Goal: Task Accomplishment & Management: Manage account settings

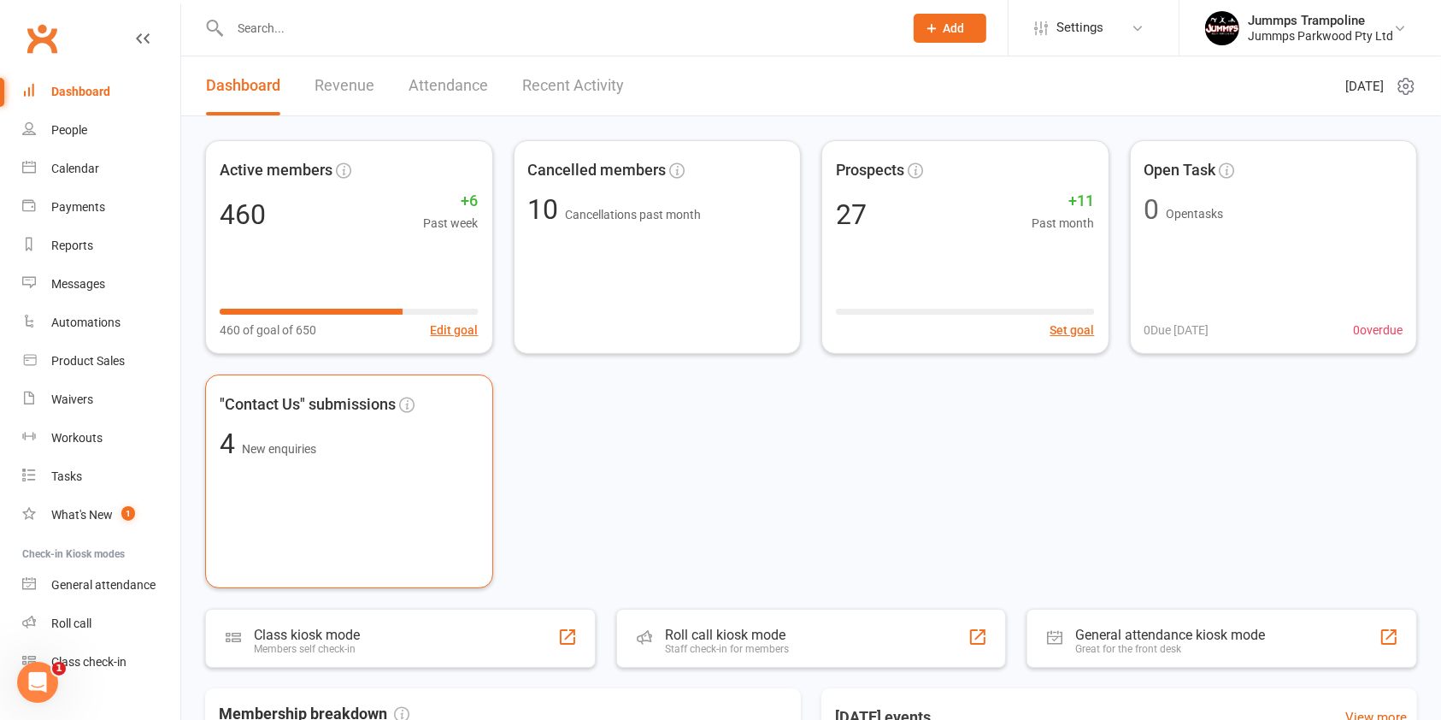
click at [373, 460] on div ""Contact Us" submissions 4 New enquiries" at bounding box center [349, 481] width 288 height 214
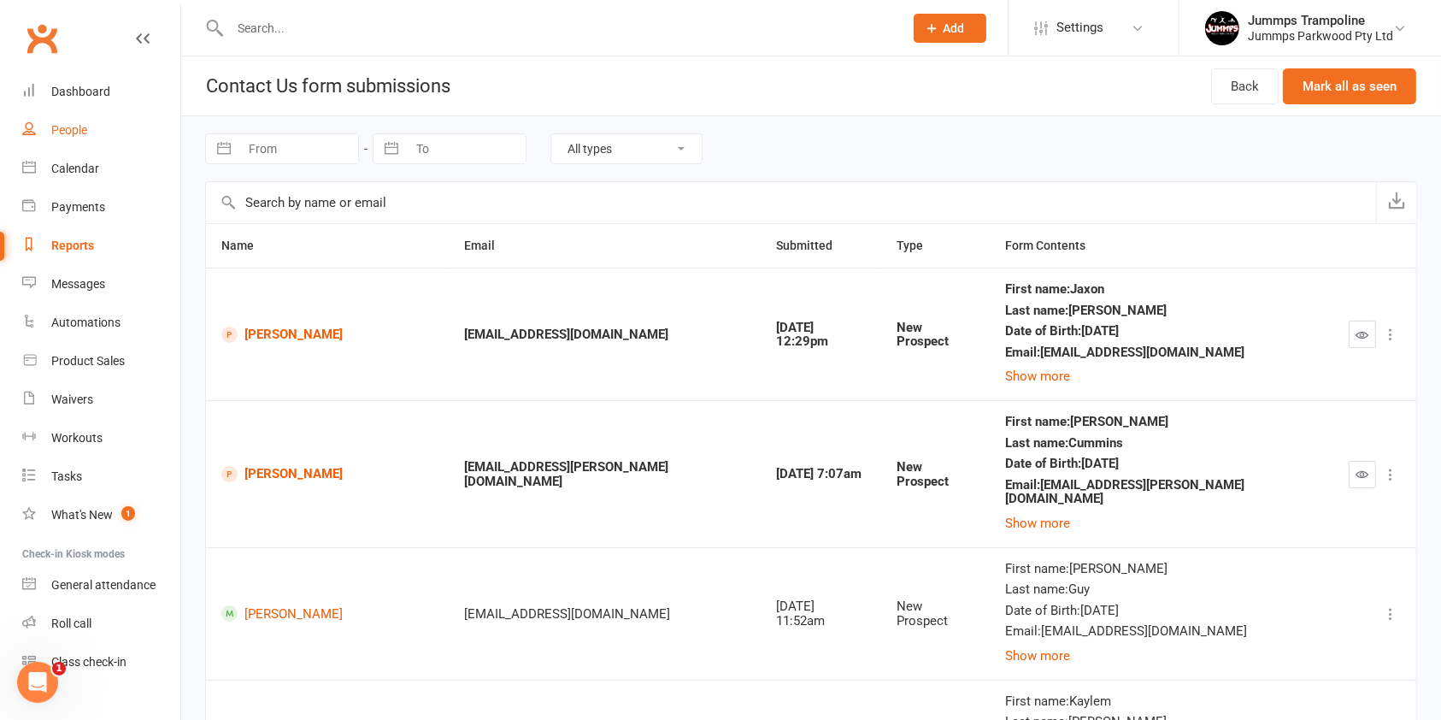
click at [63, 132] on div "People" at bounding box center [69, 130] width 36 height 14
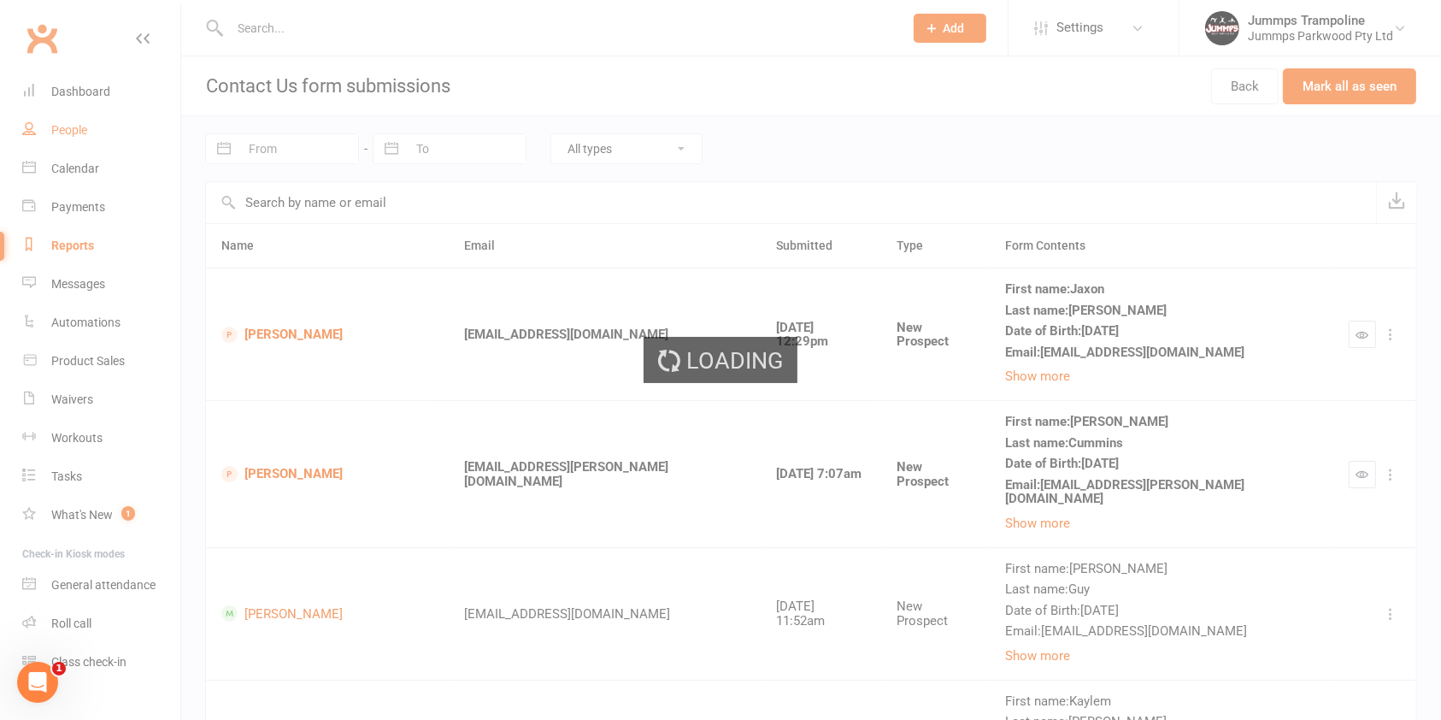
select select "100"
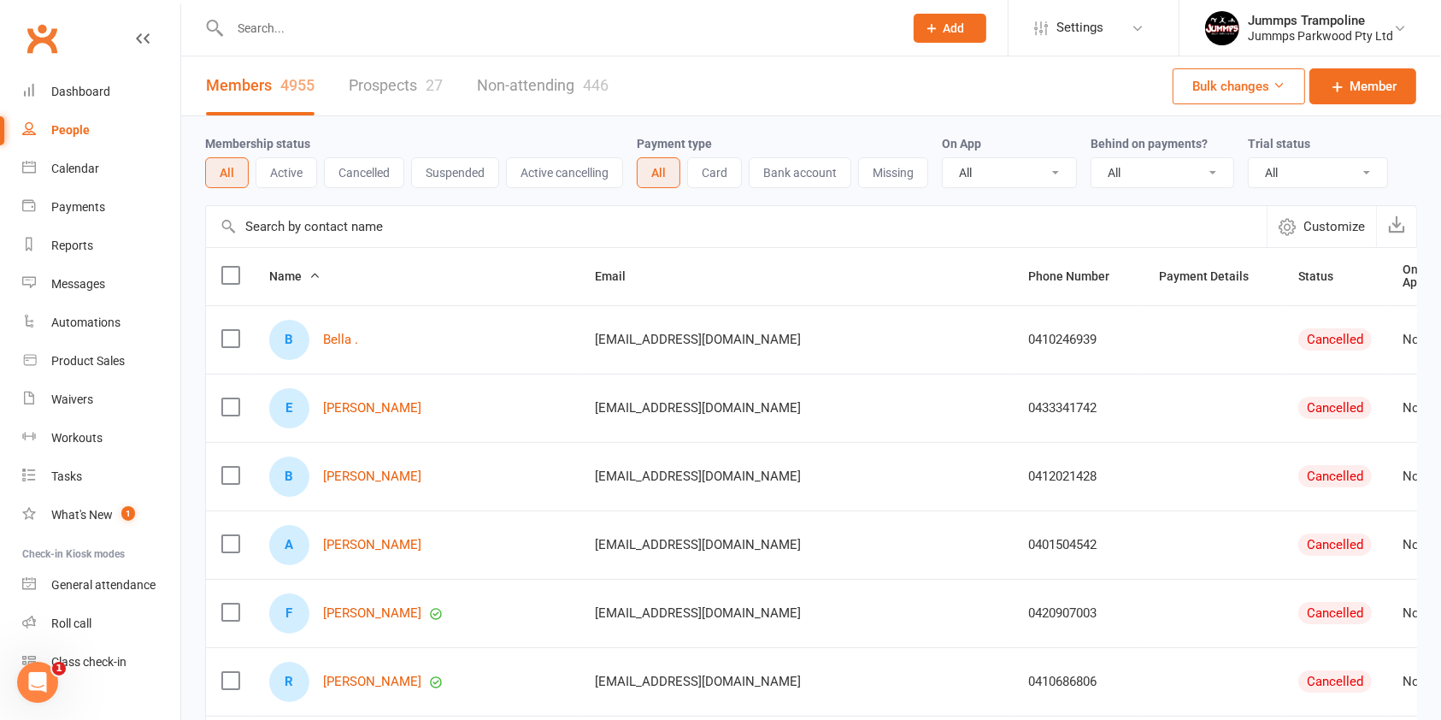
click at [354, 84] on link "Prospects 27" at bounding box center [396, 85] width 94 height 59
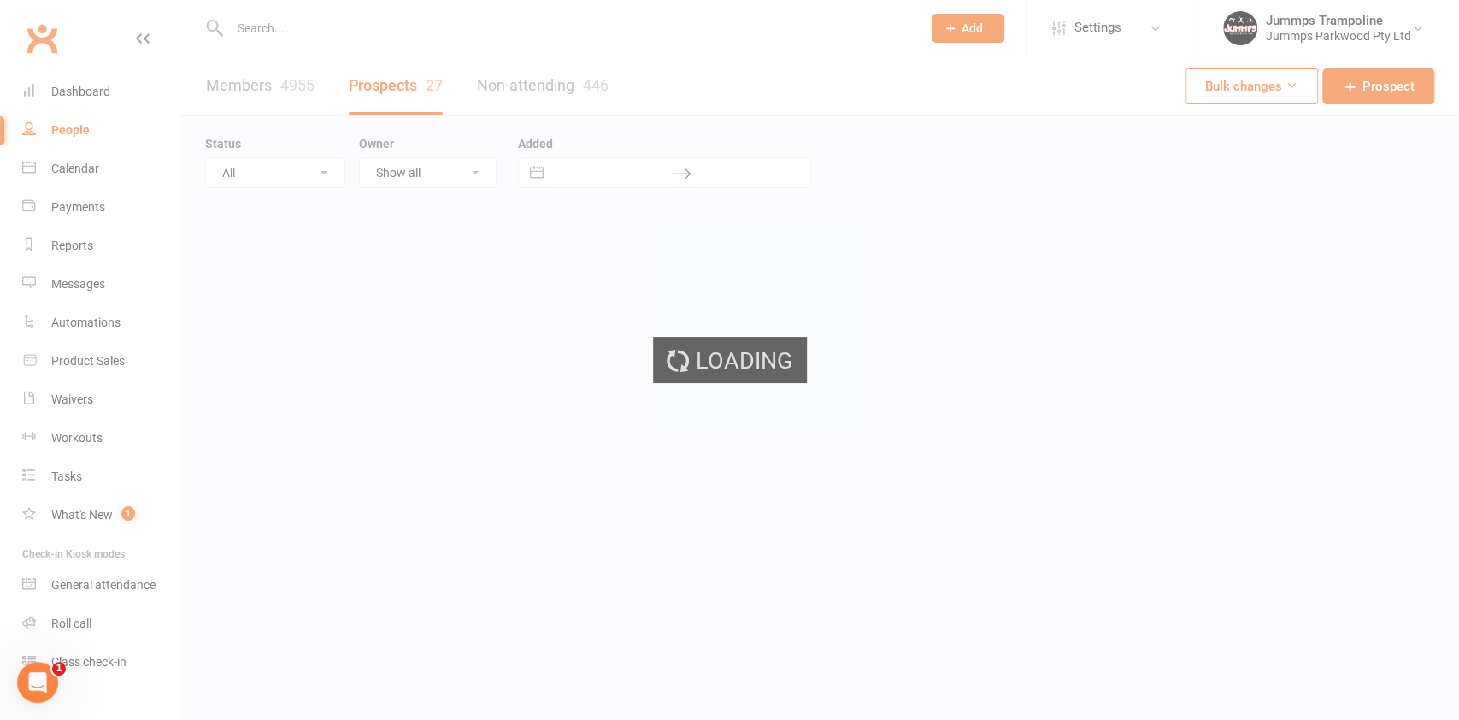
select select "100"
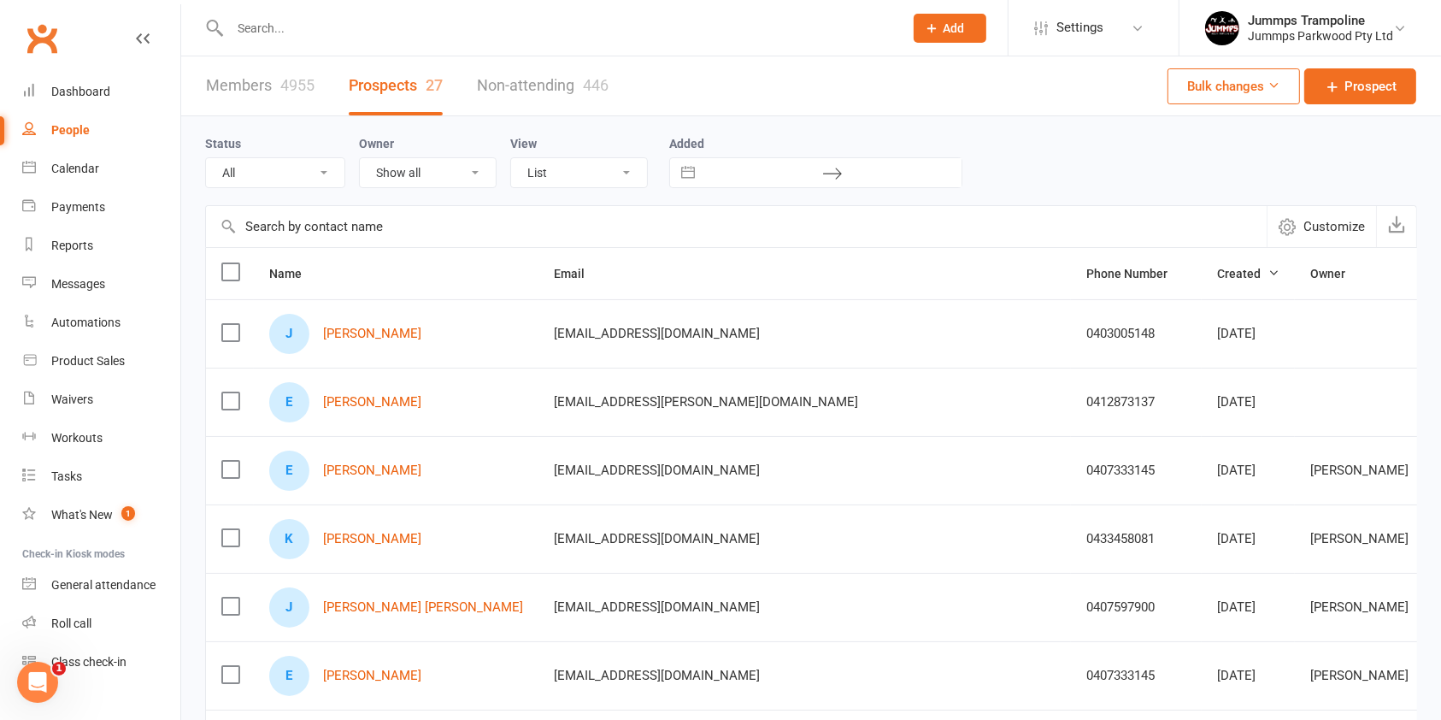
click at [234, 333] on label at bounding box center [229, 332] width 17 height 17
click at [234, 324] on input "checkbox" at bounding box center [229, 324] width 17 height 0
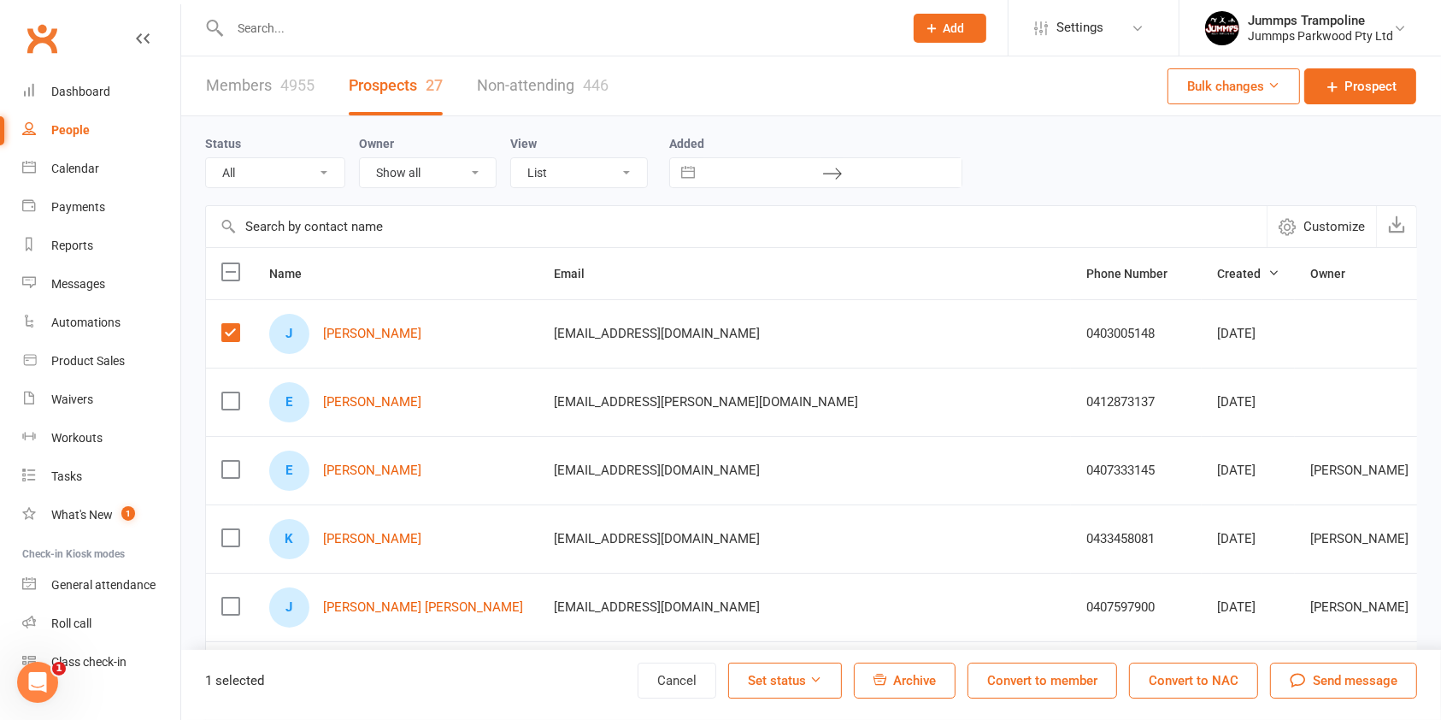
click at [225, 408] on label at bounding box center [229, 400] width 17 height 17
click at [225, 392] on input "checkbox" at bounding box center [229, 392] width 17 height 0
click at [1363, 680] on span "Send message" at bounding box center [1355, 680] width 85 height 21
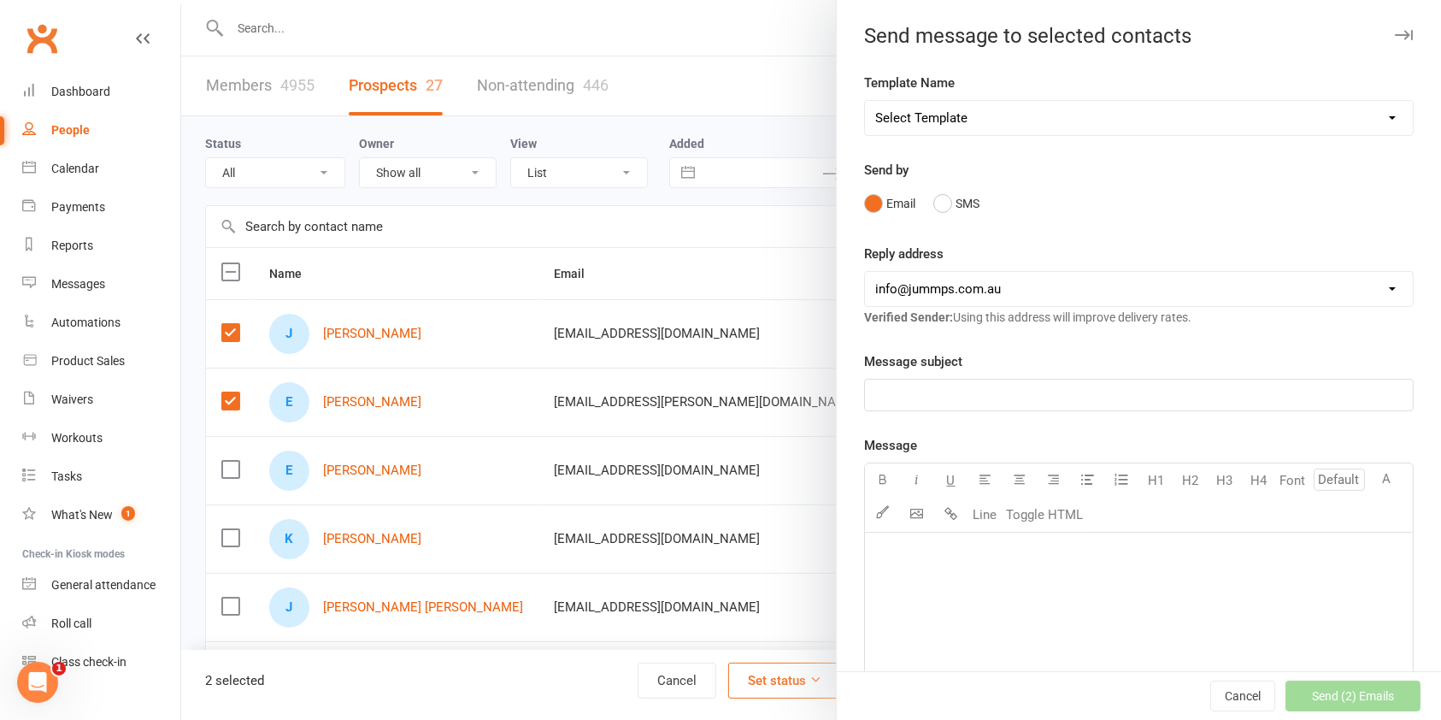
click at [1022, 110] on select "Select Template [Email] JUMMPS 1:1 Private Lesson Waiver Comms [SMS] Tumble Stu…" at bounding box center [1139, 118] width 548 height 34
select select "3"
click at [865, 101] on select "Select Template [Email] JUMMPS 1:1 Private Lesson Waiver Comms [SMS] Tumble Stu…" at bounding box center [1139, 118] width 548 height 34
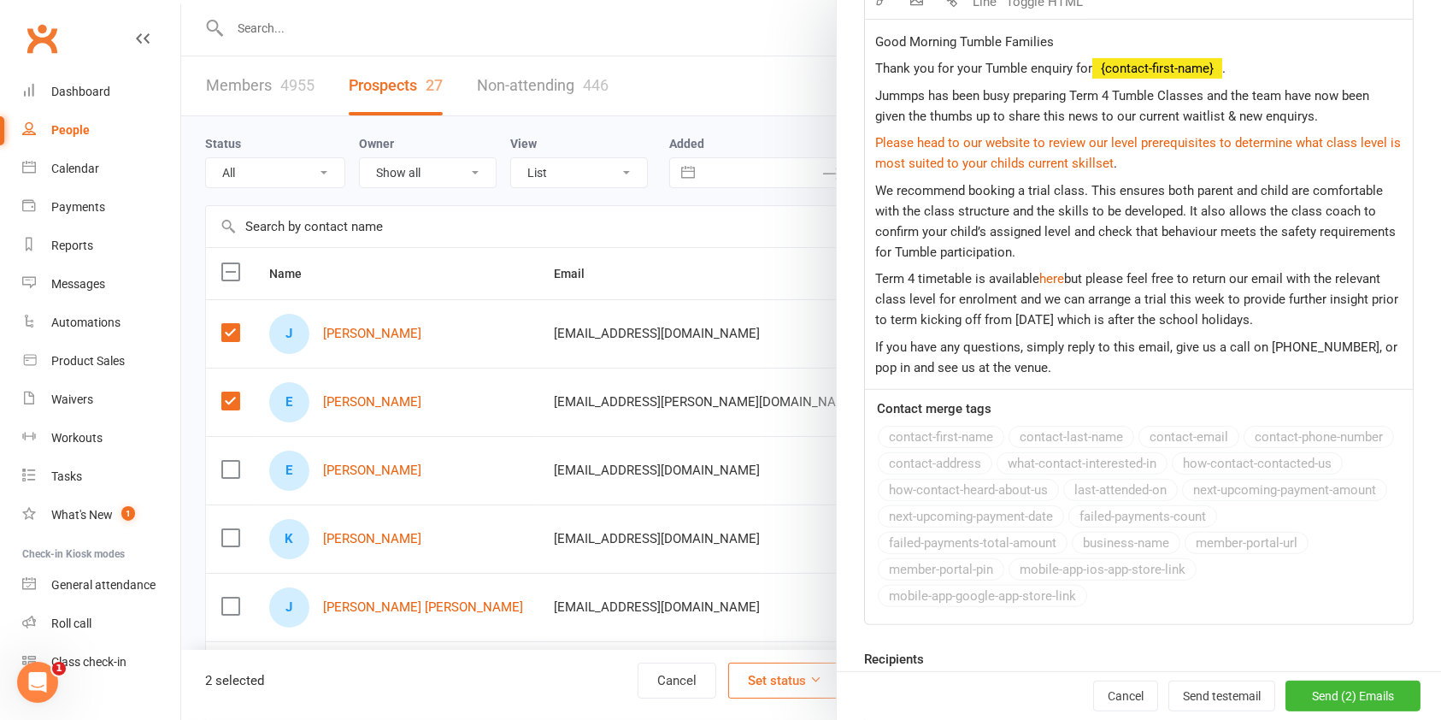
scroll to position [623, 0]
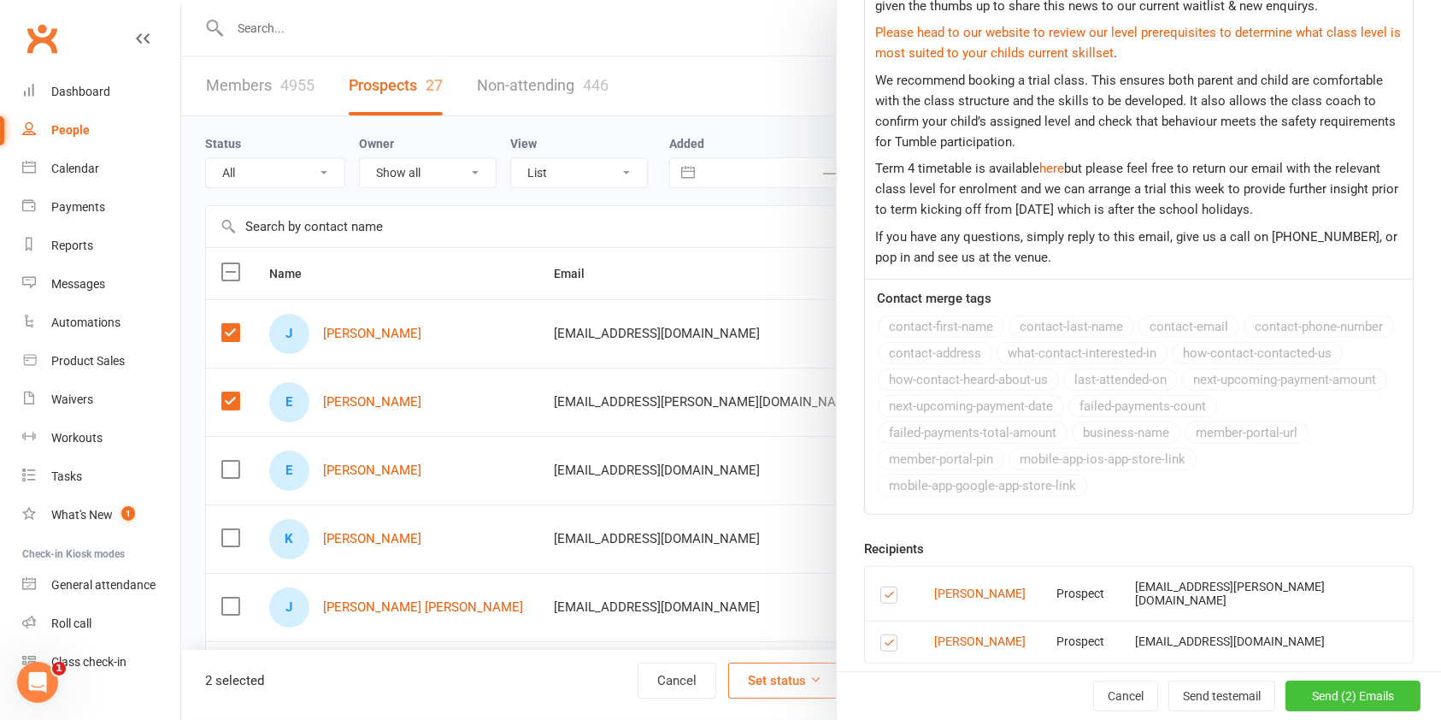
click at [1317, 695] on span "Send (2) Emails" at bounding box center [1353, 696] width 82 height 14
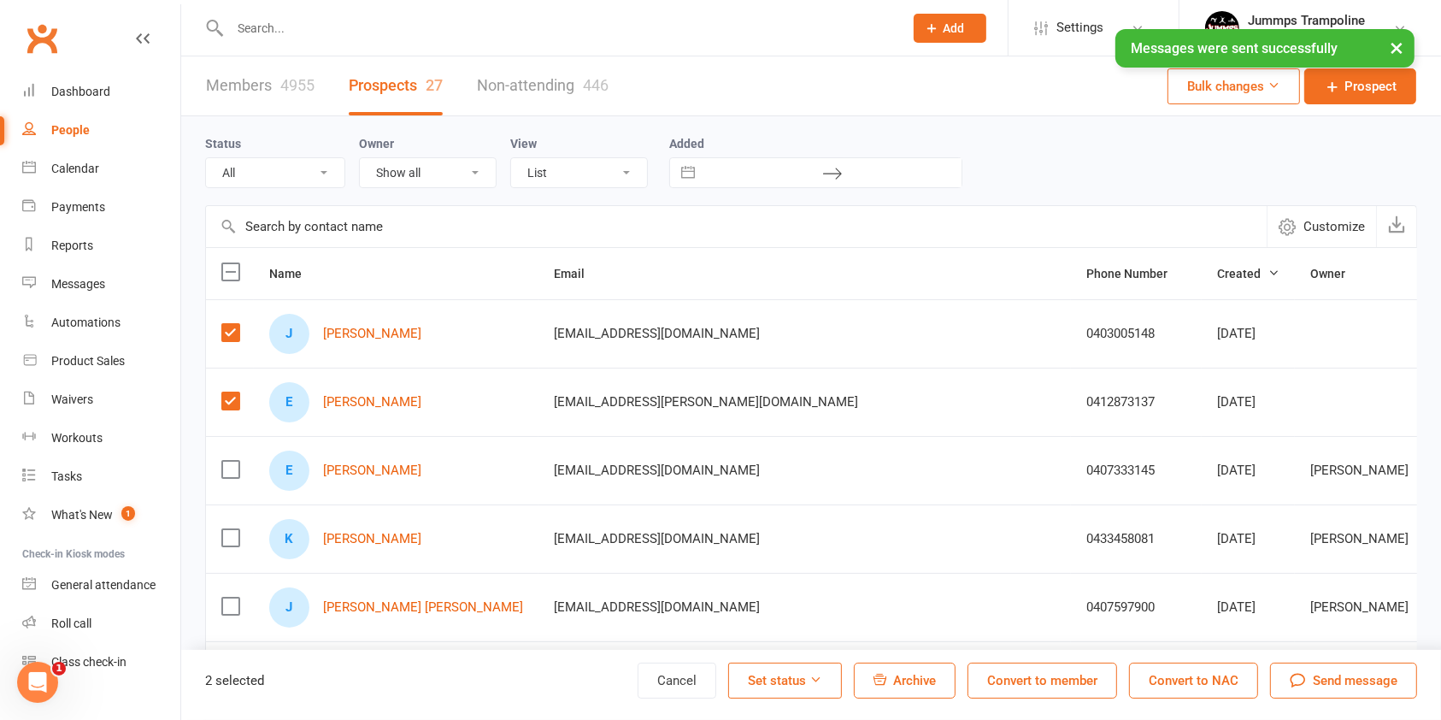
click at [809, 679] on button "Set status" at bounding box center [785, 680] width 114 height 36
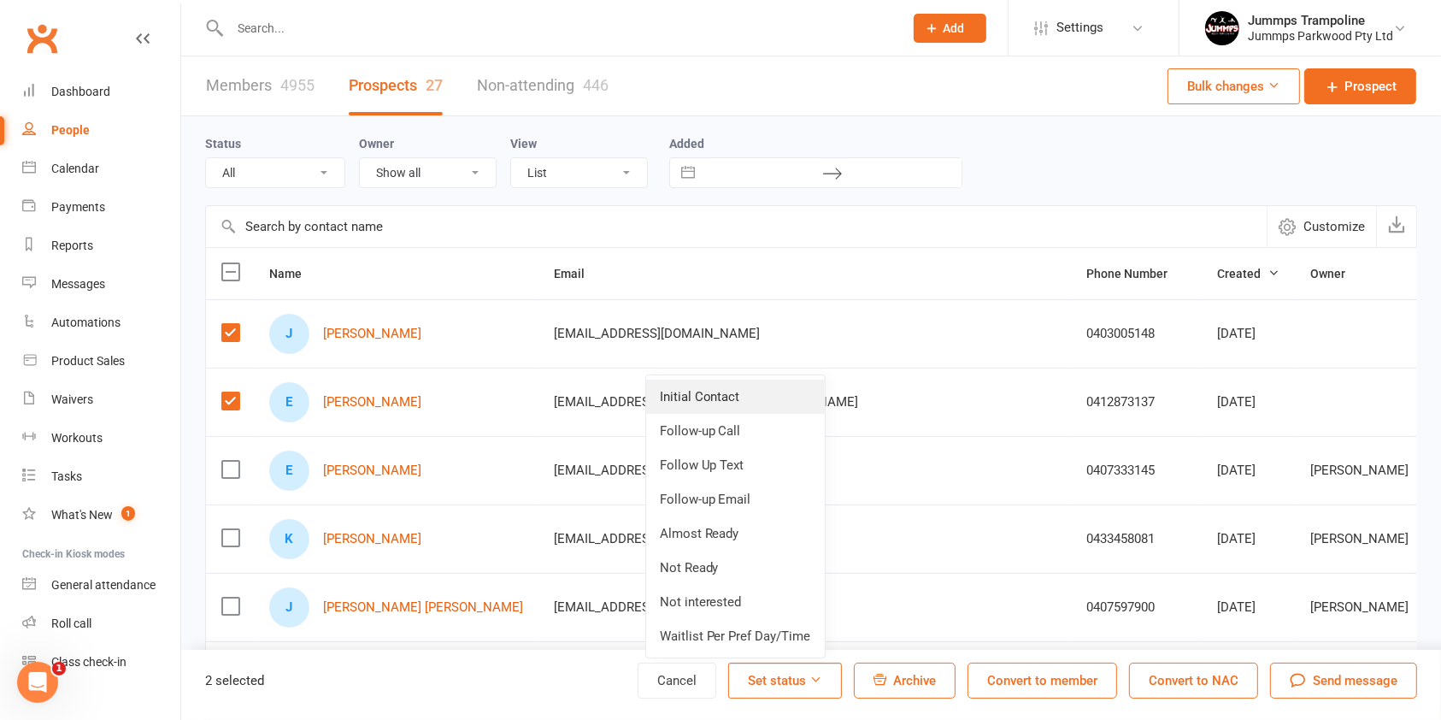
click at [751, 397] on link "Initial Contact" at bounding box center [735, 397] width 179 height 34
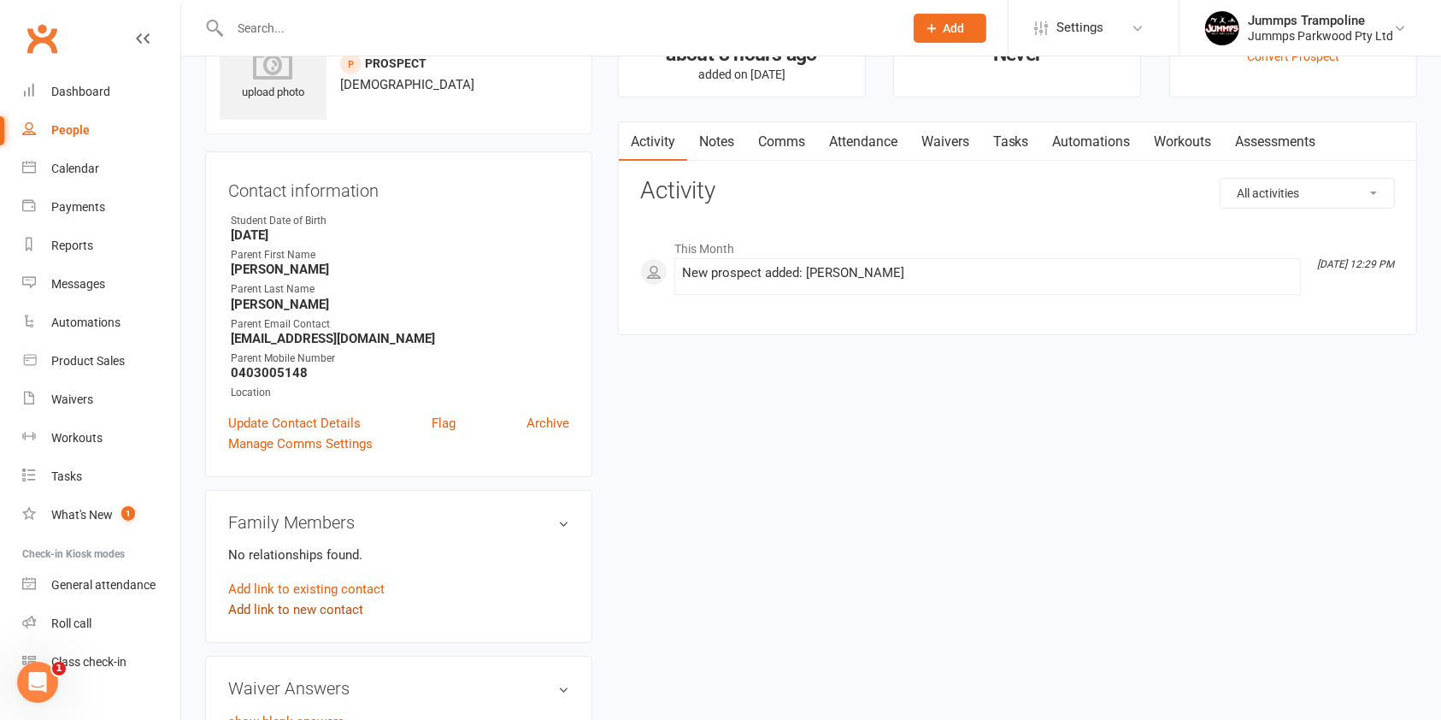
scroll to position [114, 0]
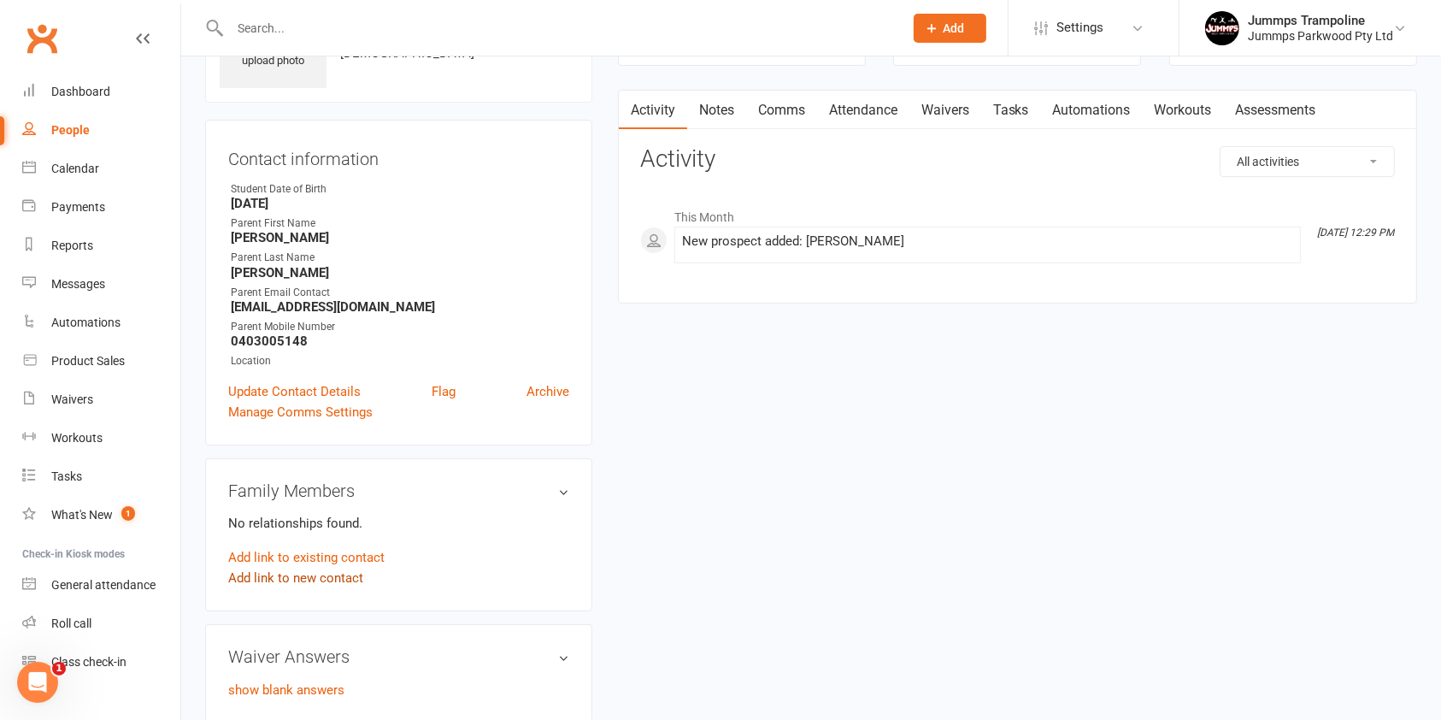
click at [339, 580] on link "Add link to new contact" at bounding box center [295, 578] width 135 height 21
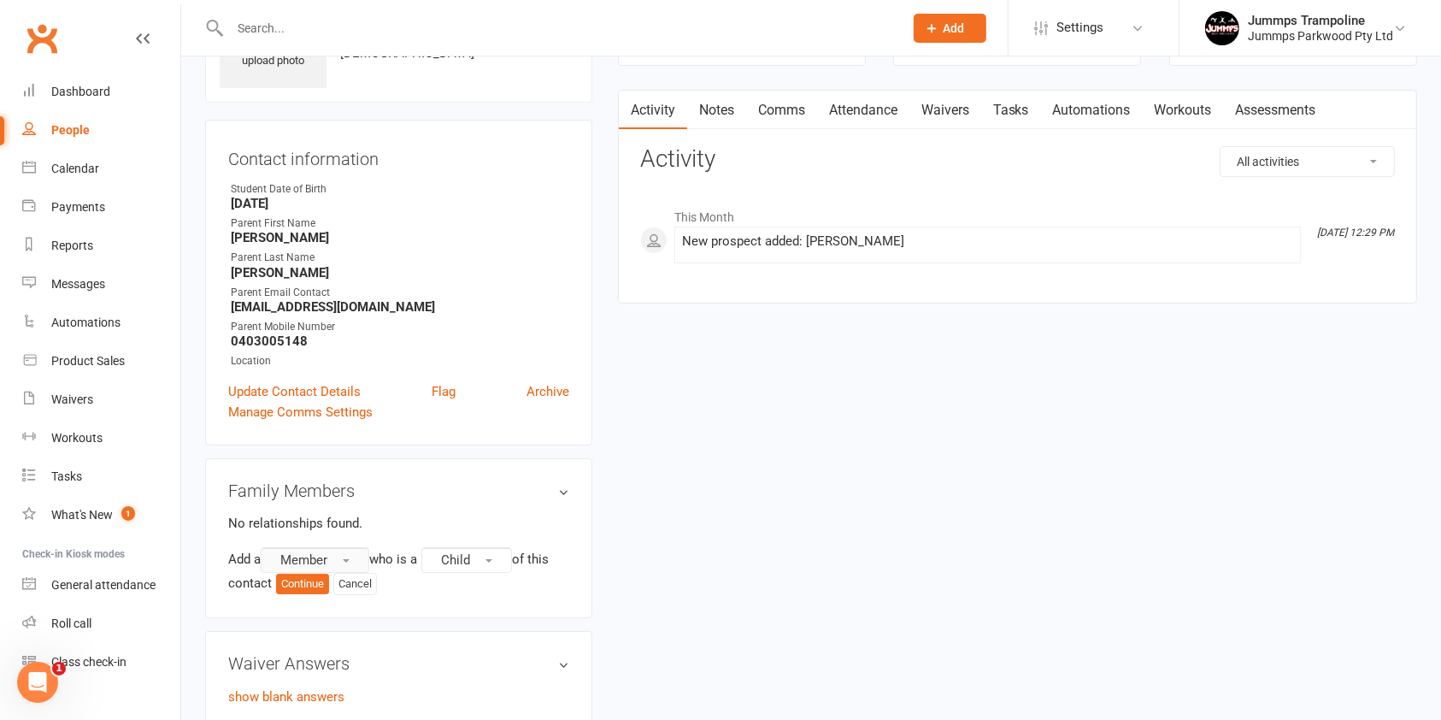
click at [321, 568] on button "Member" at bounding box center [315, 560] width 109 height 26
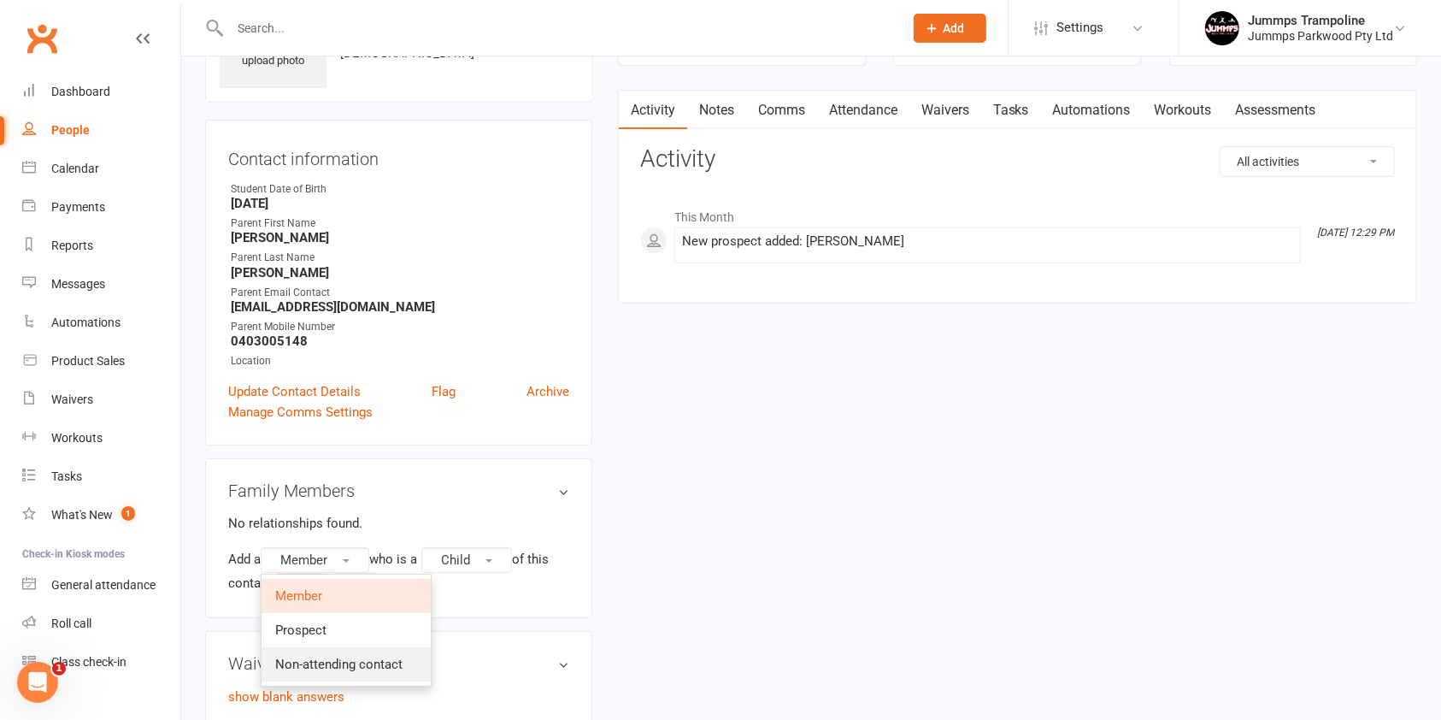
drag, startPoint x: 336, startPoint y: 671, endPoint x: 443, endPoint y: 630, distance: 114.5
click at [336, 671] on link "Non-attending contact" at bounding box center [346, 664] width 169 height 34
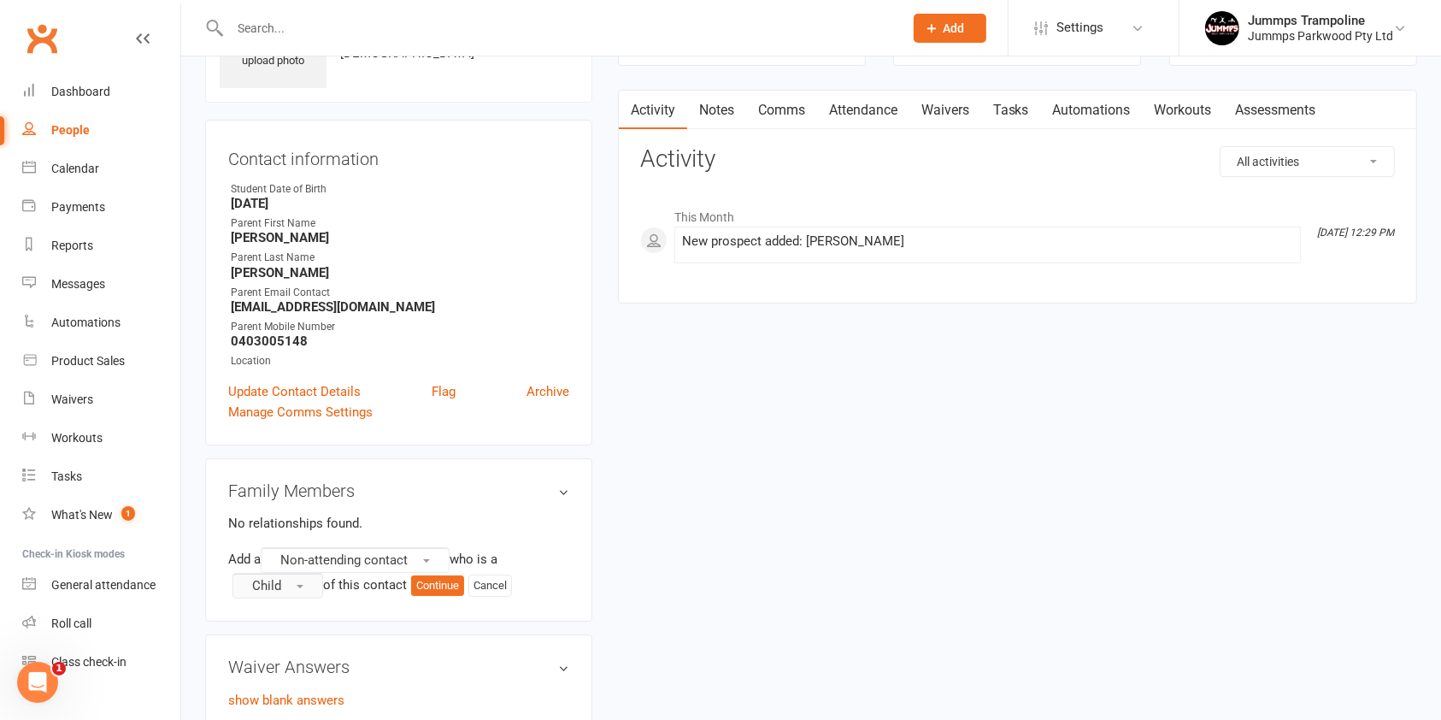
click at [285, 591] on button "Child" at bounding box center [278, 586] width 91 height 26
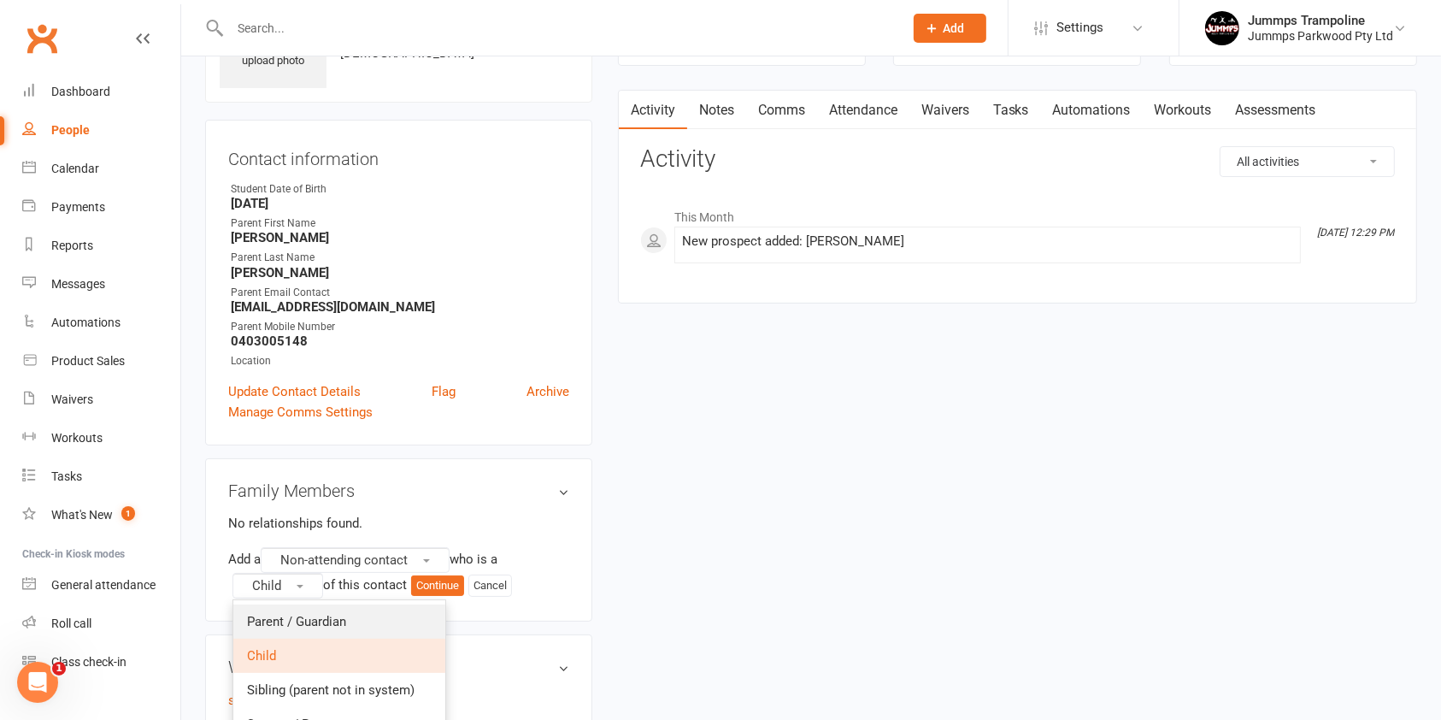
click at [320, 617] on span "Parent / Guardian" at bounding box center [296, 621] width 99 height 15
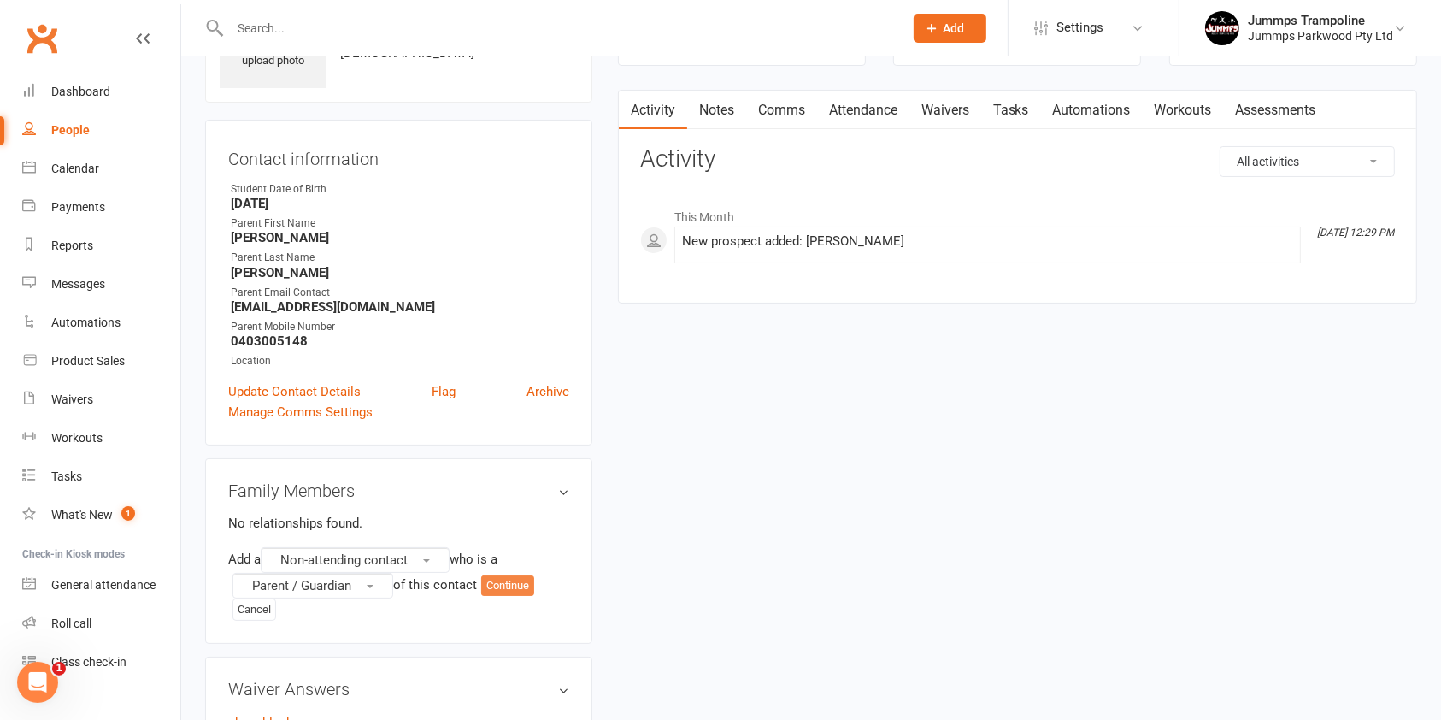
click at [515, 586] on button "Continue" at bounding box center [507, 585] width 53 height 21
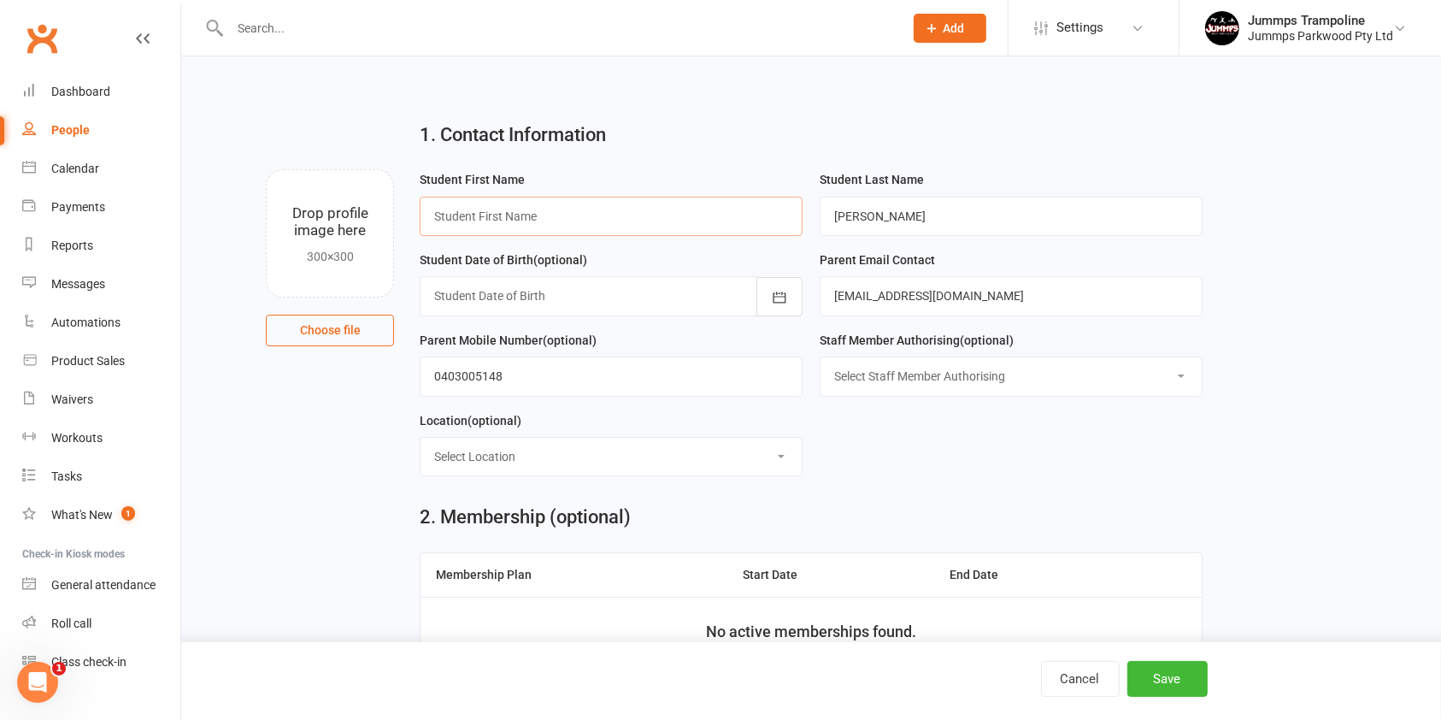
click at [533, 235] on input "text" at bounding box center [611, 216] width 383 height 39
type input "Rhys"
click at [1169, 674] on button "Save" at bounding box center [1167, 679] width 80 height 36
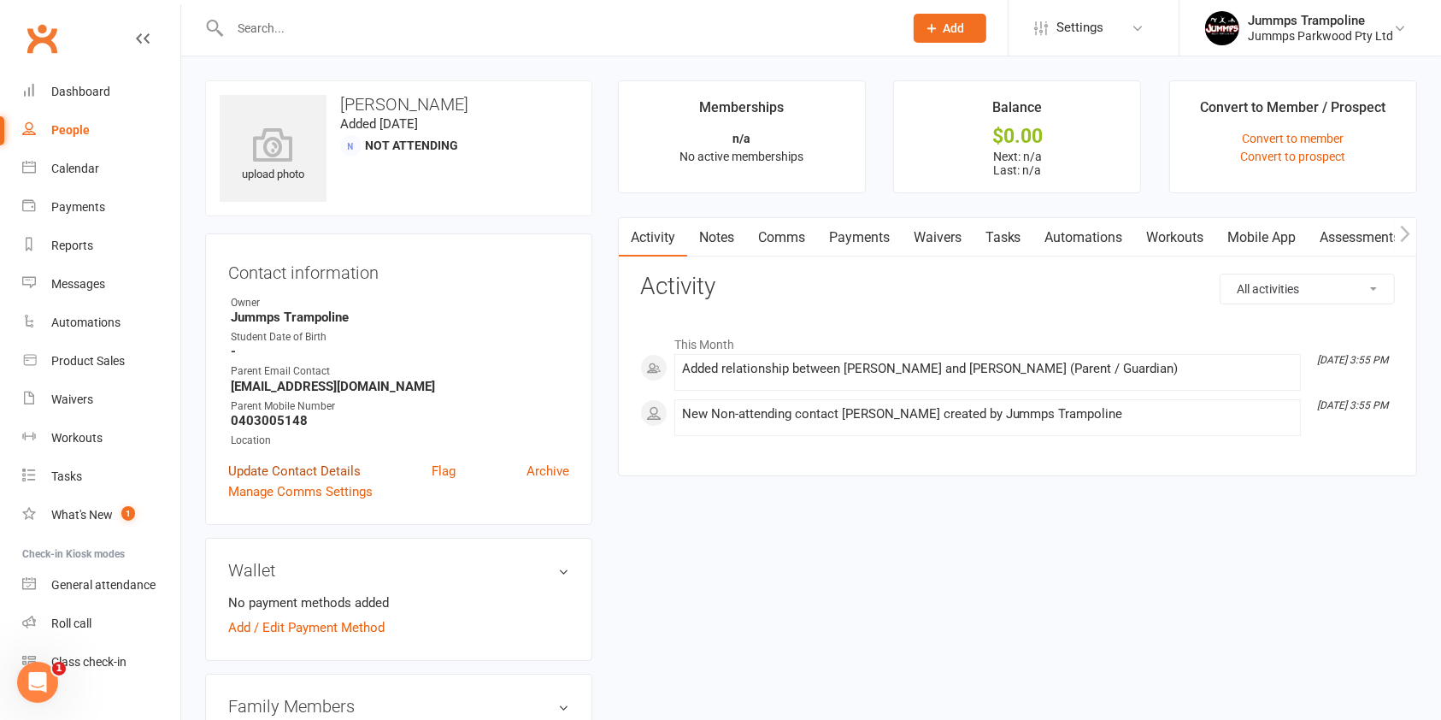
click at [321, 468] on link "Update Contact Details" at bounding box center [294, 471] width 132 height 21
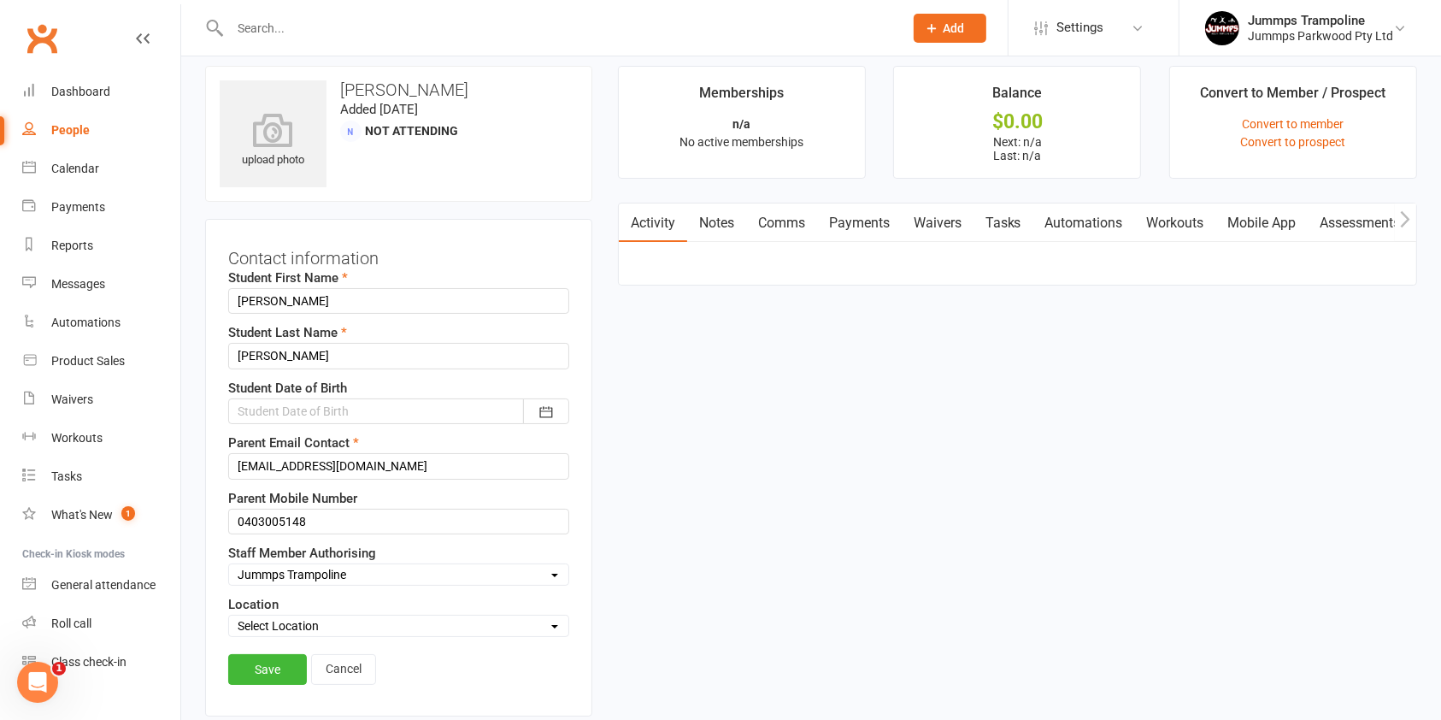
scroll to position [80, 0]
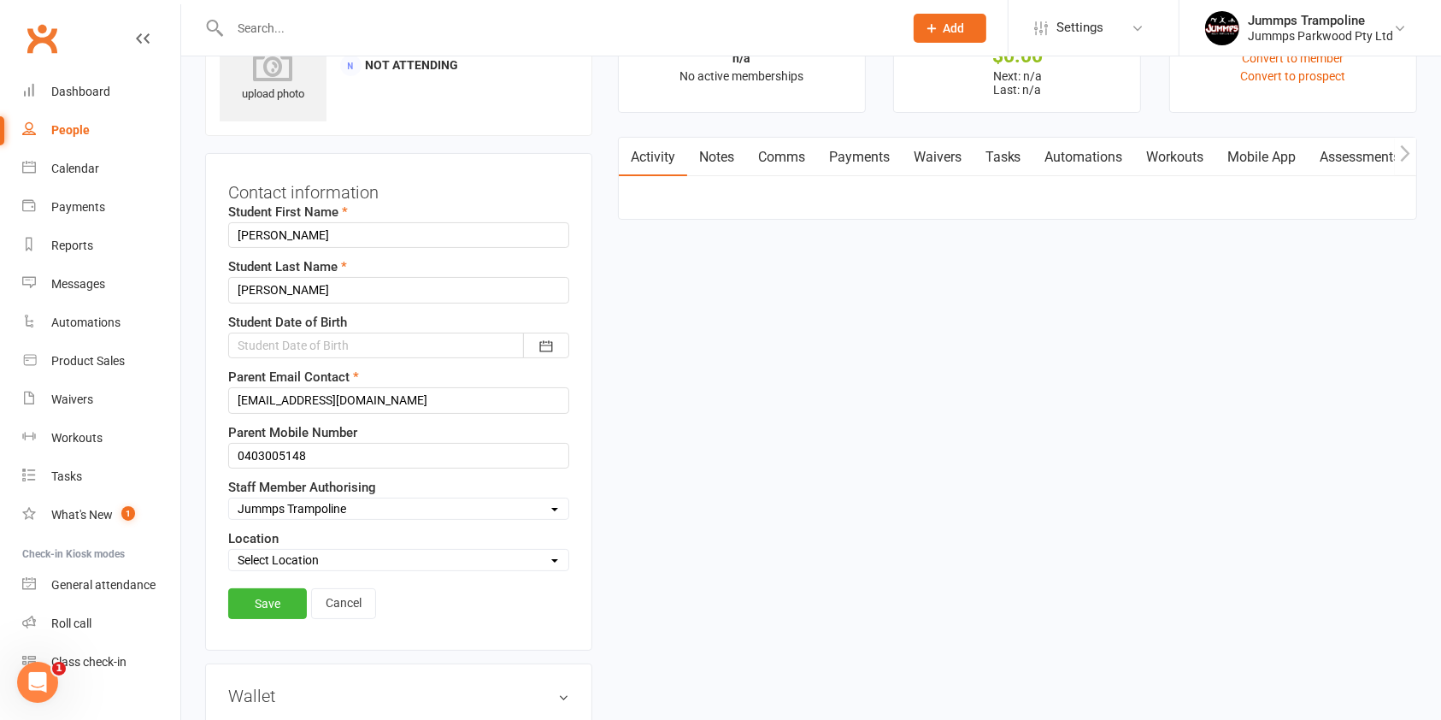
click at [410, 504] on select "Select Staff Member Authorising Coach [PERSON_NAME] Coach [PERSON_NAME] Trampol…" at bounding box center [398, 508] width 339 height 19
select select "14"
click at [229, 499] on select "Select Staff Member Authorising Coach [PERSON_NAME] Coach [PERSON_NAME] Trampol…" at bounding box center [398, 508] width 339 height 19
click at [275, 595] on link "Save" at bounding box center [267, 603] width 79 height 31
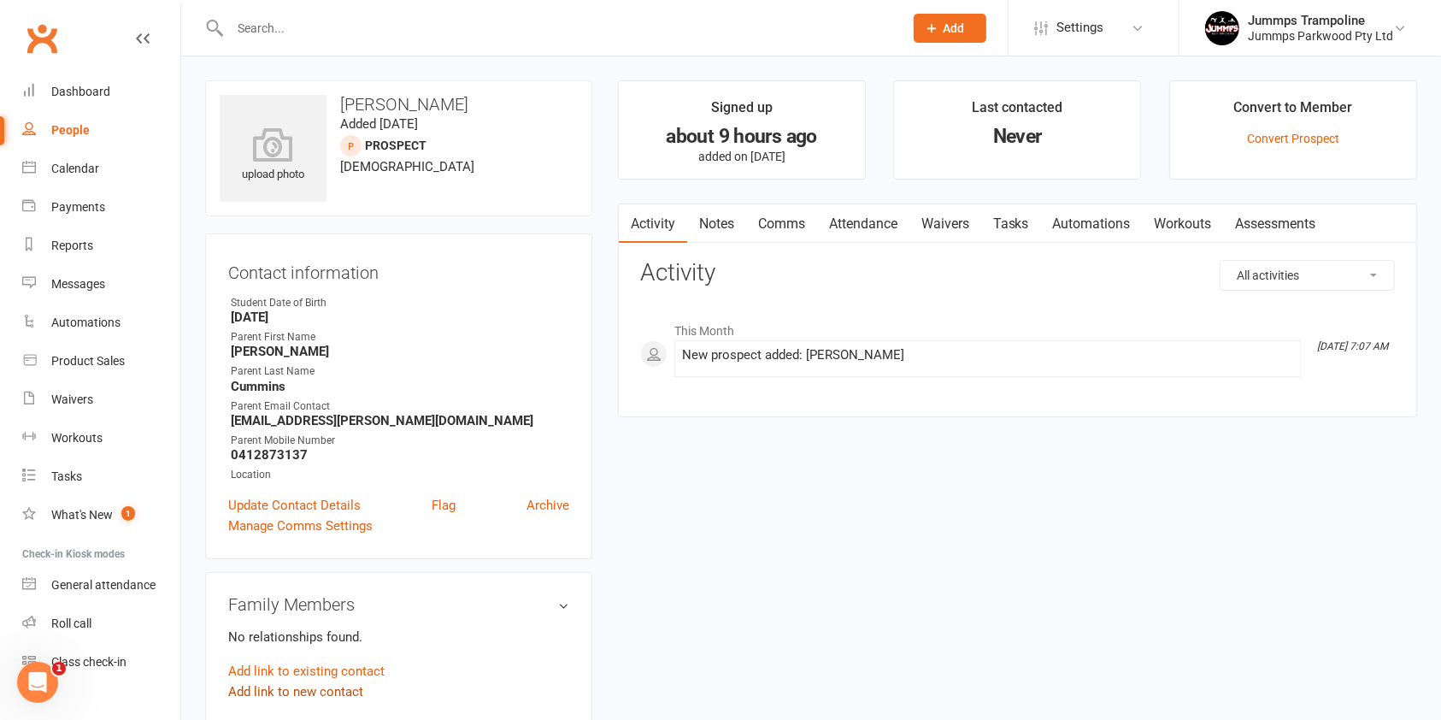
click at [328, 691] on link "Add link to new contact" at bounding box center [295, 691] width 135 height 21
click at [323, 678] on span "Member" at bounding box center [303, 673] width 47 height 15
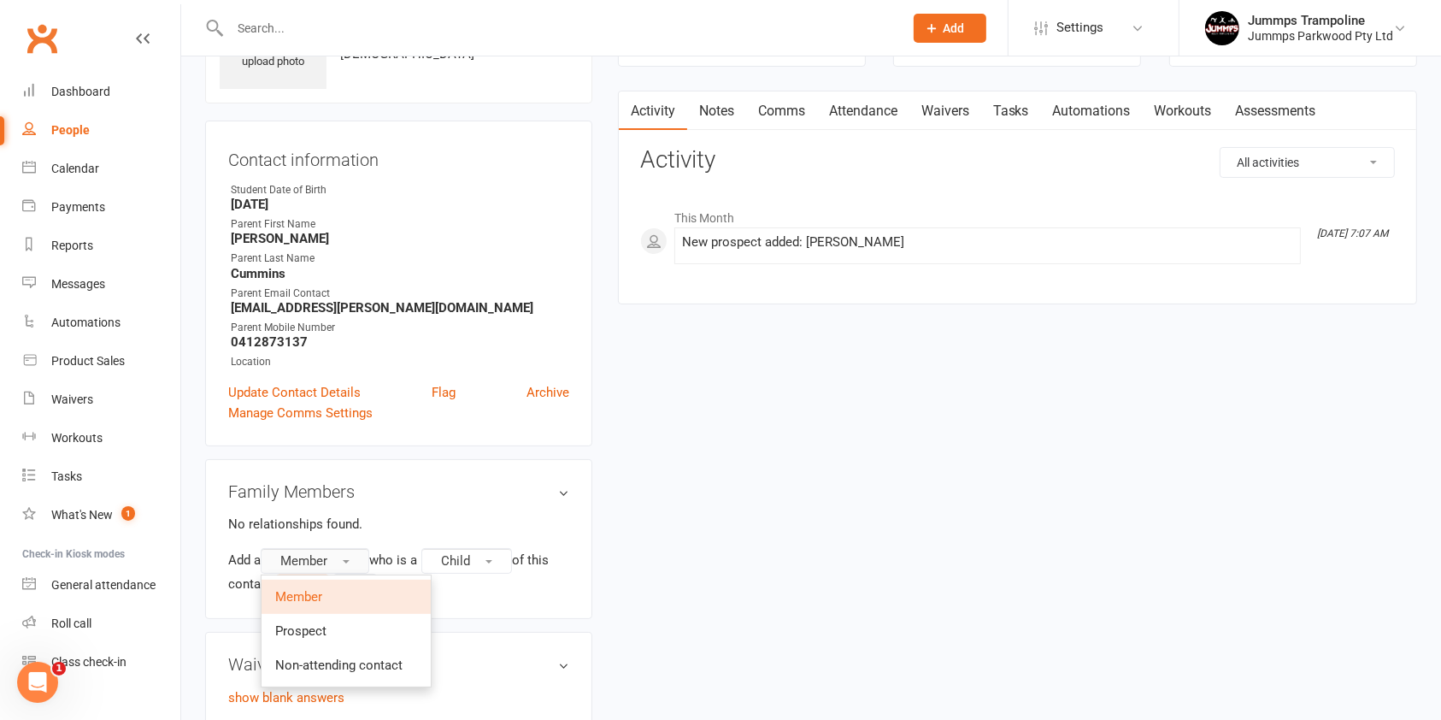
scroll to position [160, 0]
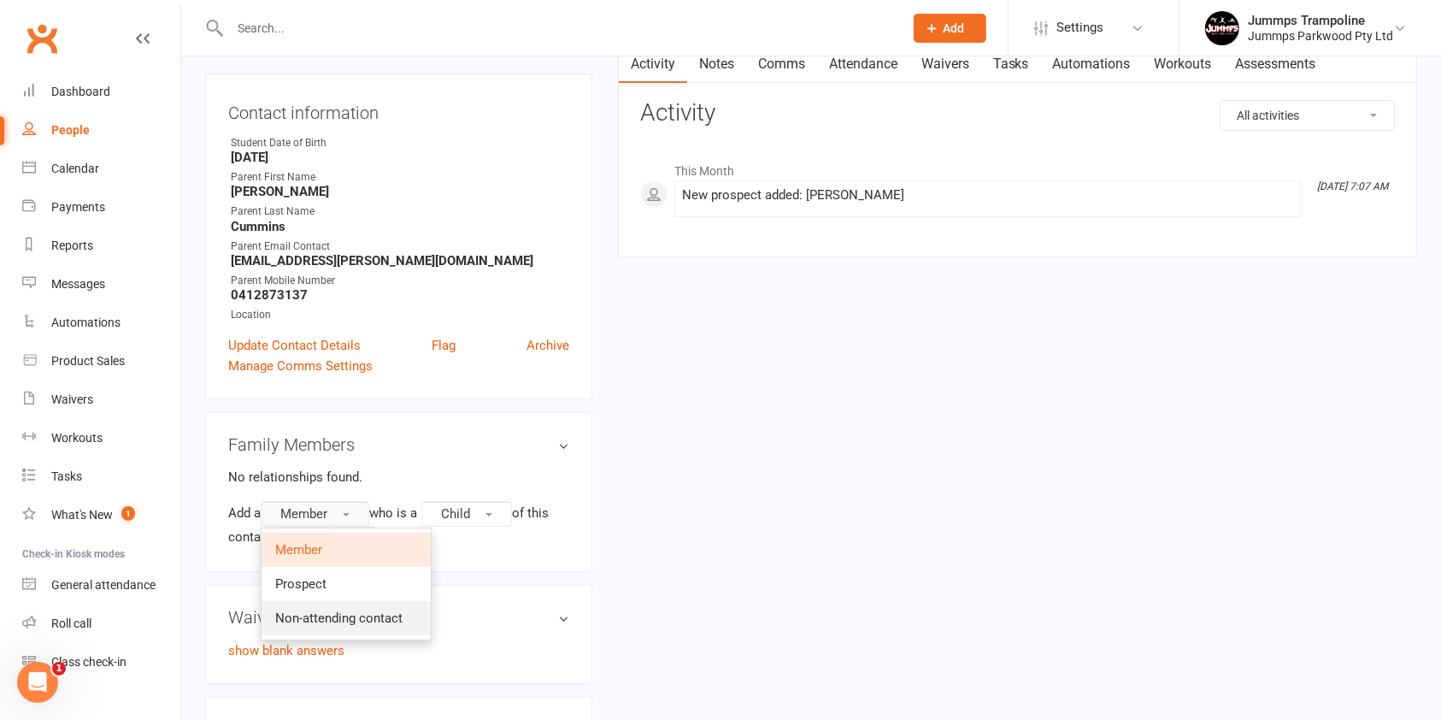
click at [377, 620] on span "Non-attending contact" at bounding box center [338, 617] width 127 height 15
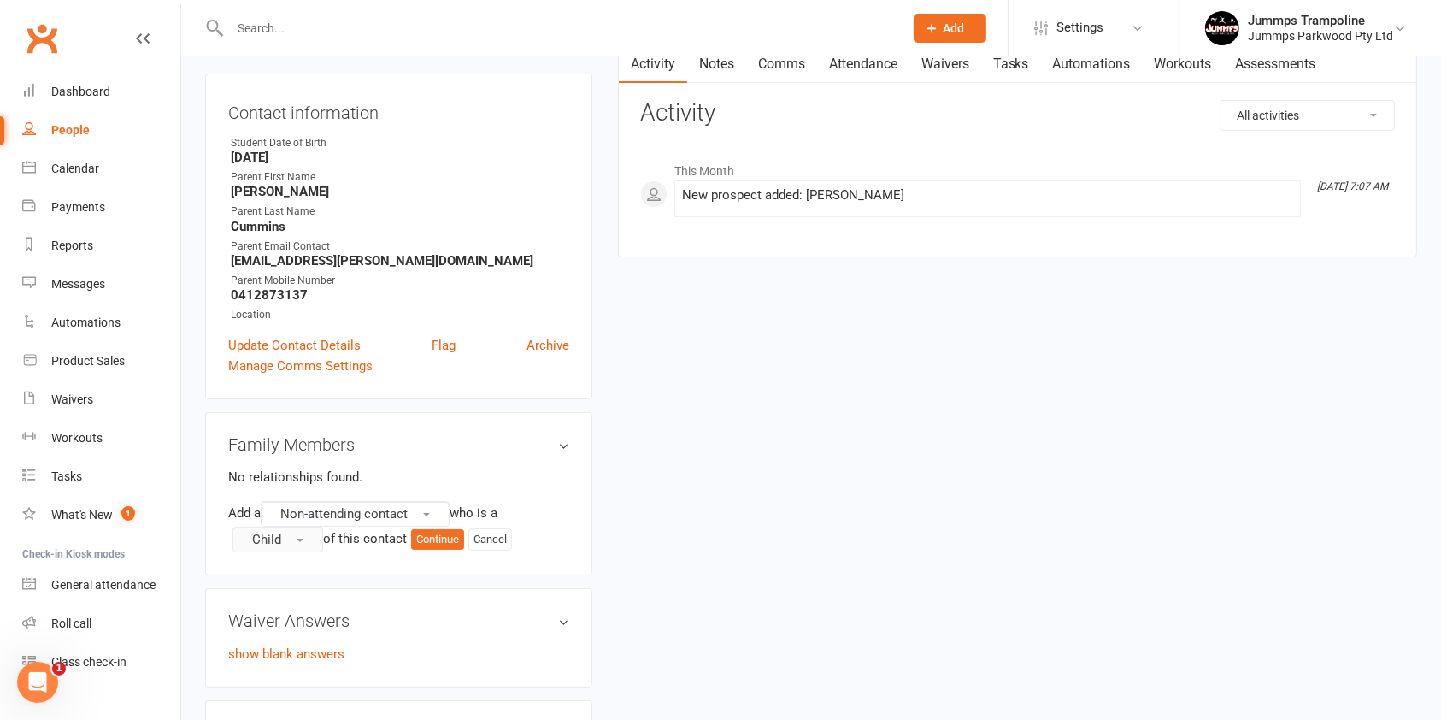
click at [301, 533] on button "Child" at bounding box center [278, 540] width 91 height 26
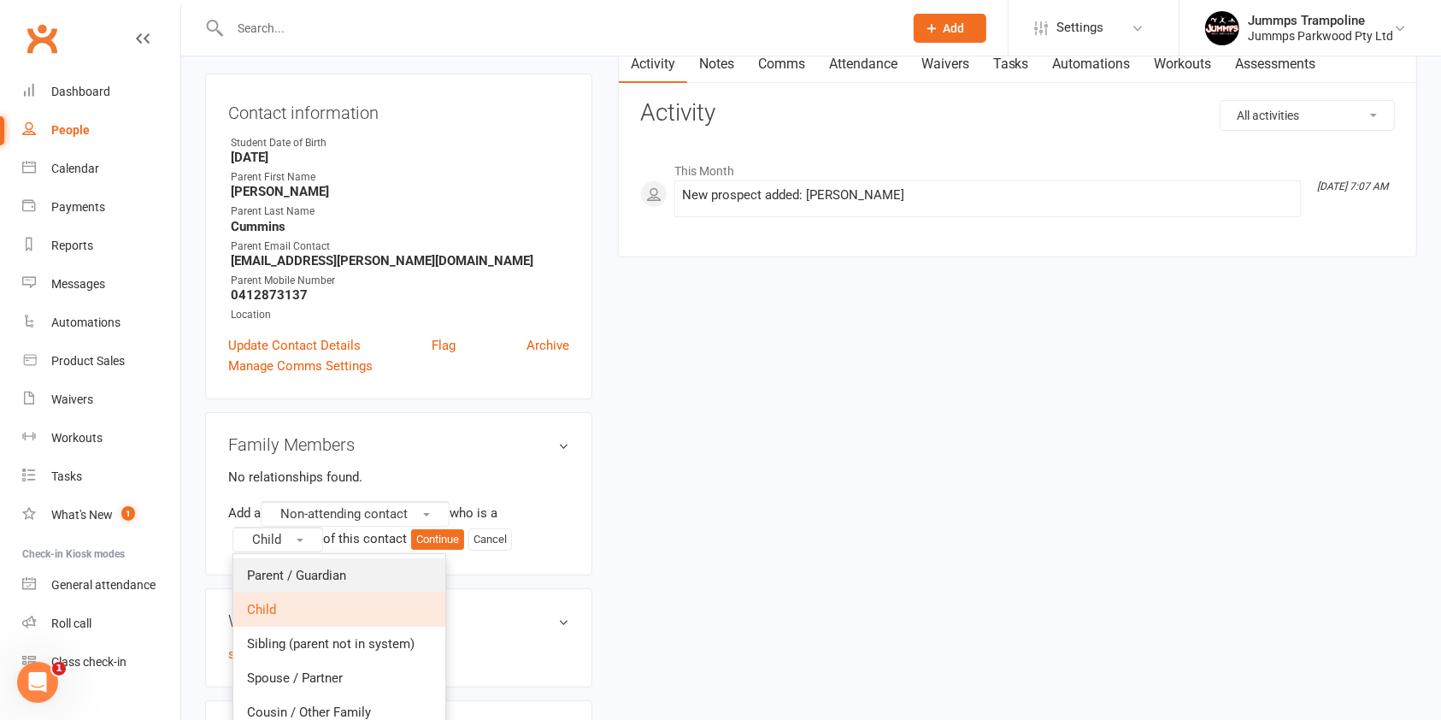
click at [349, 572] on link "Parent / Guardian" at bounding box center [339, 575] width 212 height 34
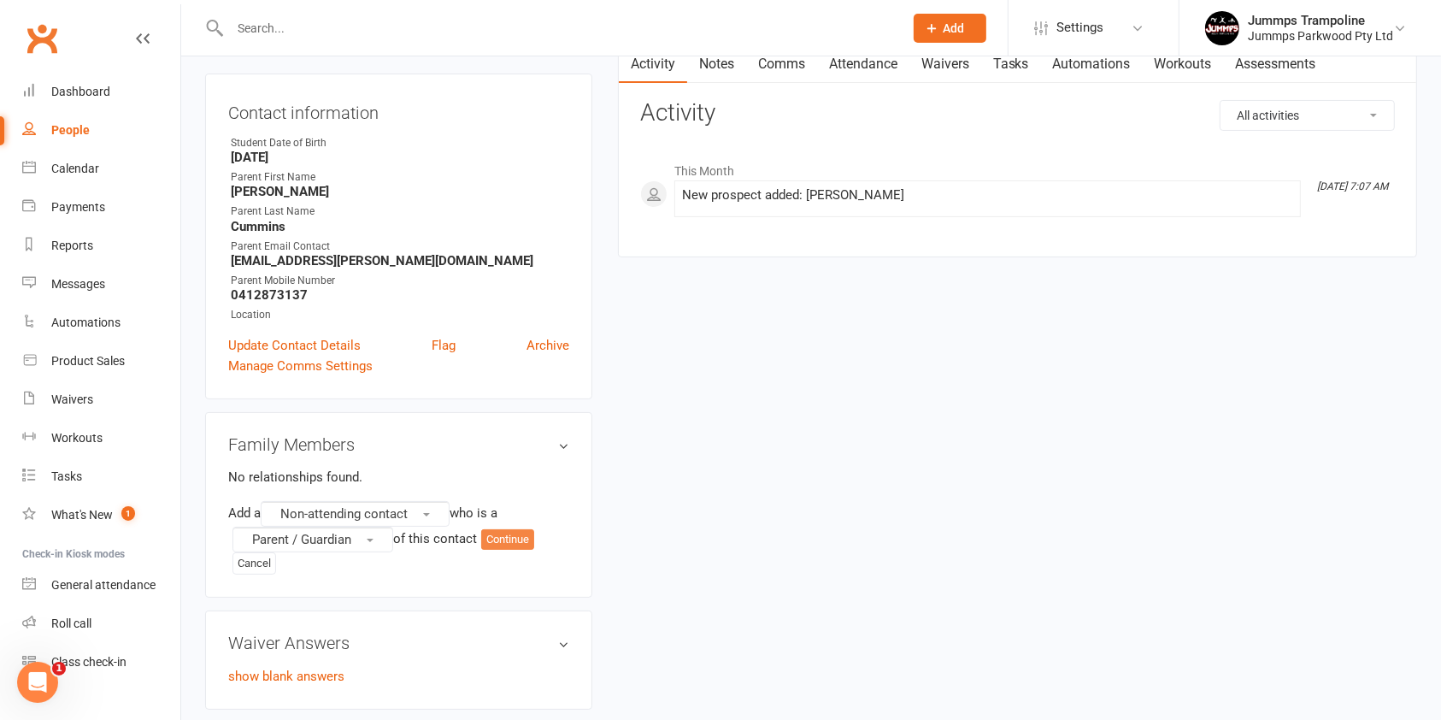
click at [534, 536] on button "Continue" at bounding box center [507, 539] width 53 height 21
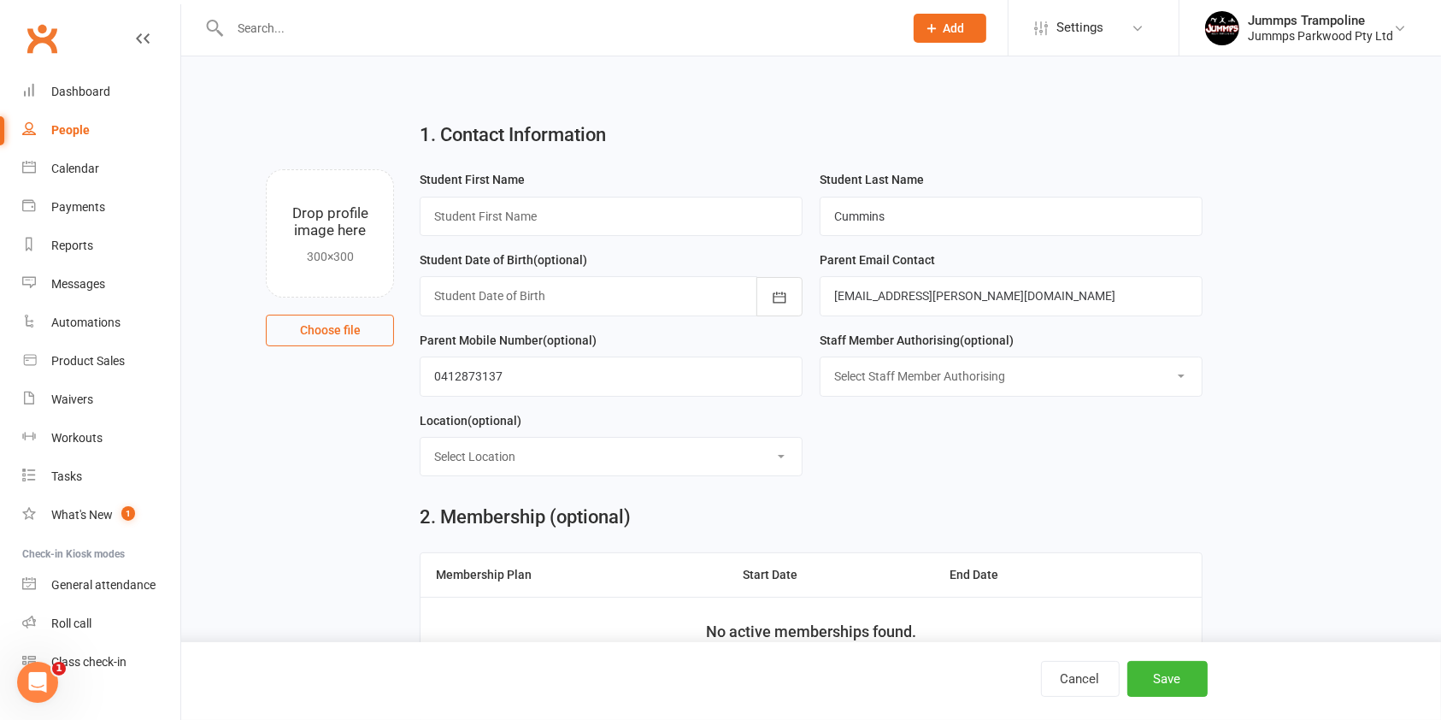
click at [609, 208] on input "text" at bounding box center [611, 216] width 383 height 39
type input "[PERSON_NAME]"
click at [1151, 667] on button "Save" at bounding box center [1167, 679] width 80 height 36
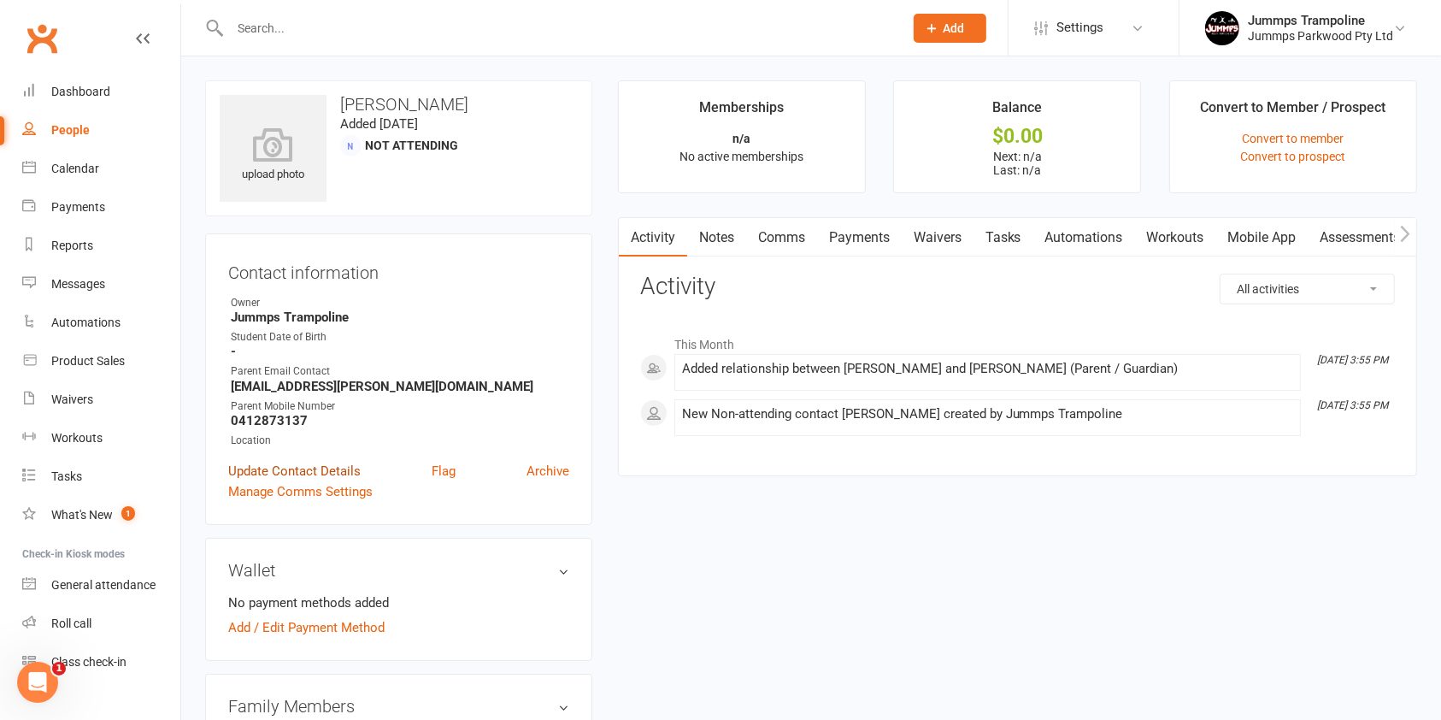
click at [322, 467] on link "Update Contact Details" at bounding box center [294, 471] width 132 height 21
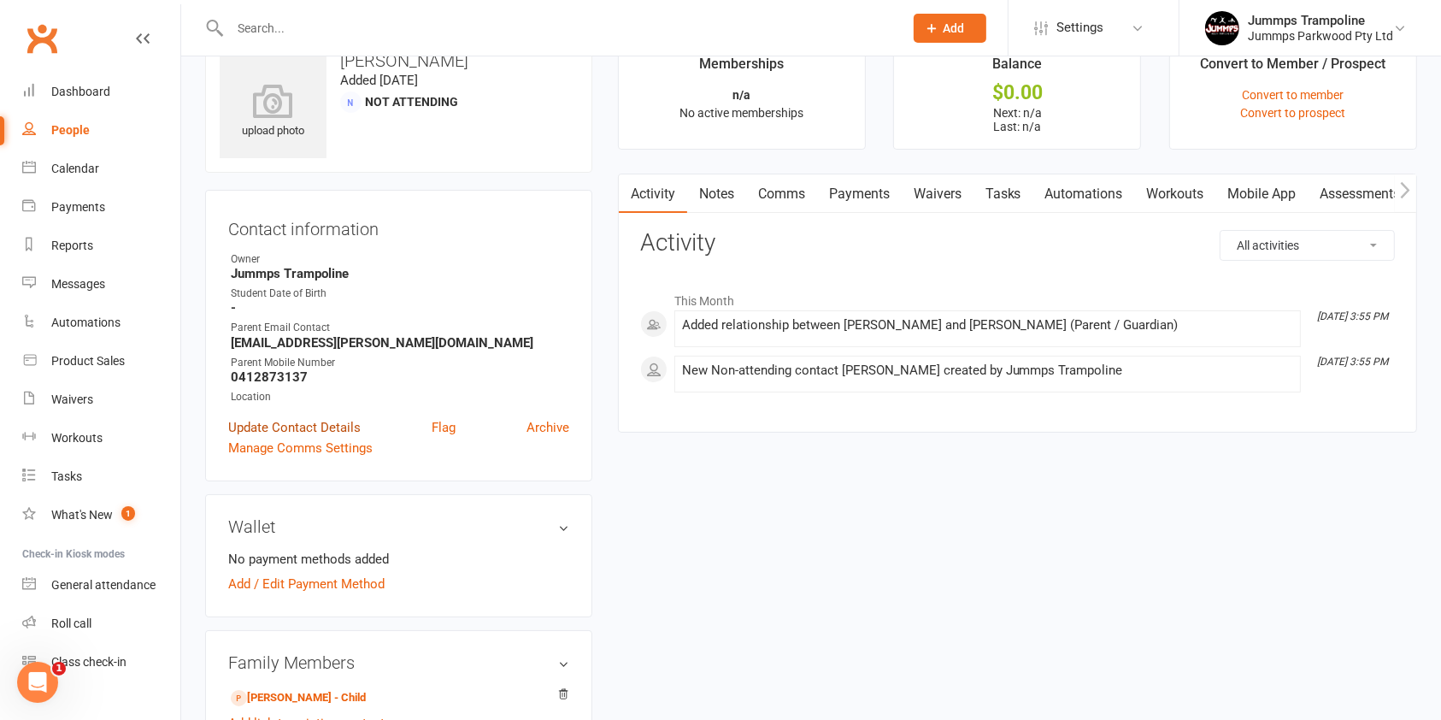
scroll to position [80, 0]
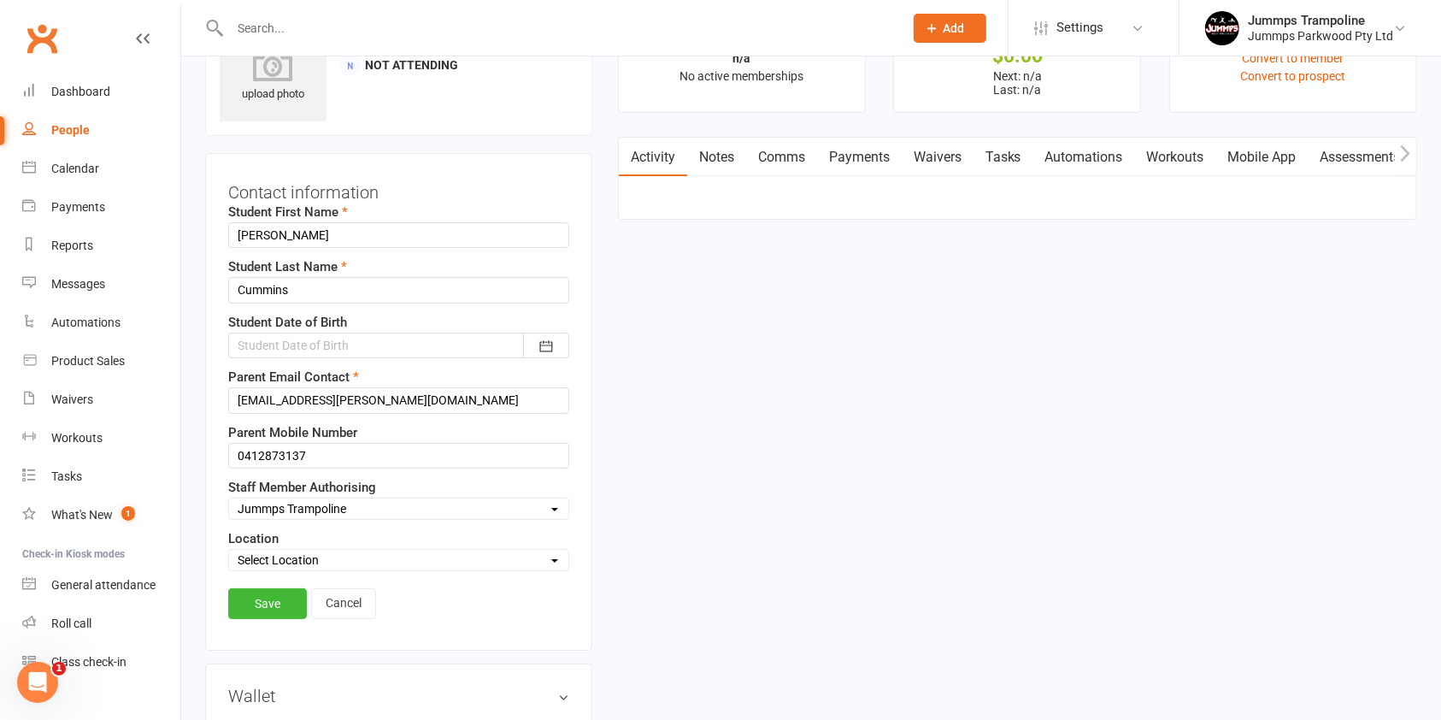
click at [375, 505] on select "Select Staff Member Authorising Coach [PERSON_NAME] Coach [PERSON_NAME] Trampol…" at bounding box center [398, 508] width 339 height 19
select select "14"
click at [229, 499] on select "Select Staff Member Authorising Coach [PERSON_NAME] Coach [PERSON_NAME] Trampol…" at bounding box center [398, 508] width 339 height 19
click at [267, 602] on link "Save" at bounding box center [267, 603] width 79 height 31
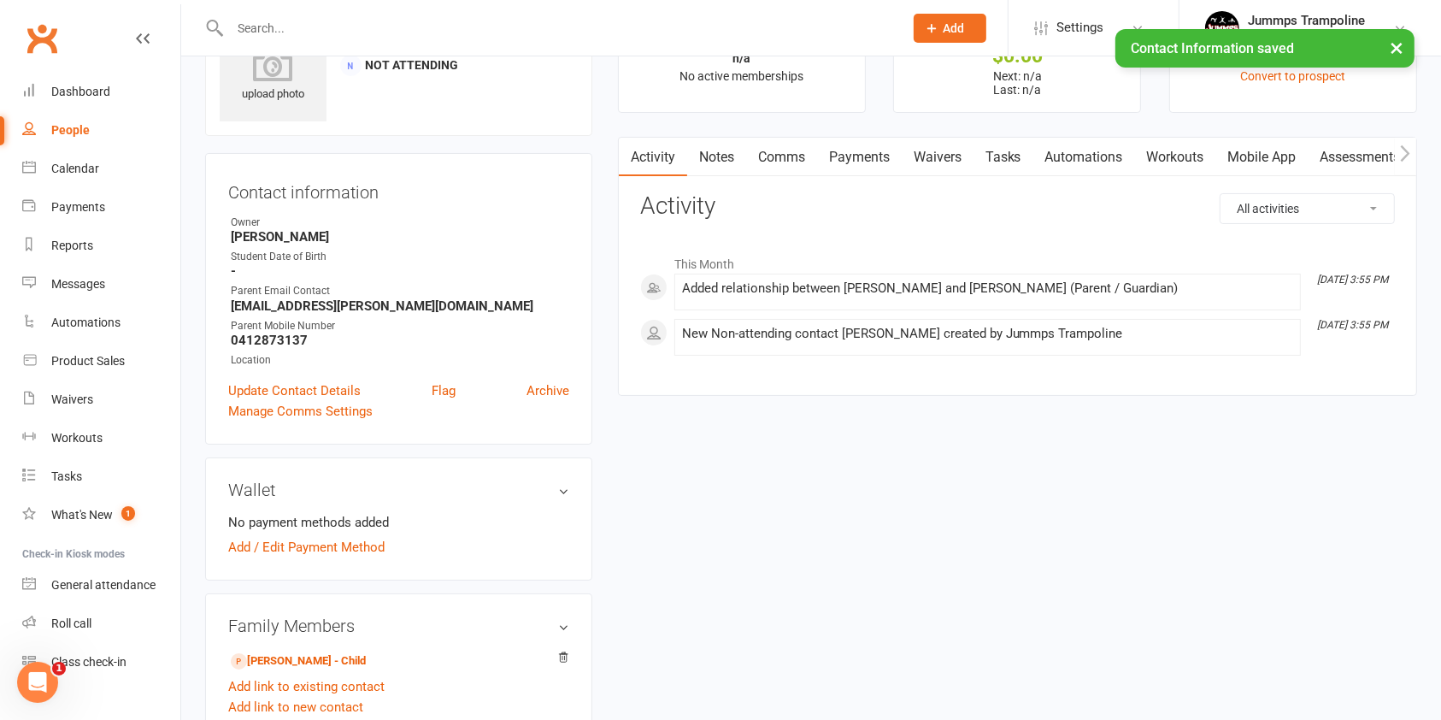
click at [67, 134] on div "People" at bounding box center [70, 130] width 38 height 14
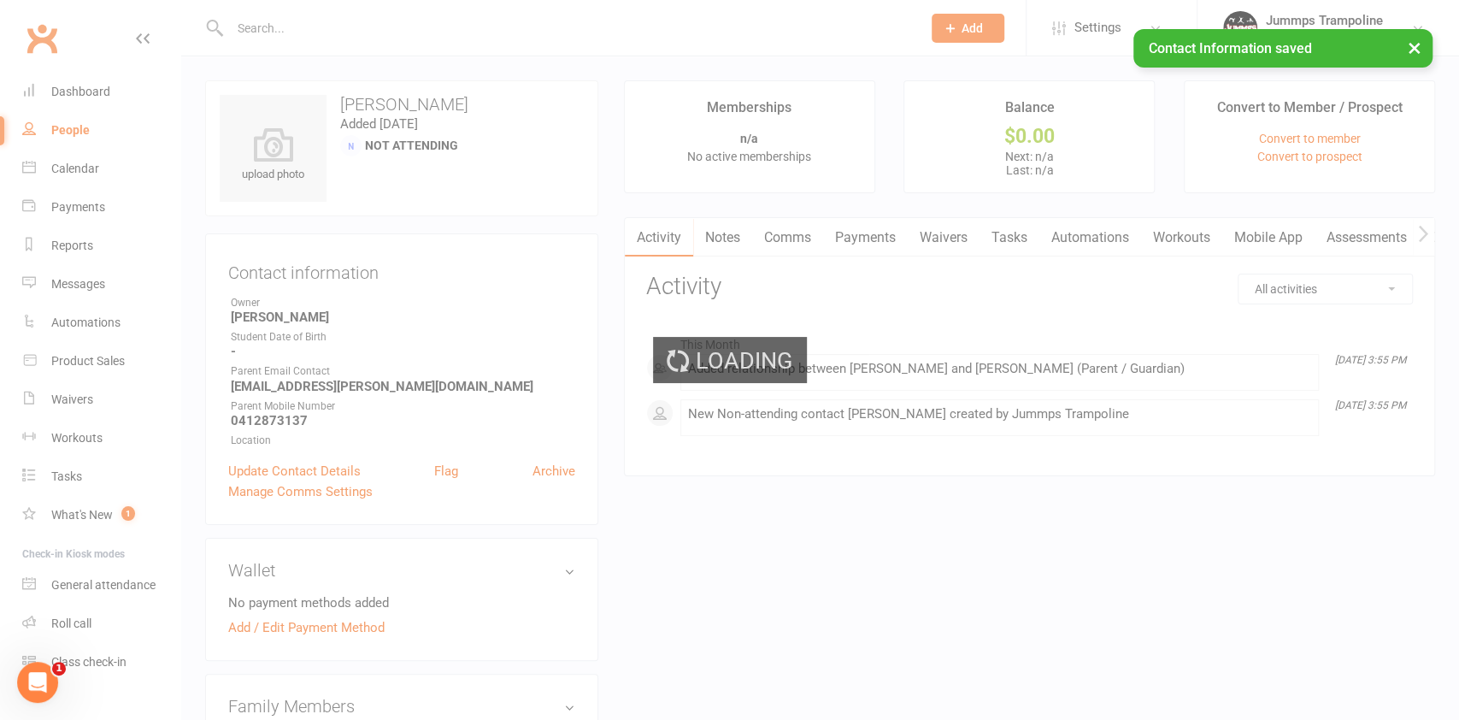
select select "100"
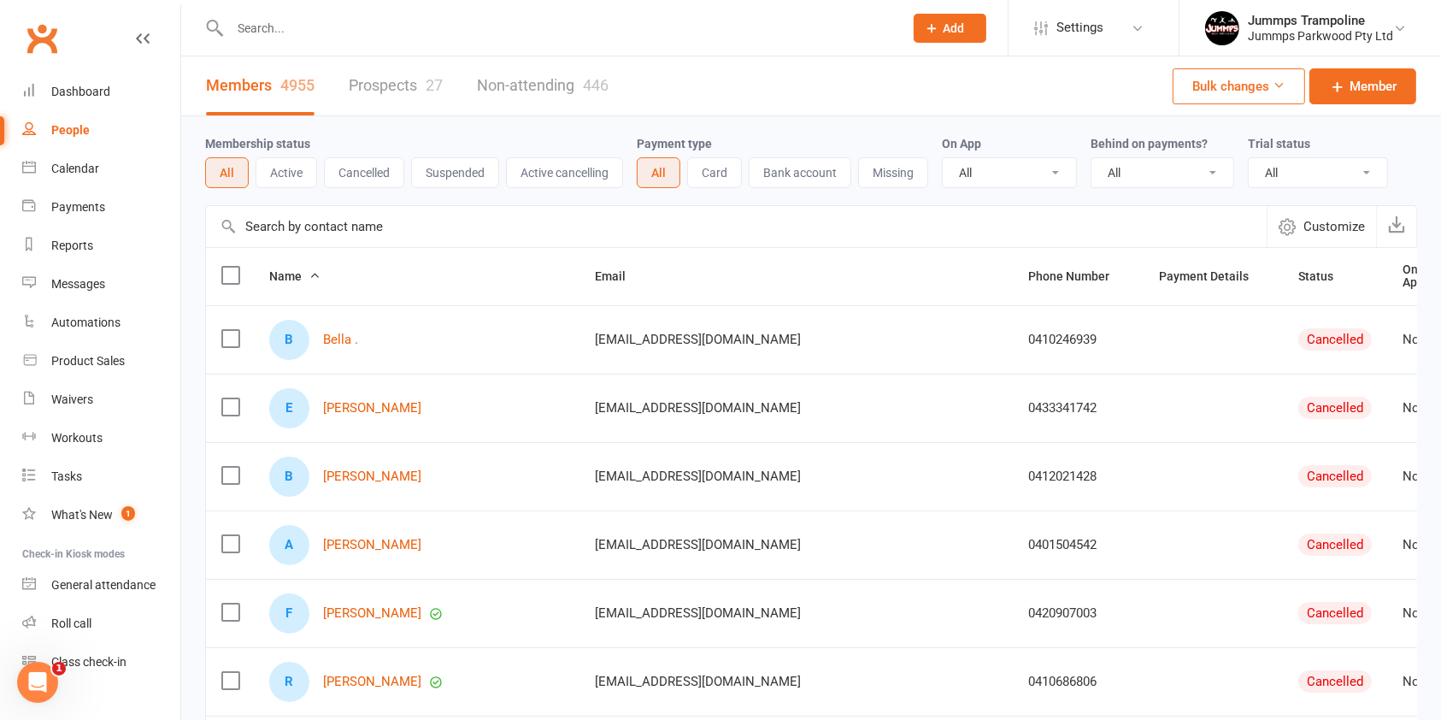
click at [281, 169] on button "Active" at bounding box center [287, 172] width 62 height 31
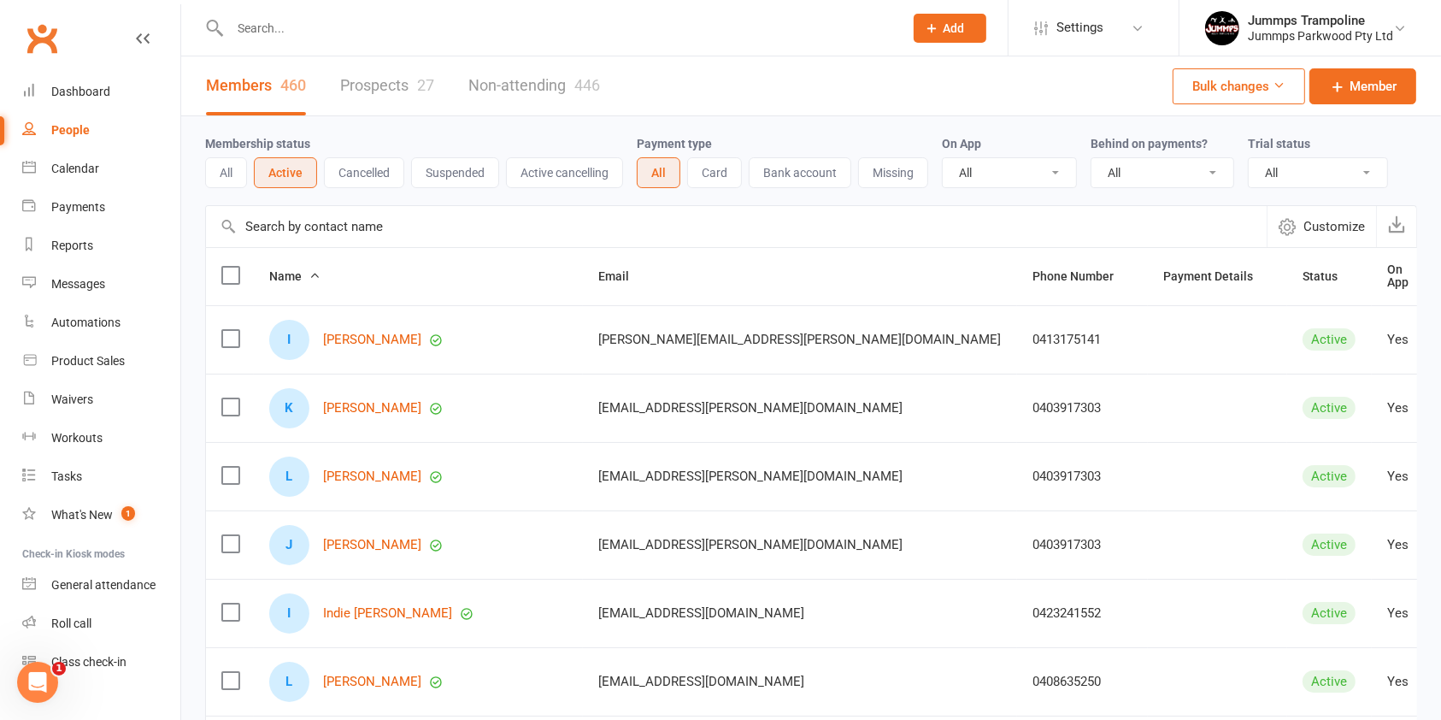
click at [403, 78] on link "Prospects 27" at bounding box center [387, 85] width 94 height 59
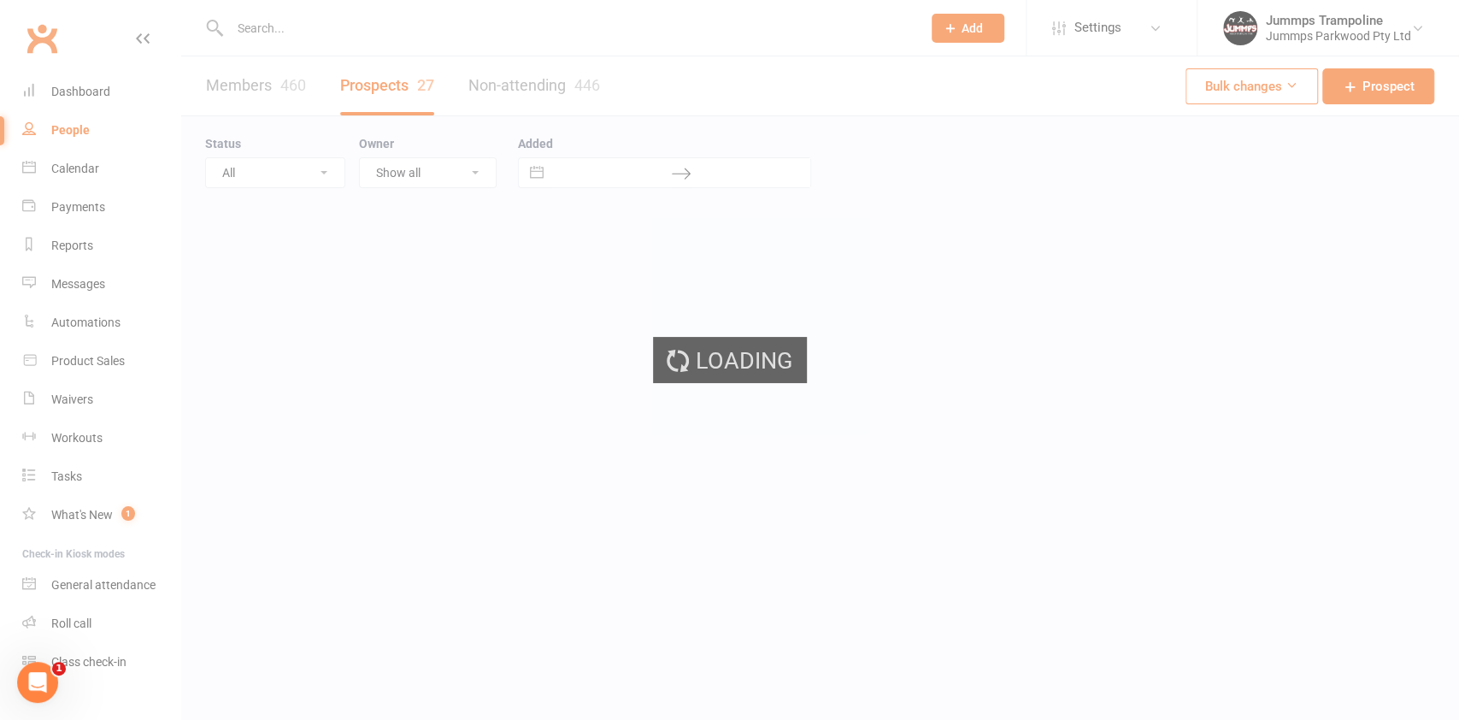
select select "100"
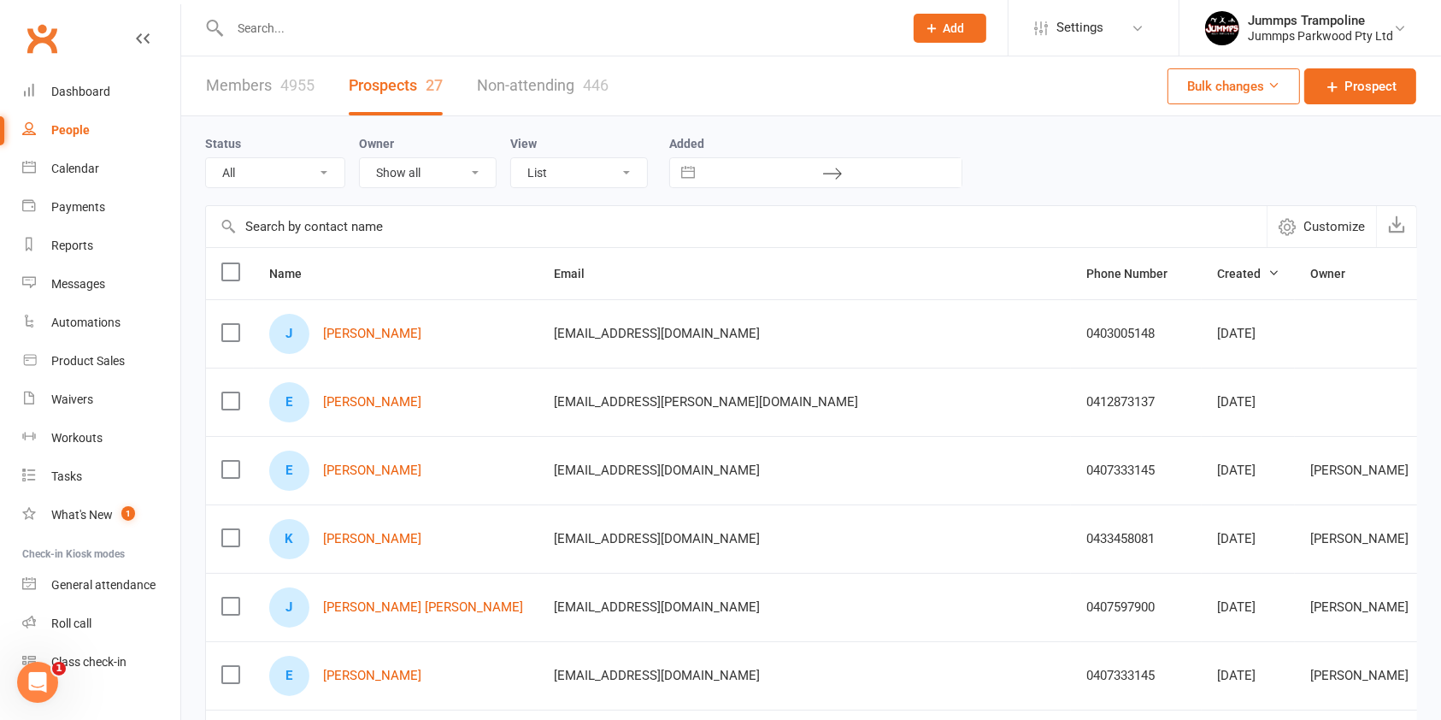
click at [320, 180] on select "All (No status set) (Invalid status) Initial Contact Follow-up Call Follow Up T…" at bounding box center [275, 172] width 138 height 29
click at [482, 161] on select "Show all Coach [PERSON_NAME] Coach [PERSON_NAME] Trampoline [PERSON_NAME] Coach…" at bounding box center [428, 172] width 136 height 29
click at [481, 163] on select "Show all Coach [PERSON_NAME] Coach [PERSON_NAME] Trampoline [PERSON_NAME] Coach…" at bounding box center [428, 172] width 136 height 29
click at [631, 196] on div "Status All (No status set) (Invalid status) Initial Contact Follow-up Call Foll…" at bounding box center [811, 160] width 1212 height 89
click at [606, 173] on select "List Kanban" at bounding box center [579, 172] width 136 height 29
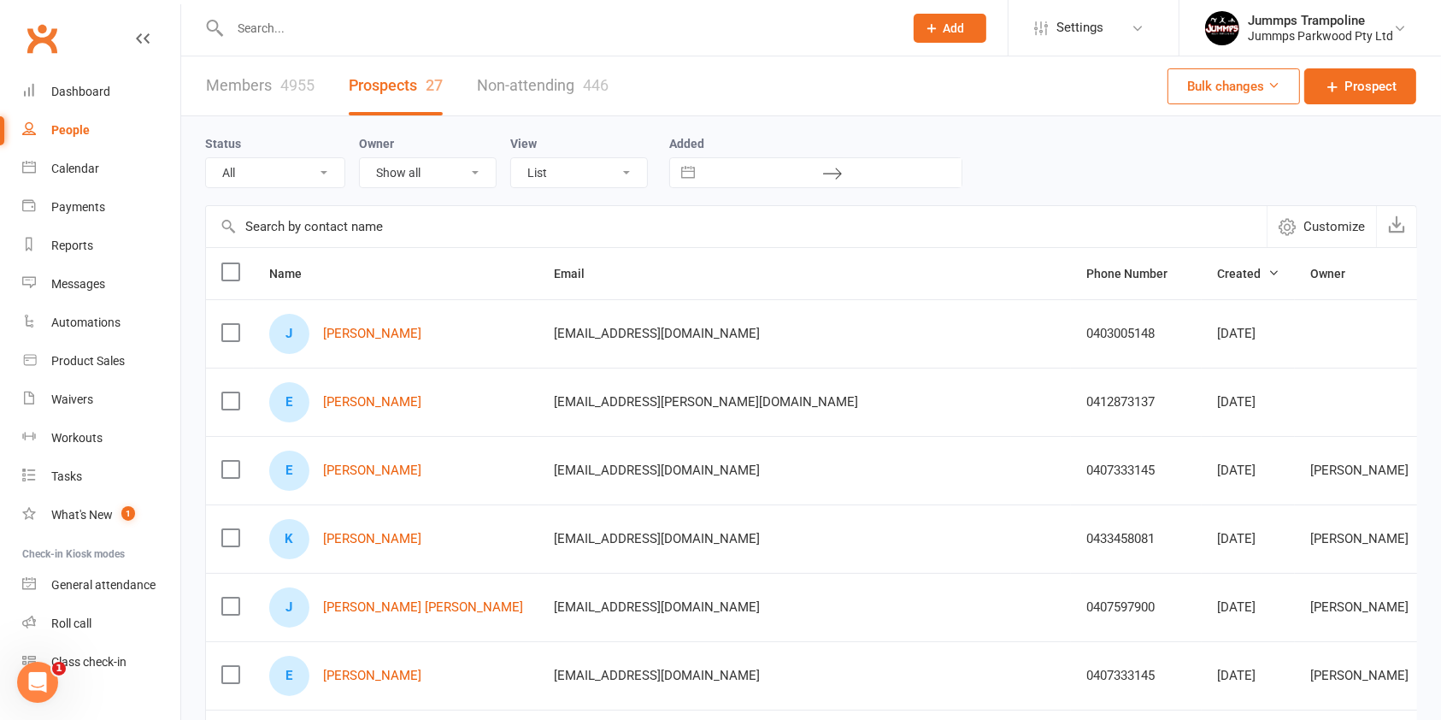
click at [636, 123] on div "Status All (No status set) (Invalid status) Initial Contact Follow-up Call Foll…" at bounding box center [811, 160] width 1212 height 89
click at [821, 181] on input "text" at bounding box center [762, 172] width 119 height 29
select select "7"
select select "2025"
select select "8"
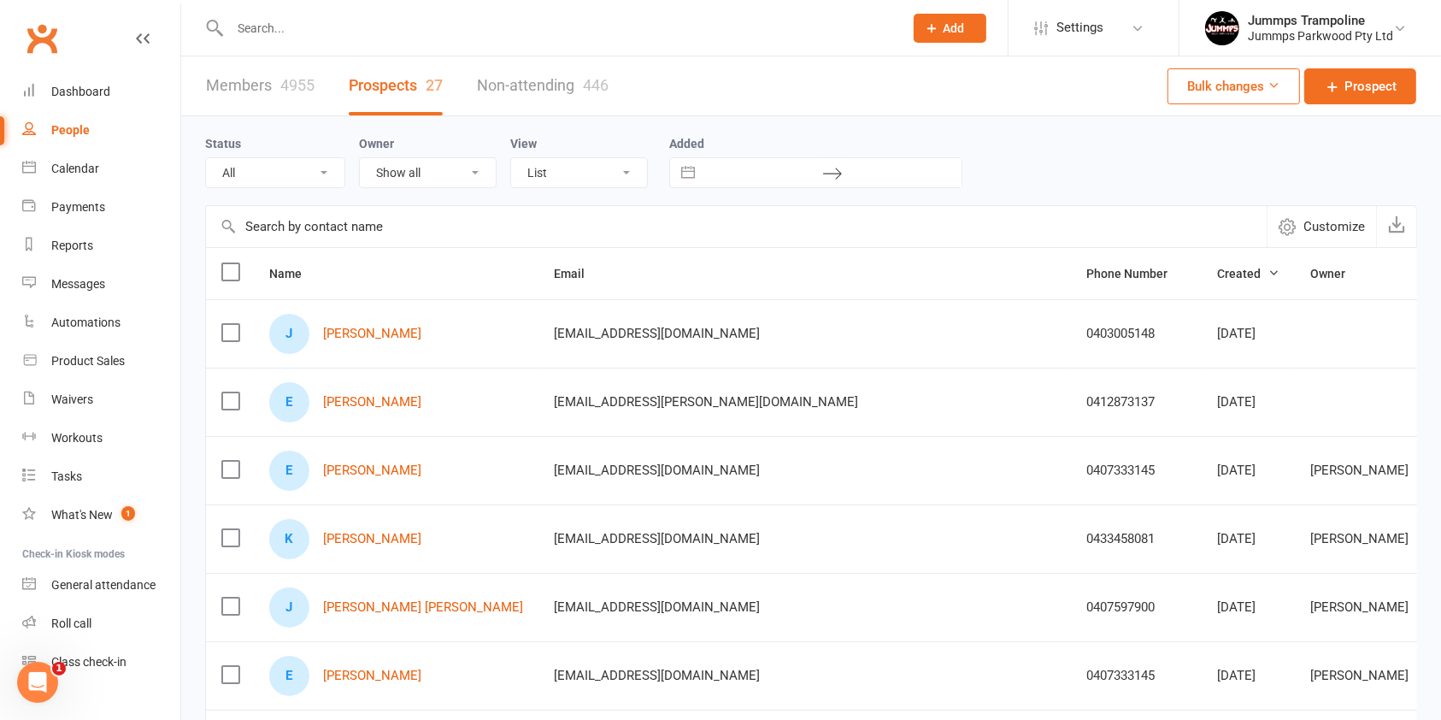
select select "2025"
select select "9"
select select "2025"
select select "10"
select select "2025"
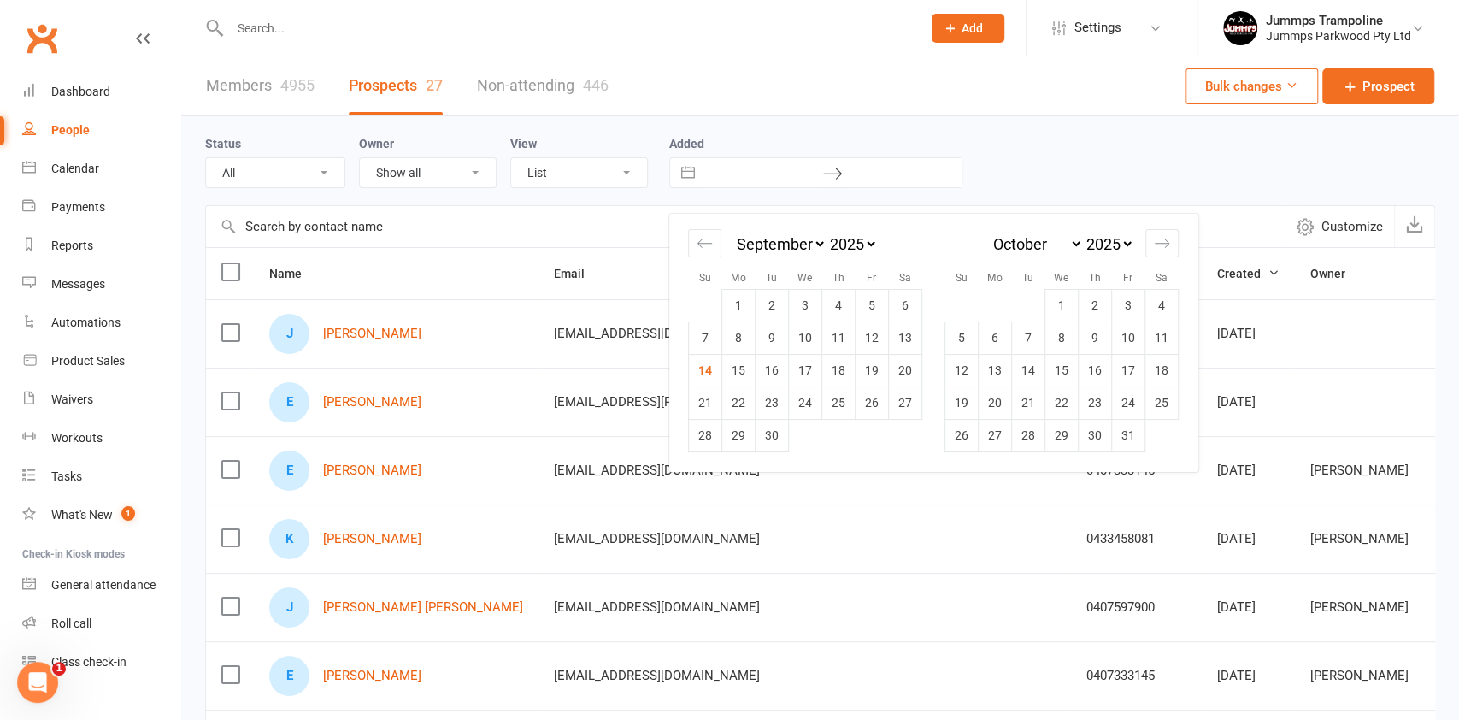
click at [1045, 78] on div "Members 4955 Prospects 27 Non-attending 446 Bulk changes Prospect" at bounding box center [820, 86] width 1278 height 60
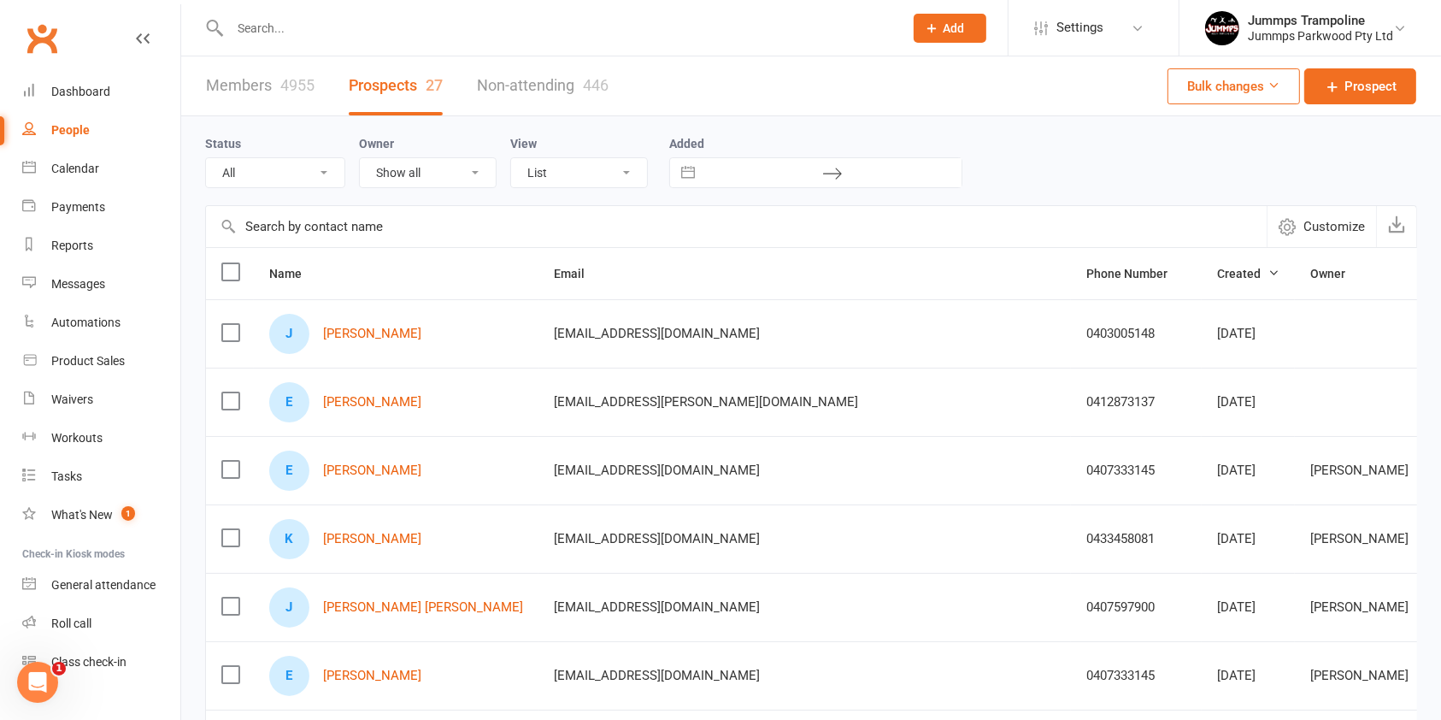
click at [1270, 86] on icon at bounding box center [1274, 85] width 13 height 13
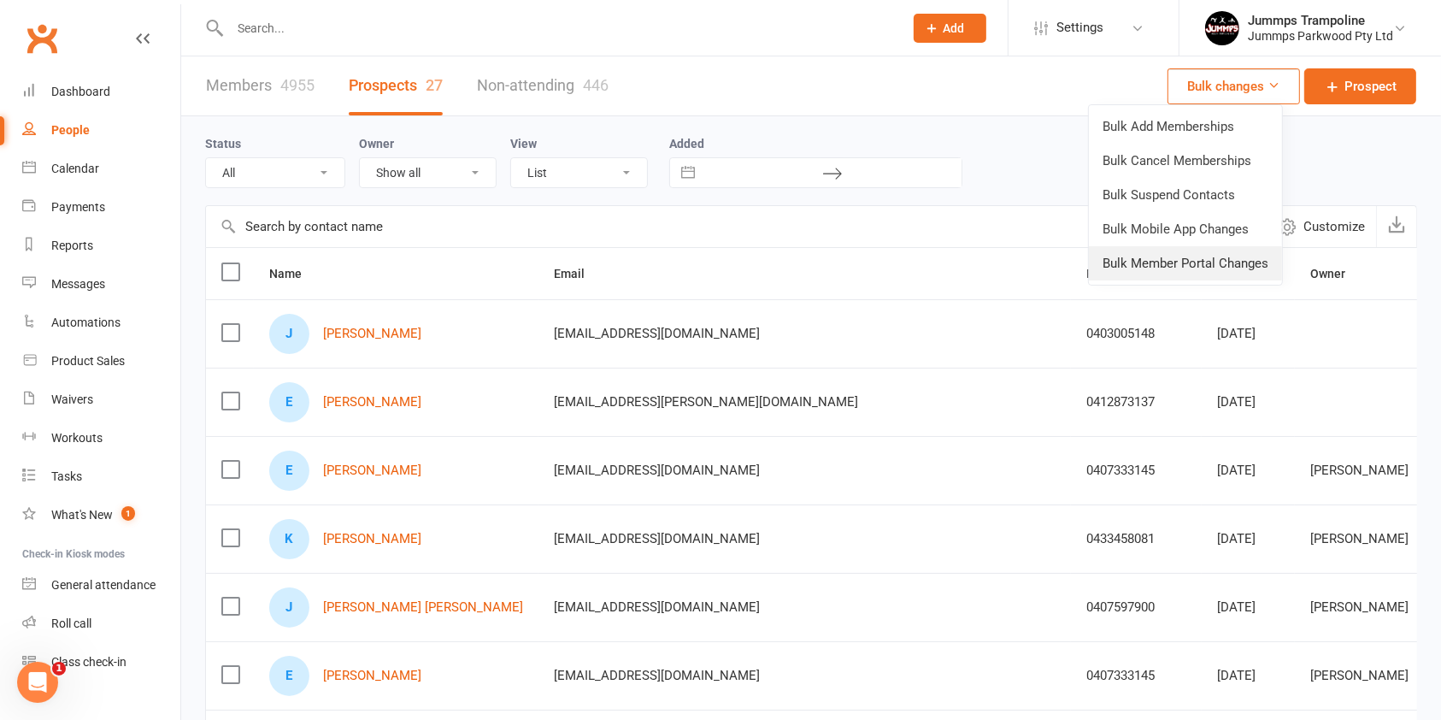
click at [1194, 263] on link "Bulk Member Portal Changes" at bounding box center [1185, 263] width 193 height 34
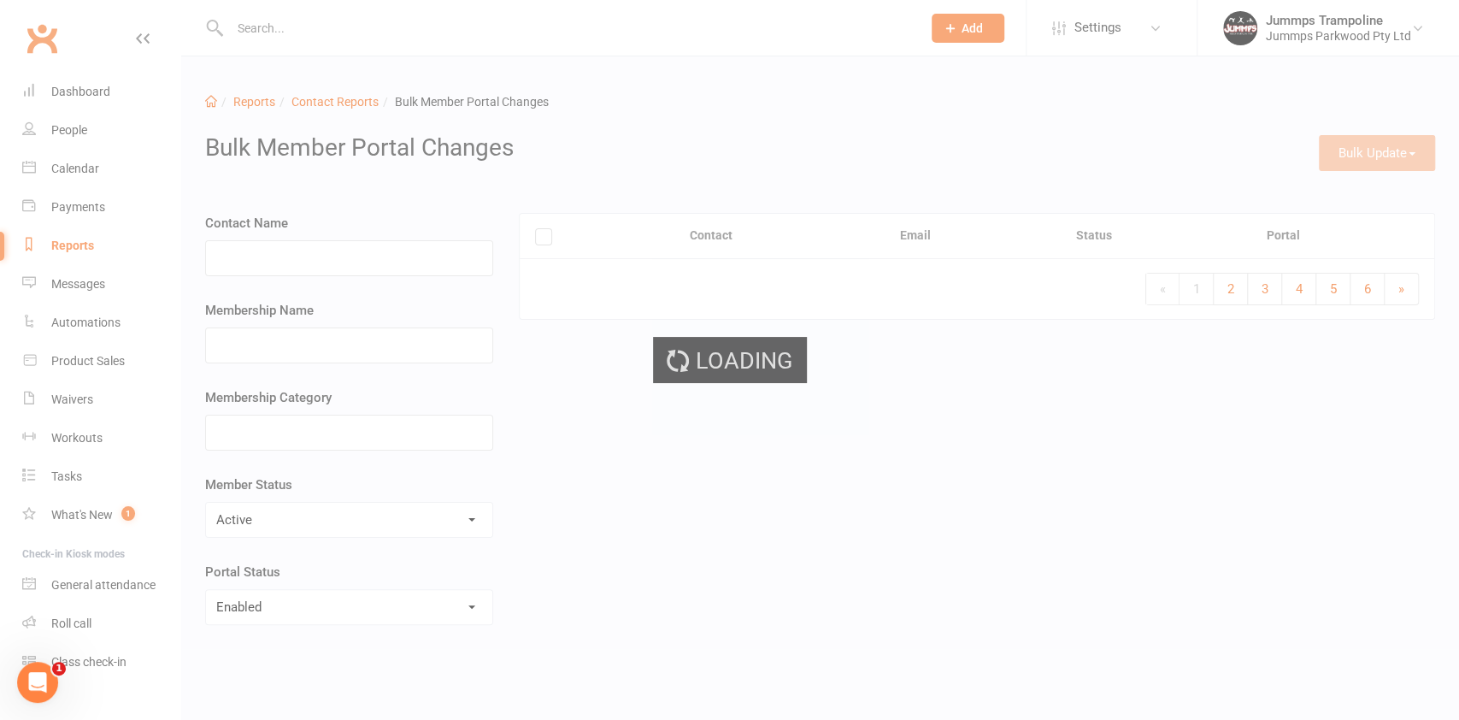
select select "100"
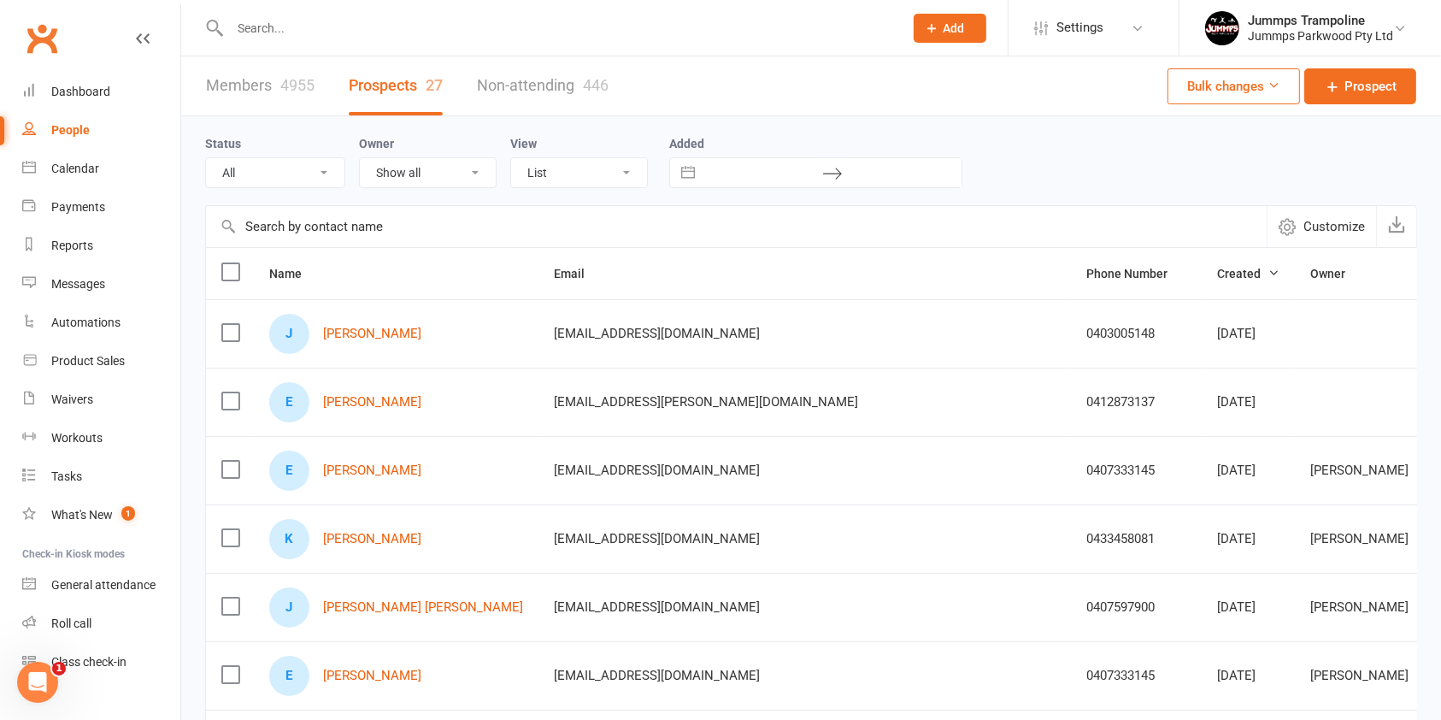
click at [1249, 91] on button "Bulk changes" at bounding box center [1234, 86] width 132 height 36
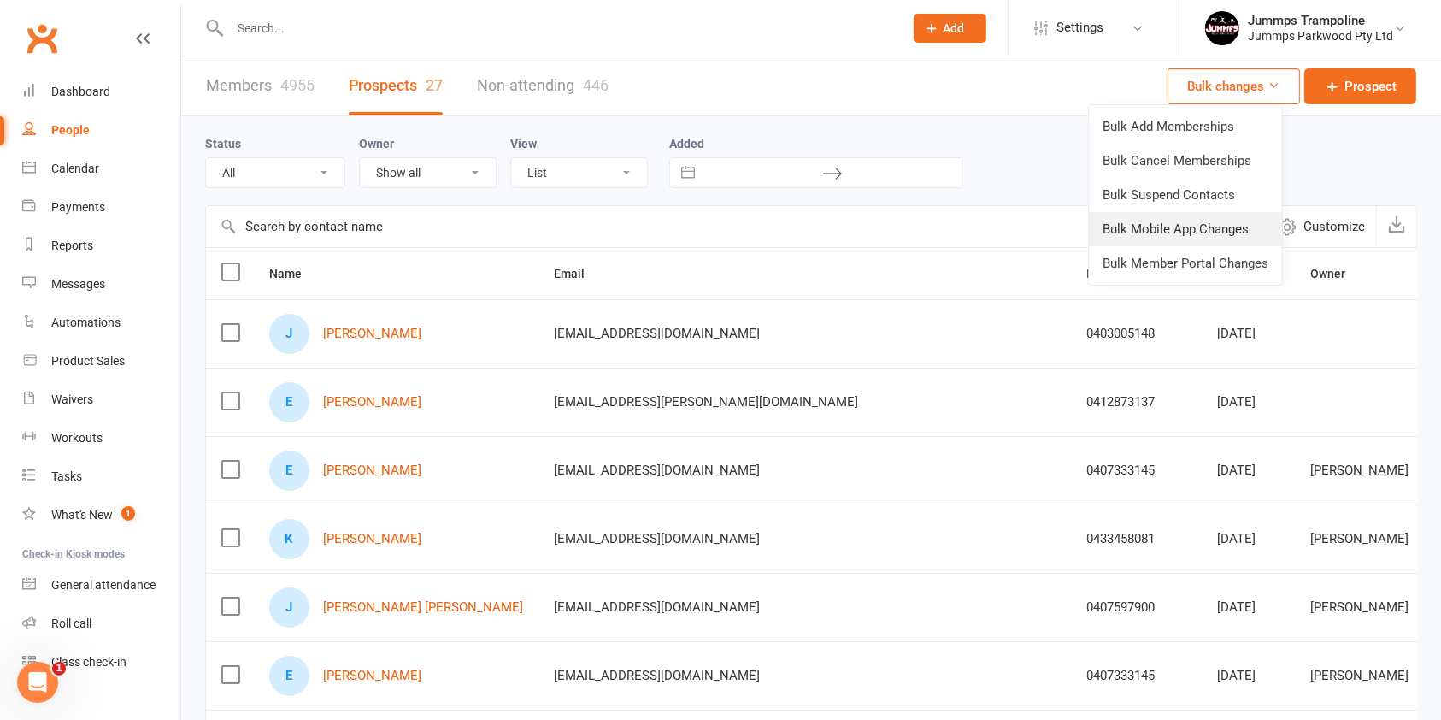
click at [1242, 243] on link "Bulk Mobile App Changes" at bounding box center [1185, 229] width 193 height 34
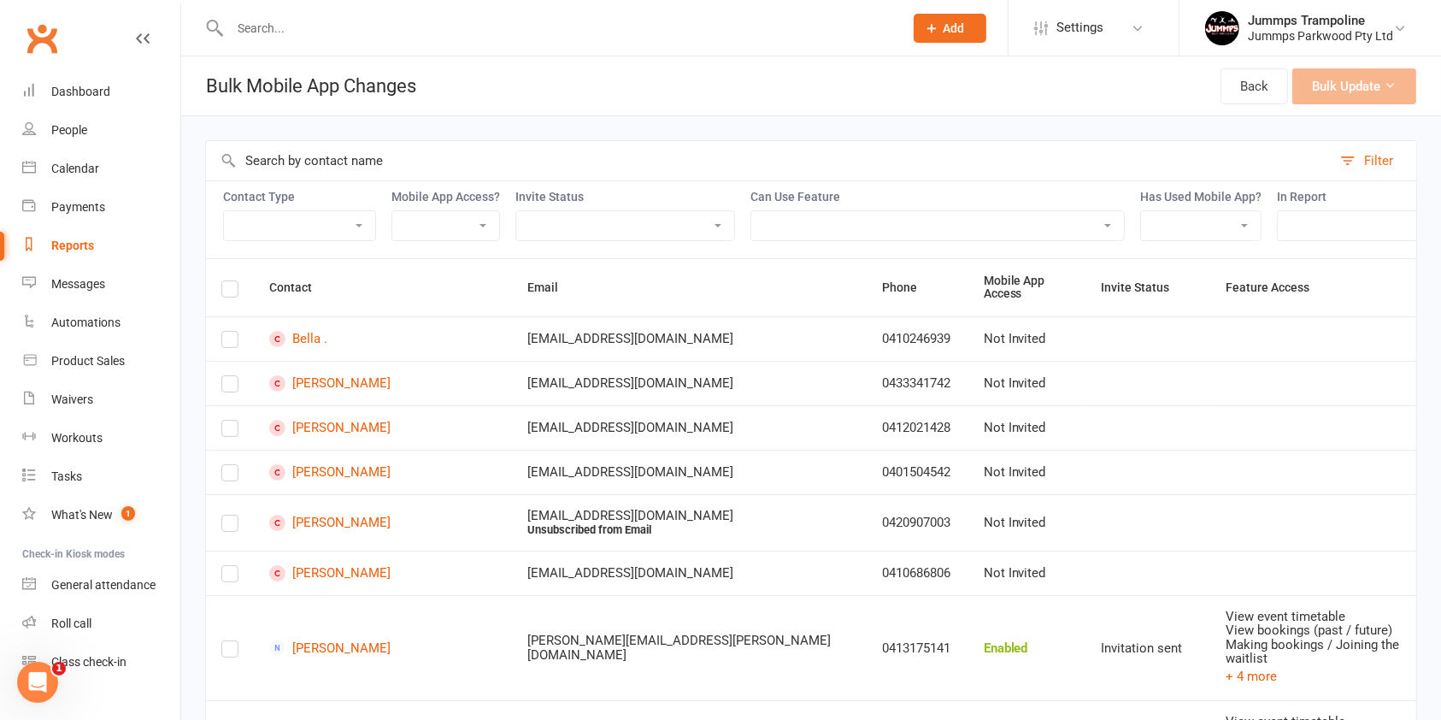
click at [336, 225] on select "Member Active member Cancelled member Suspended member Non-attending" at bounding box center [299, 225] width 151 height 29
select select "nac"
click at [224, 211] on select "Member Active member Cancelled member Suspended member Non-attending" at bounding box center [299, 225] width 151 height 29
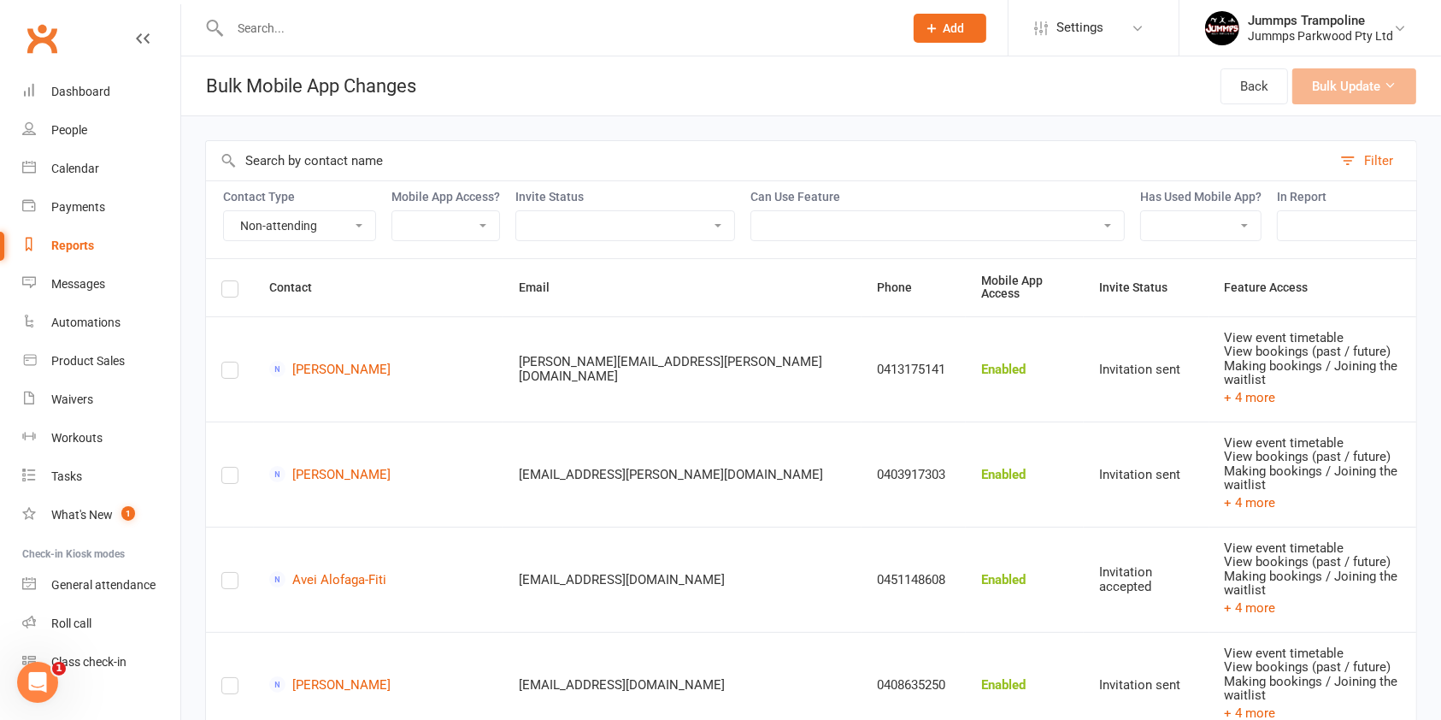
click at [492, 221] on select "Enabled Disabled Not Invited" at bounding box center [445, 225] width 107 height 29
click at [393, 211] on select "Enabled Disabled Not Invited" at bounding box center [445, 225] width 107 height 29
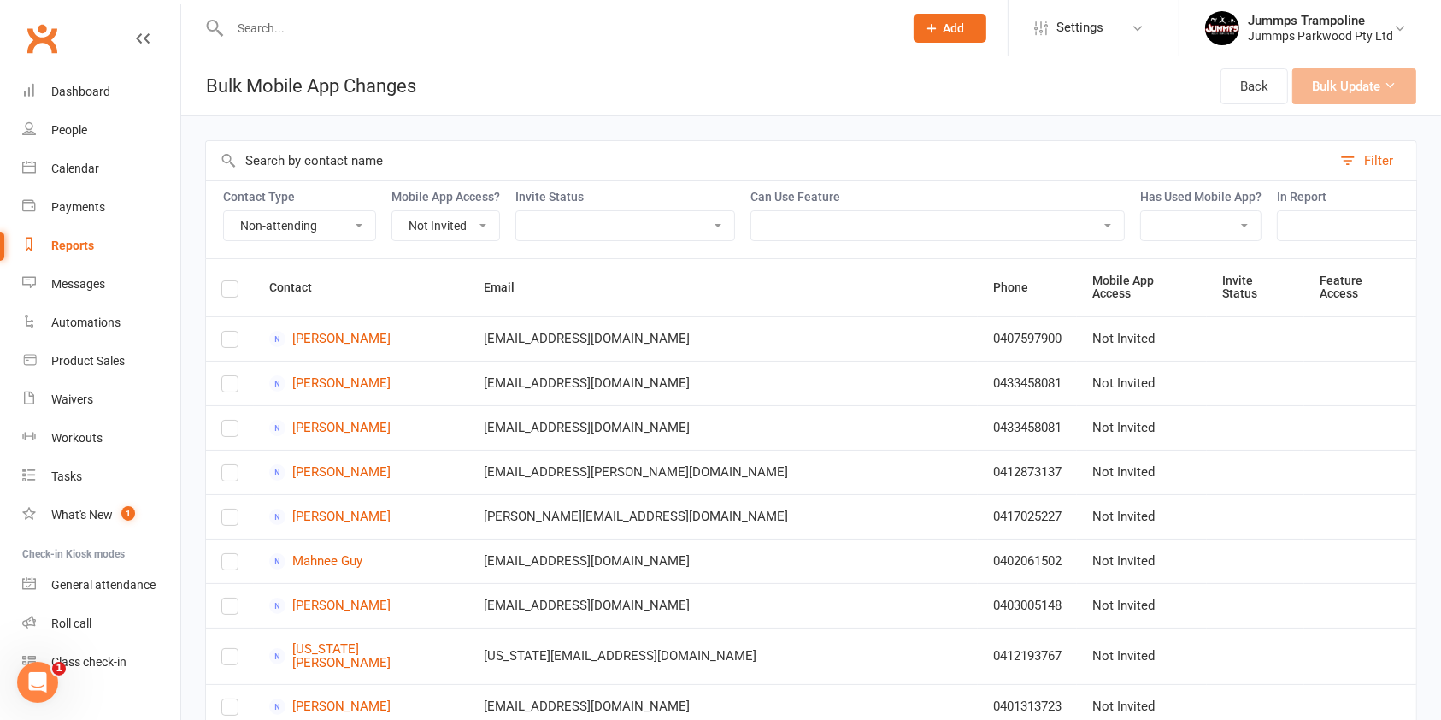
click at [485, 227] on select "Enabled Disabled Not Invited" at bounding box center [445, 225] width 107 height 29
click at [393, 211] on select "Enabled Disabled Not Invited" at bounding box center [445, 225] width 107 height 29
click at [431, 297] on th "Contact" at bounding box center [361, 287] width 215 height 57
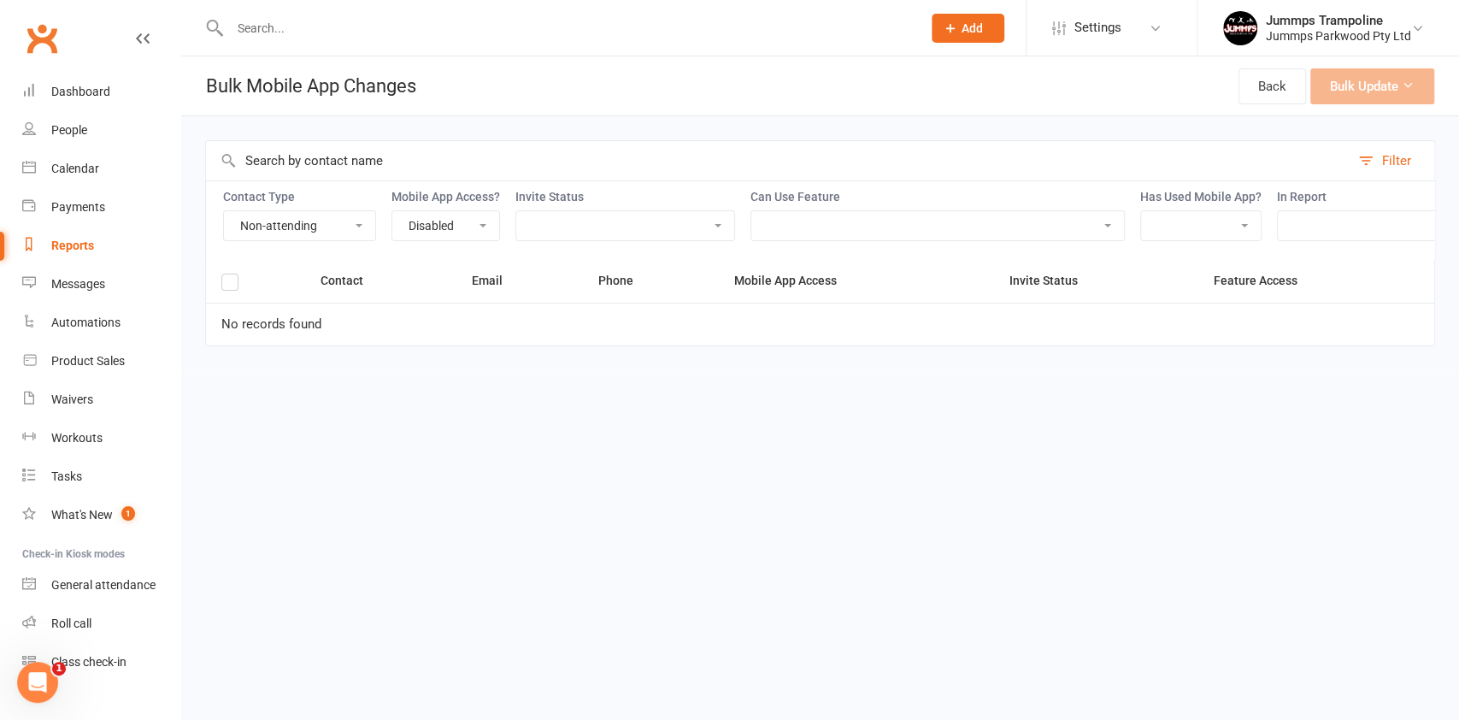
click at [468, 235] on select "Enabled Disabled Not Invited" at bounding box center [445, 225] width 107 height 29
click at [393, 211] on select "Enabled Disabled Not Invited" at bounding box center [445, 225] width 107 height 29
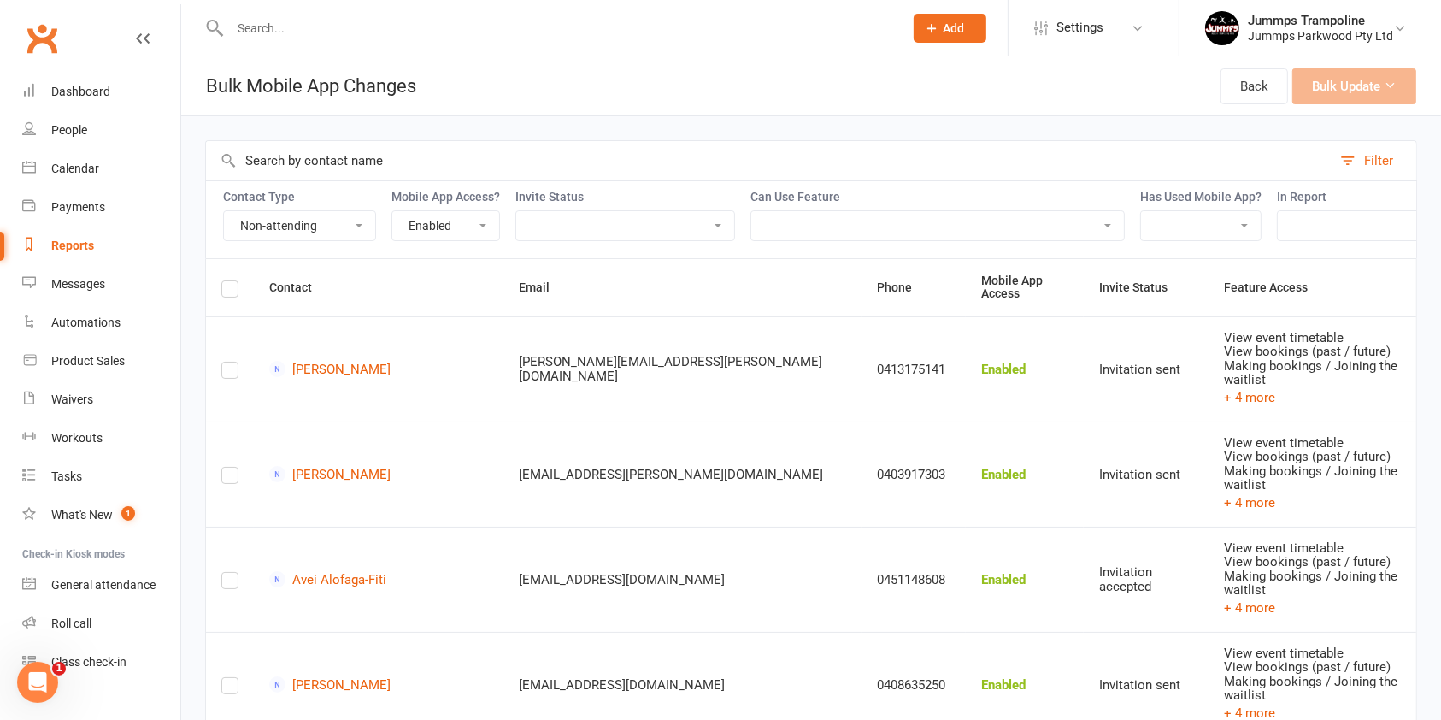
click at [457, 226] on select "Enabled Disabled Not Invited" at bounding box center [445, 225] width 107 height 29
click at [393, 211] on select "Enabled Disabled Not Invited" at bounding box center [445, 225] width 107 height 29
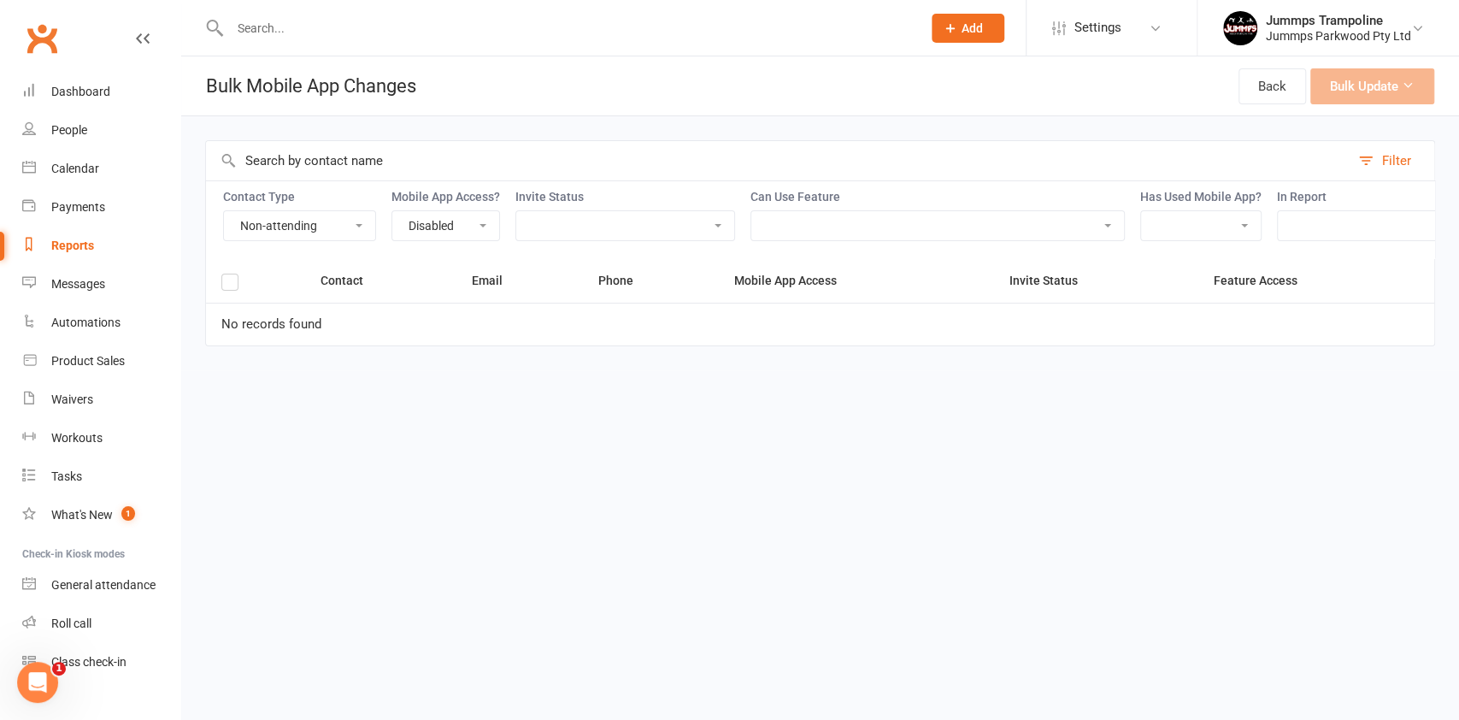
click at [451, 231] on select "Enabled Disabled Not Invited" at bounding box center [445, 225] width 107 height 29
click at [393, 211] on select "Enabled Disabled Not Invited" at bounding box center [445, 225] width 107 height 29
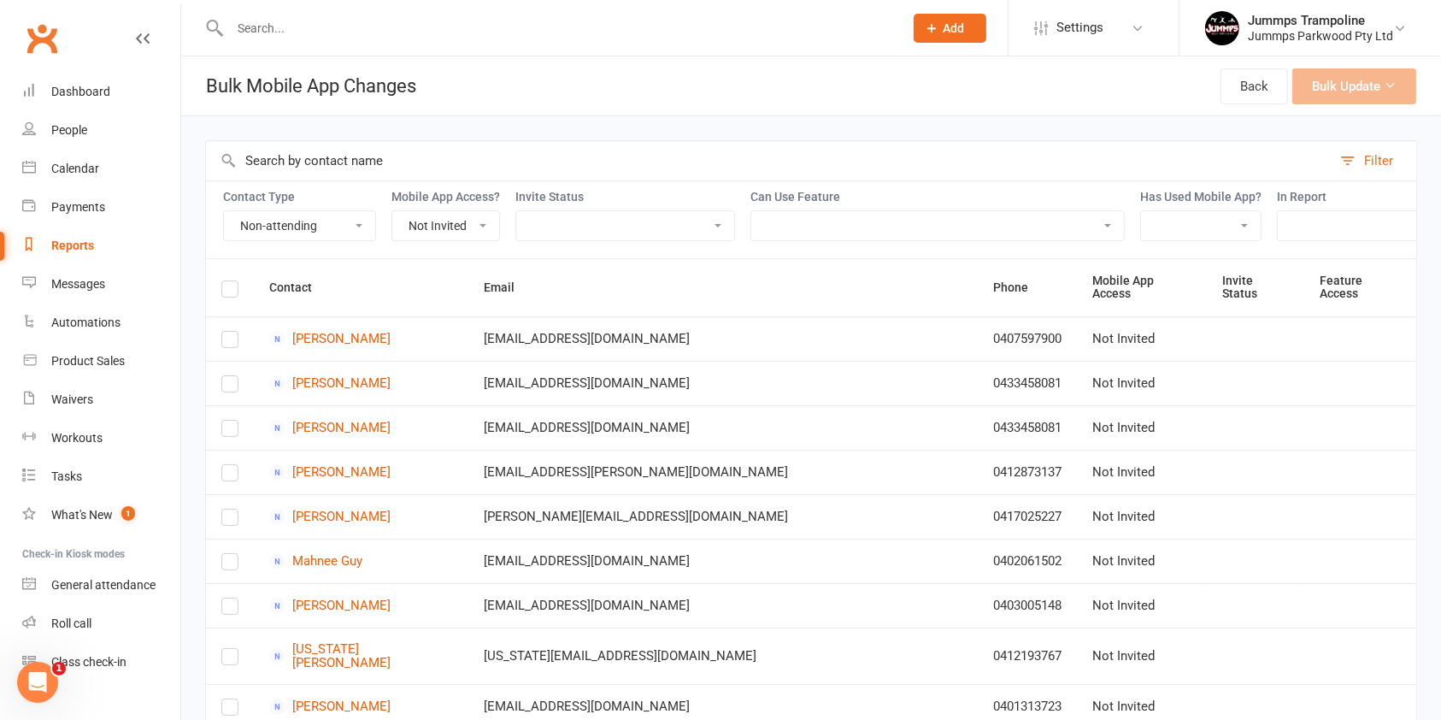
click at [236, 291] on label at bounding box center [229, 291] width 17 height 0
click at [236, 281] on input "checkbox" at bounding box center [229, 281] width 17 height 0
drag, startPoint x: 741, startPoint y: 493, endPoint x: 564, endPoint y: 56, distance: 471.3
click at [564, 56] on ui-view "Prospect Member Non-attending contact Class / event Appointment Task Membership…" at bounding box center [720, 540] width 1441 height 1072
click at [439, 226] on select "Enabled Disabled Not Invited" at bounding box center [445, 225] width 107 height 29
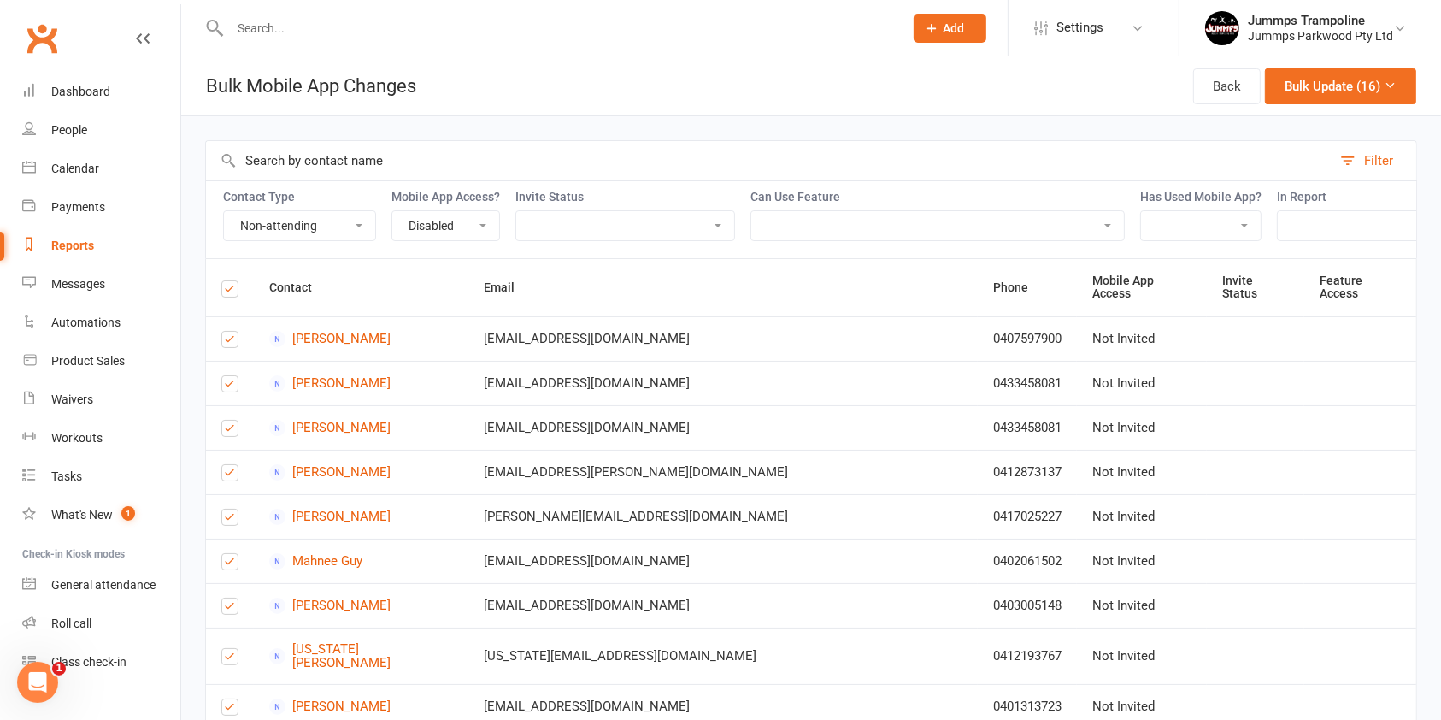
click at [393, 211] on select "Enabled Disabled Not Invited" at bounding box center [445, 225] width 107 height 29
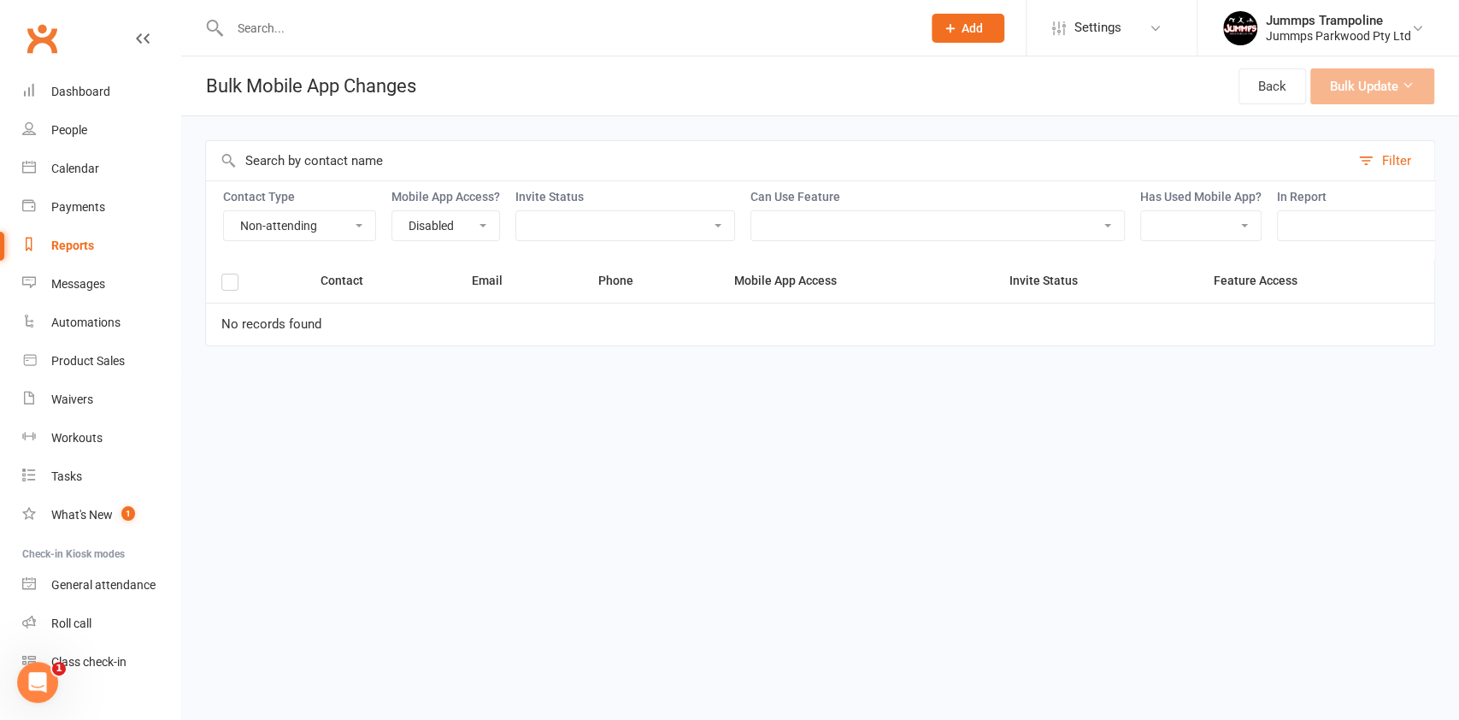
click at [480, 230] on select "Enabled Disabled Not Invited" at bounding box center [445, 225] width 107 height 29
click at [393, 211] on select "Enabled Disabled Not Invited" at bounding box center [445, 225] width 107 height 29
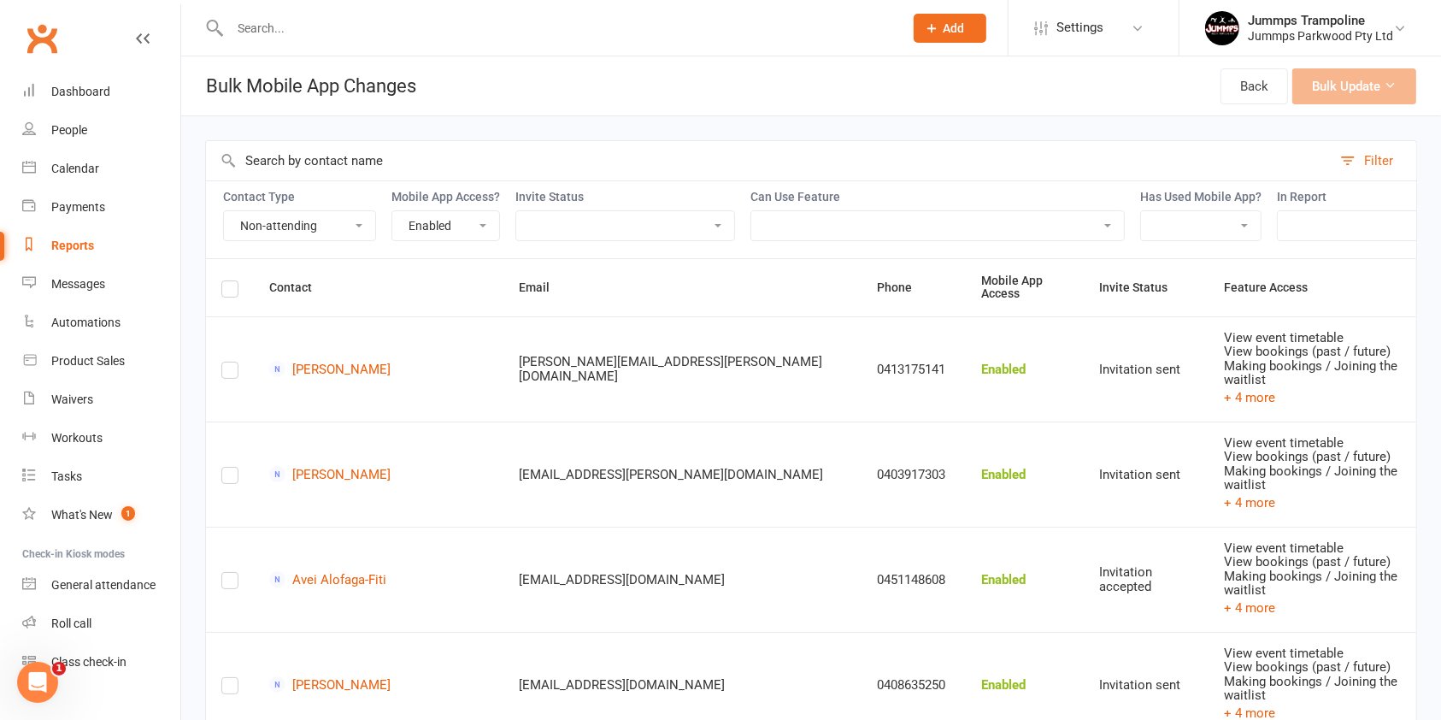
click at [468, 234] on select "Enabled Disabled Not Invited" at bounding box center [445, 225] width 107 height 29
select select "not_invited"
click at [393, 211] on select "Enabled Disabled Not Invited" at bounding box center [445, 225] width 107 height 29
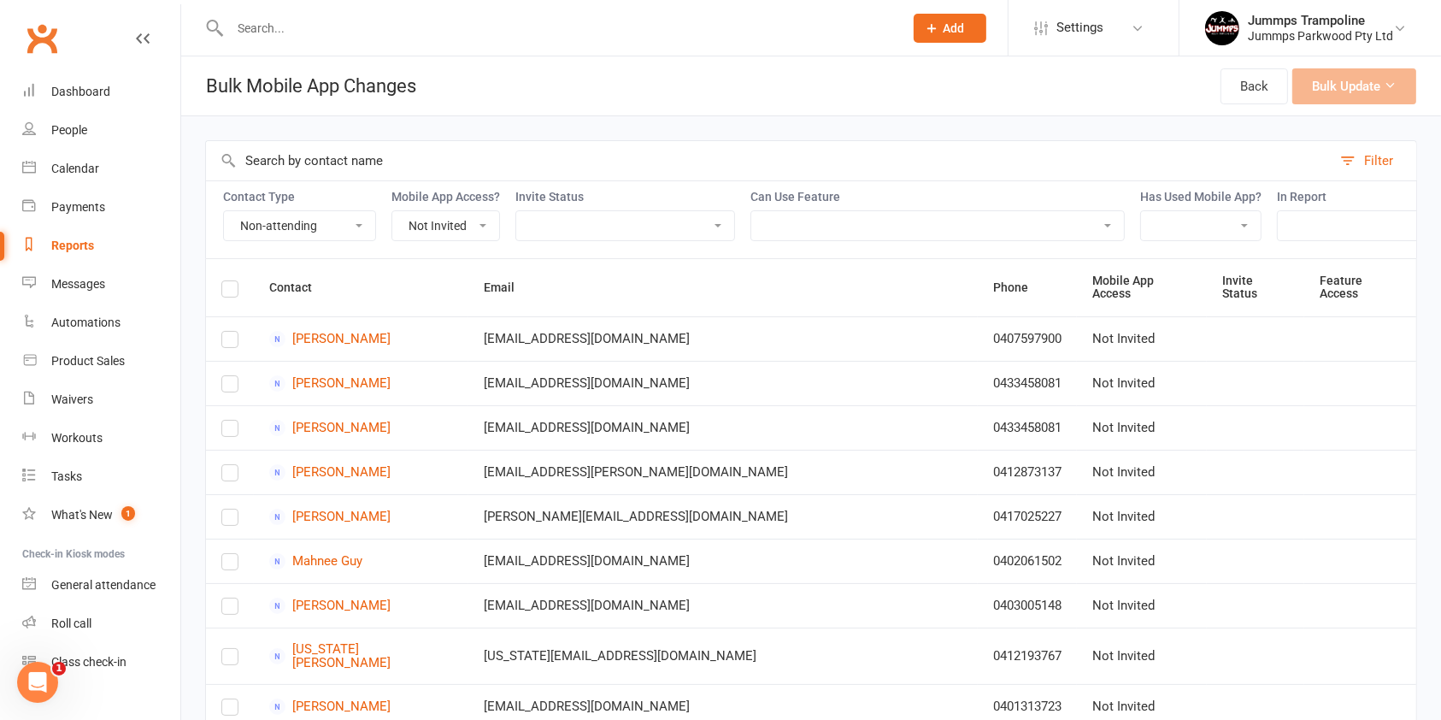
click at [230, 291] on label at bounding box center [229, 291] width 17 height 0
click at [230, 281] on input "checkbox" at bounding box center [229, 281] width 17 height 0
click at [1355, 93] on button "Bulk Update (16)" at bounding box center [1340, 86] width 151 height 36
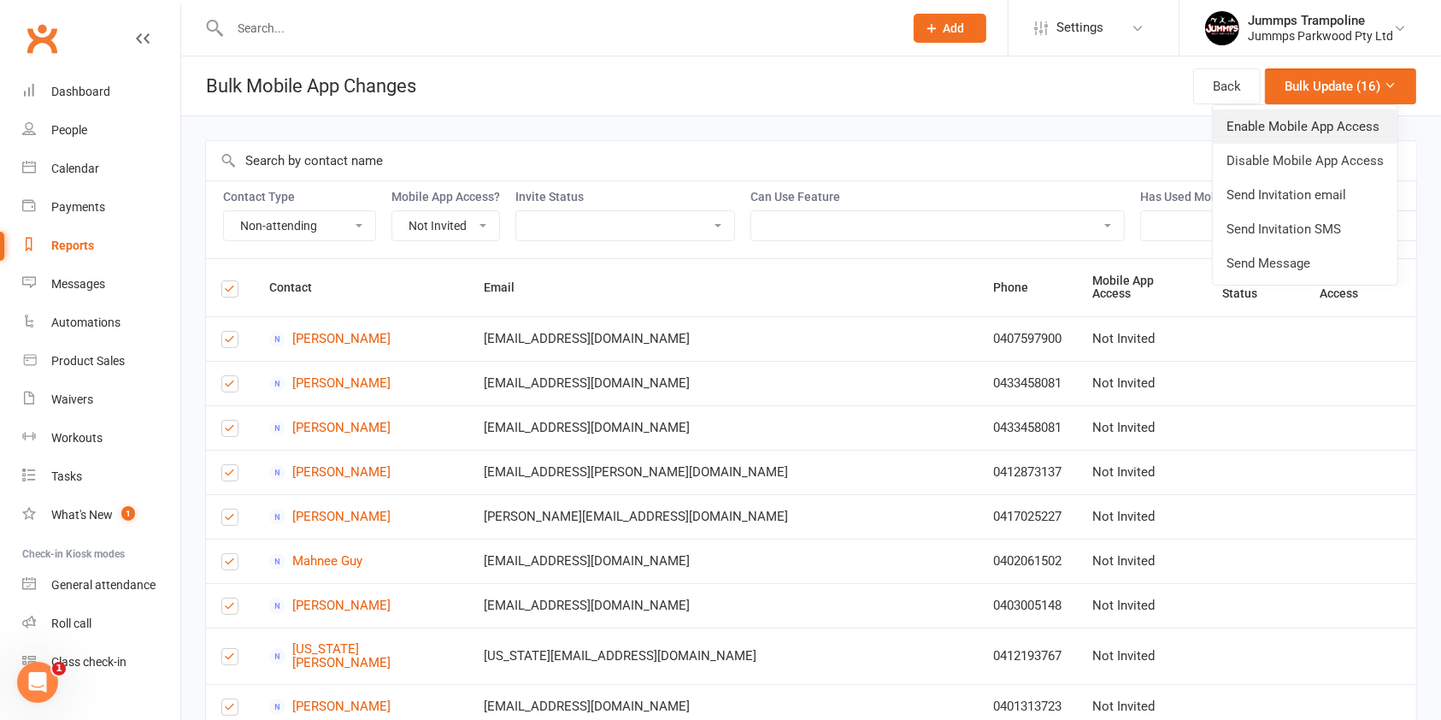
click at [1301, 127] on link "Enable Mobile App Access" at bounding box center [1305, 126] width 185 height 34
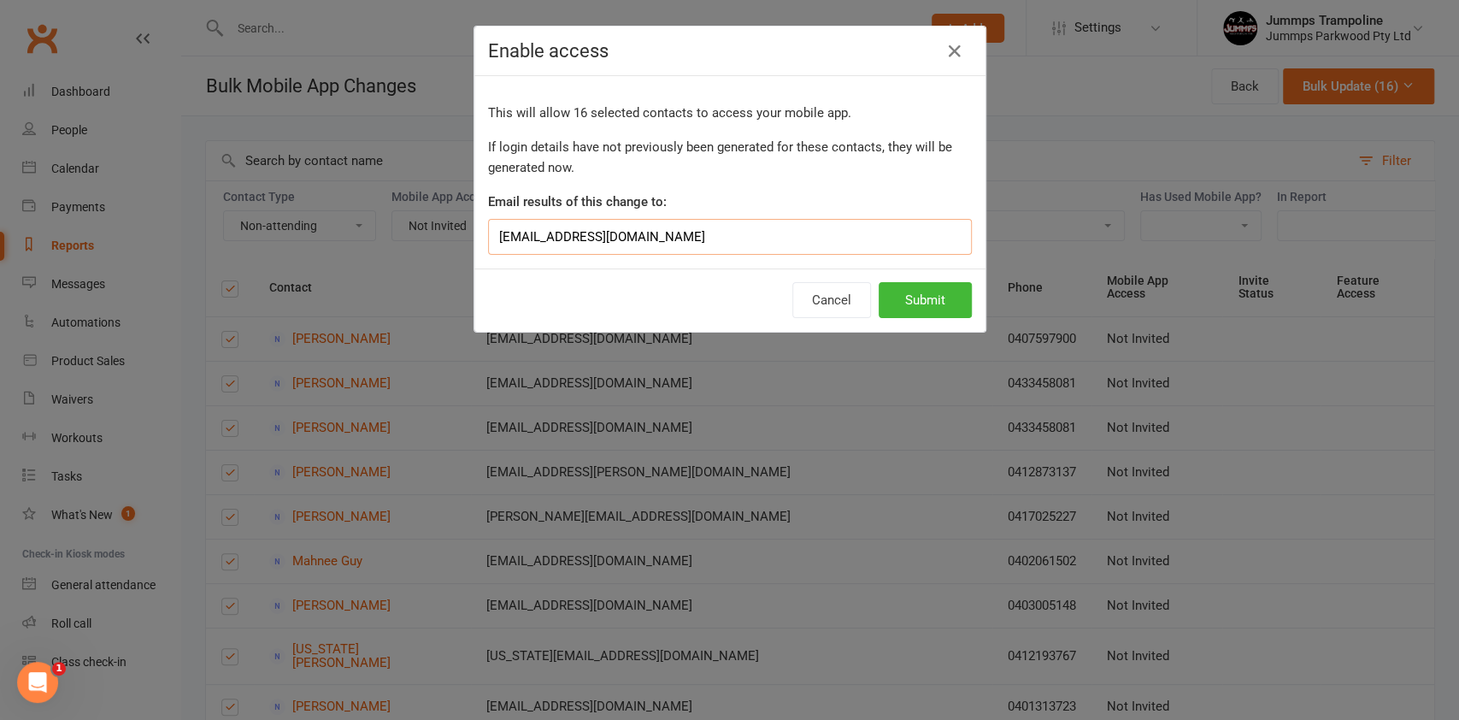
drag, startPoint x: 510, startPoint y: 234, endPoint x: 358, endPoint y: 234, distance: 152.2
click at [358, 234] on div "Enable access This will allow 16 selected contacts to access your mobile app. I…" at bounding box center [729, 360] width 1459 height 720
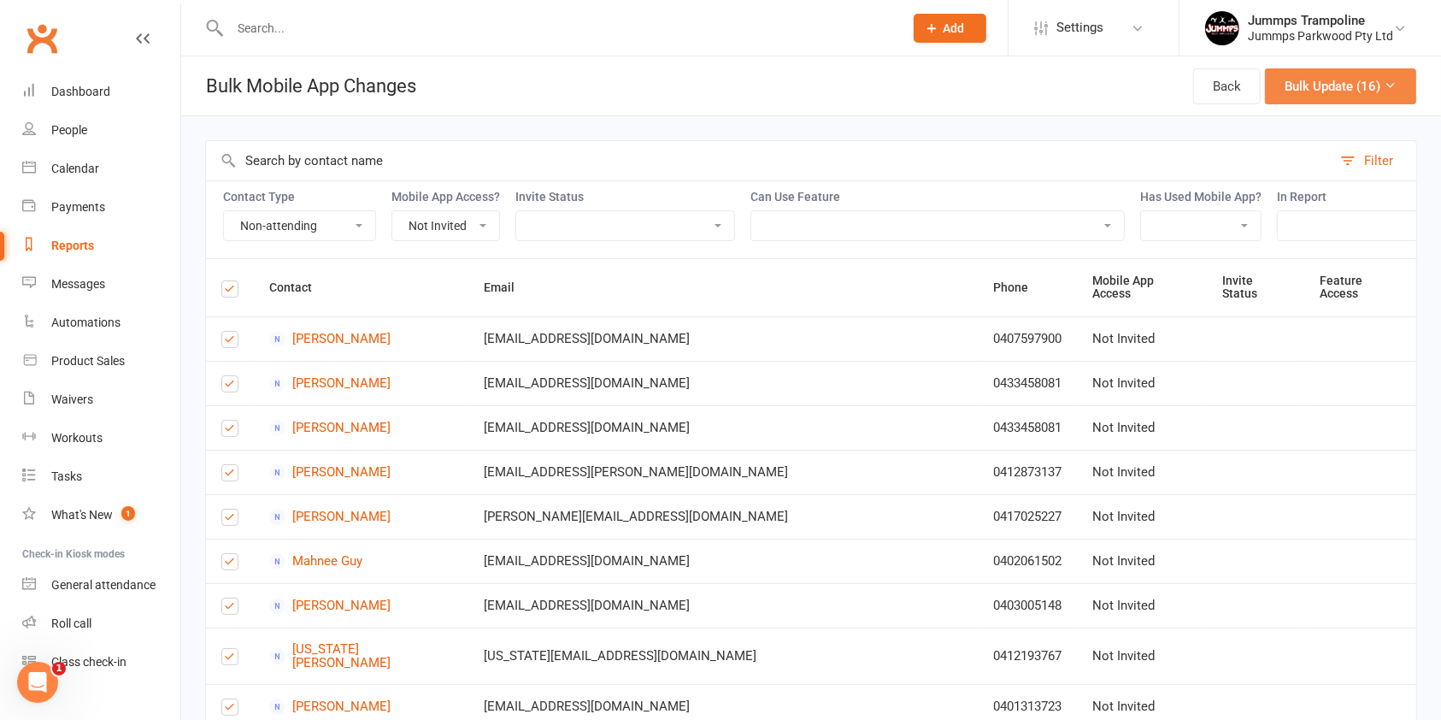
click at [1368, 85] on button "Bulk Update (16)" at bounding box center [1340, 86] width 151 height 36
click at [1328, 140] on link "Enable Mobile App Access" at bounding box center [1305, 126] width 185 height 34
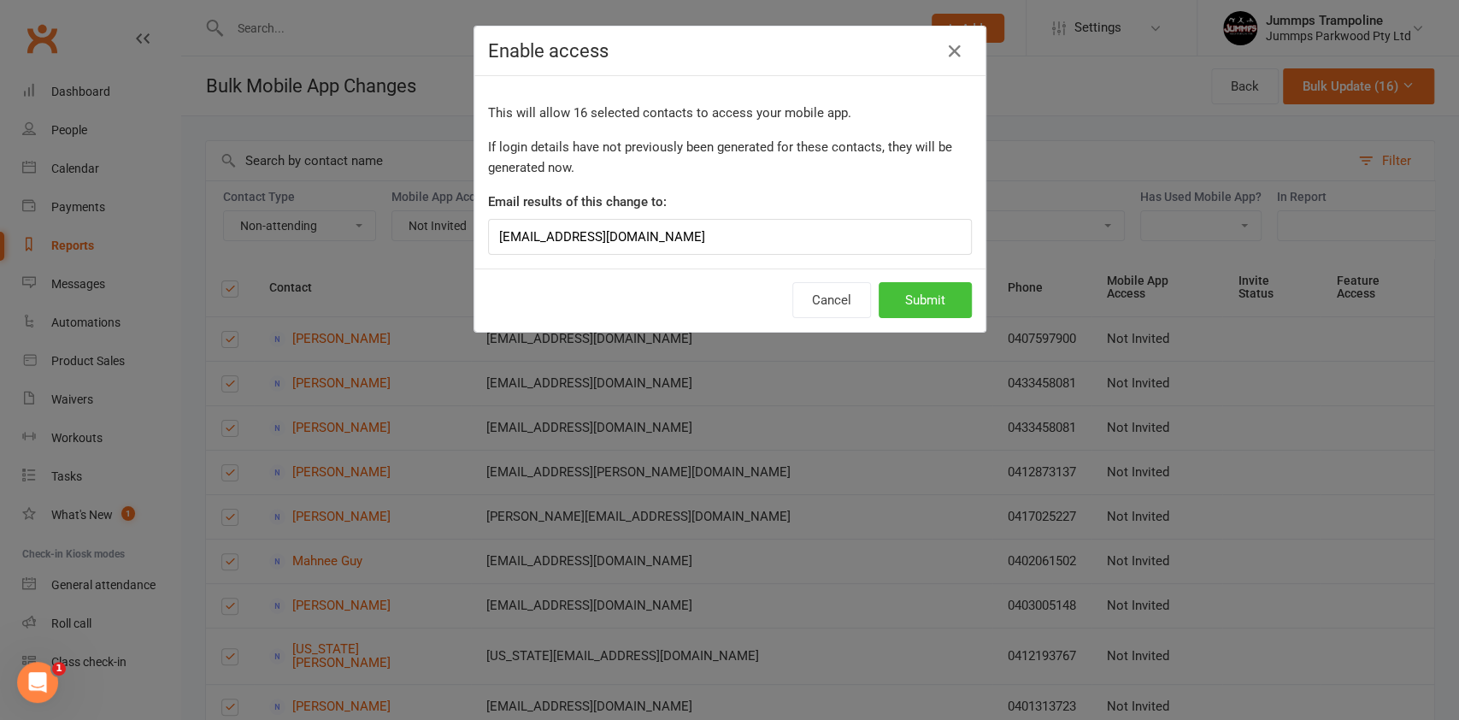
click at [939, 291] on button "Submit" at bounding box center [925, 300] width 93 height 36
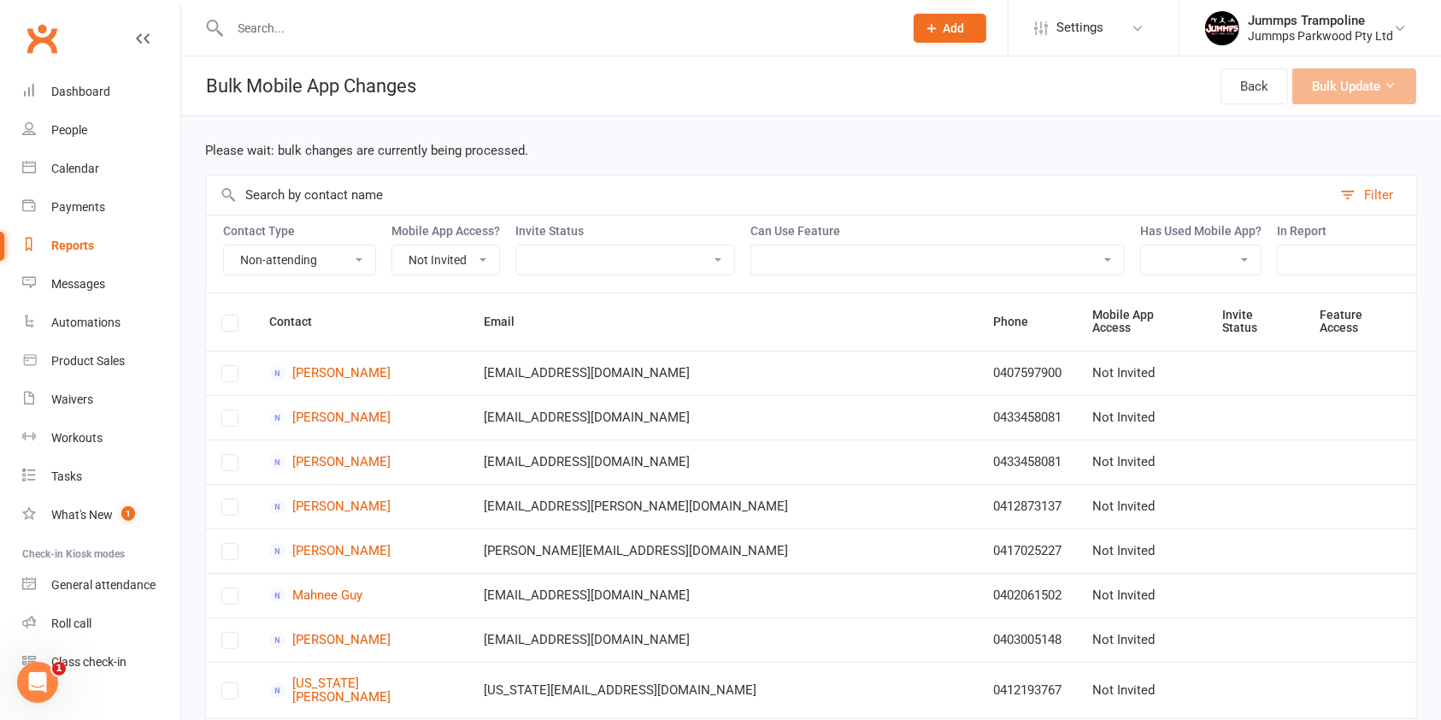
click at [233, 326] on label at bounding box center [229, 326] width 17 height 0
click at [223, 326] on label at bounding box center [229, 326] width 17 height 0
click at [1062, 9] on span "Settings" at bounding box center [1080, 28] width 47 height 38
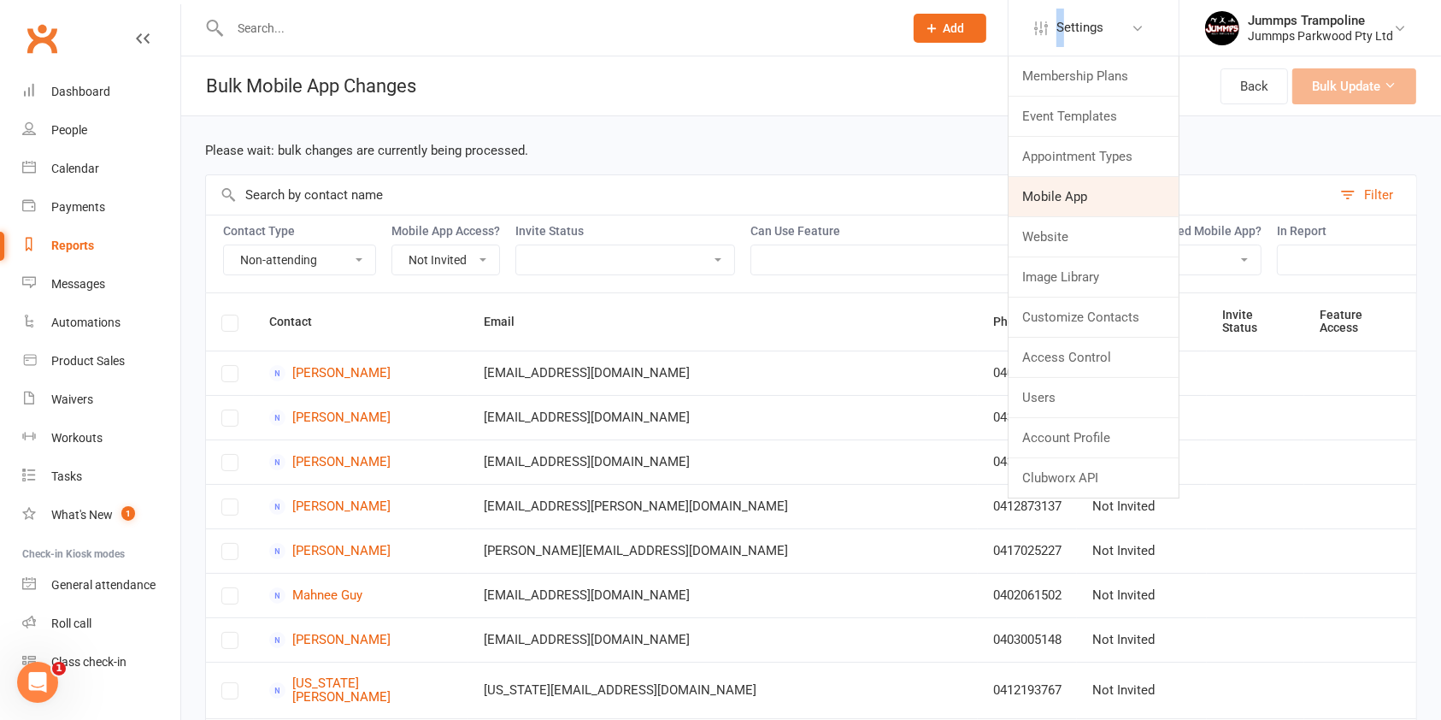
click at [1079, 198] on link "Mobile App" at bounding box center [1094, 196] width 170 height 39
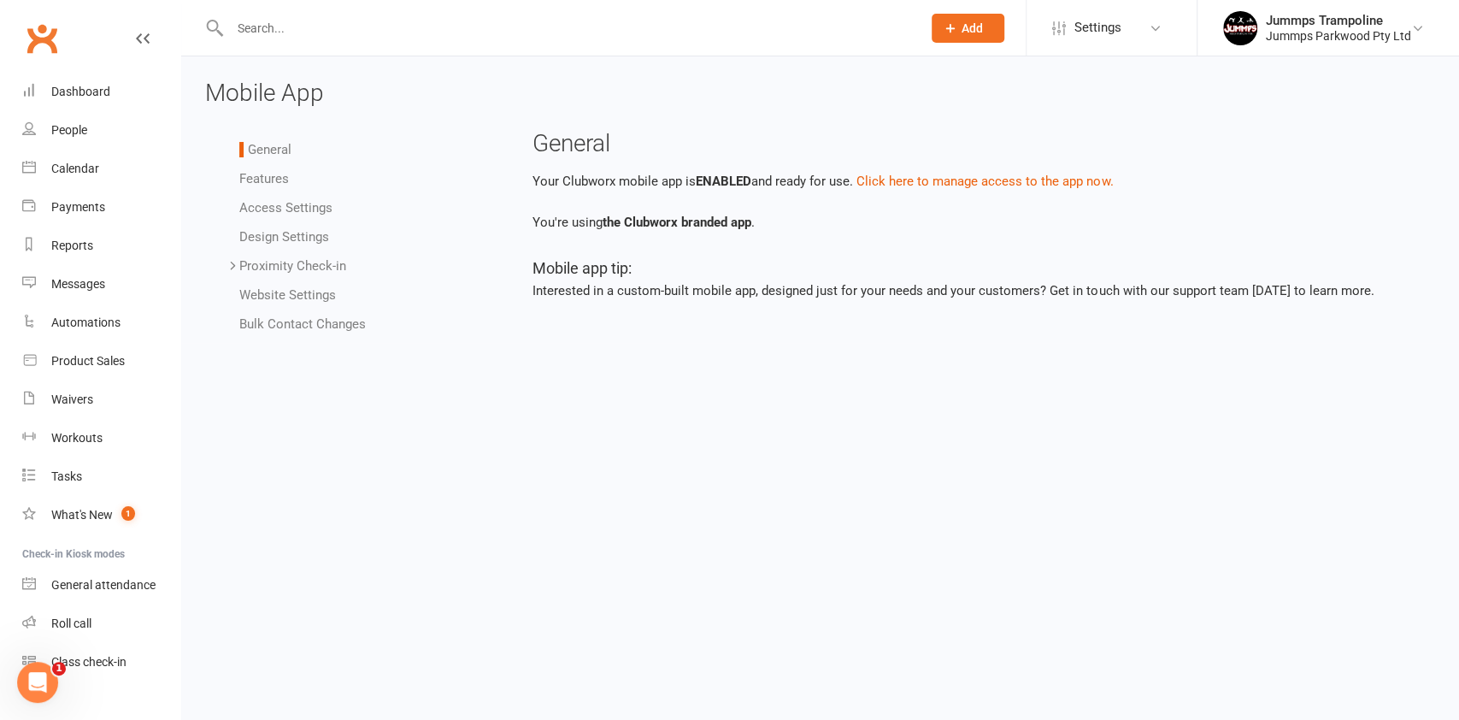
click at [255, 173] on link "Features" at bounding box center [264, 178] width 50 height 15
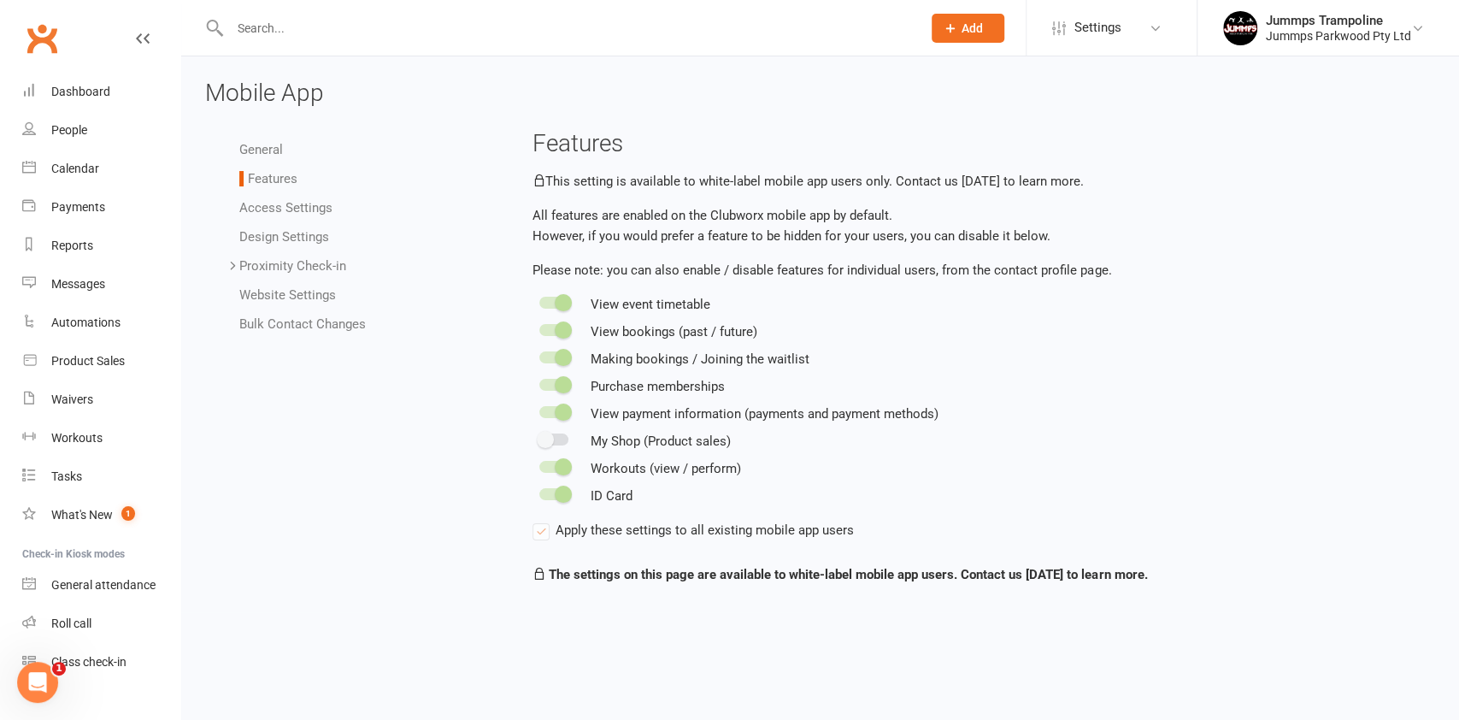
click at [276, 215] on link "Access Settings" at bounding box center [285, 207] width 93 height 15
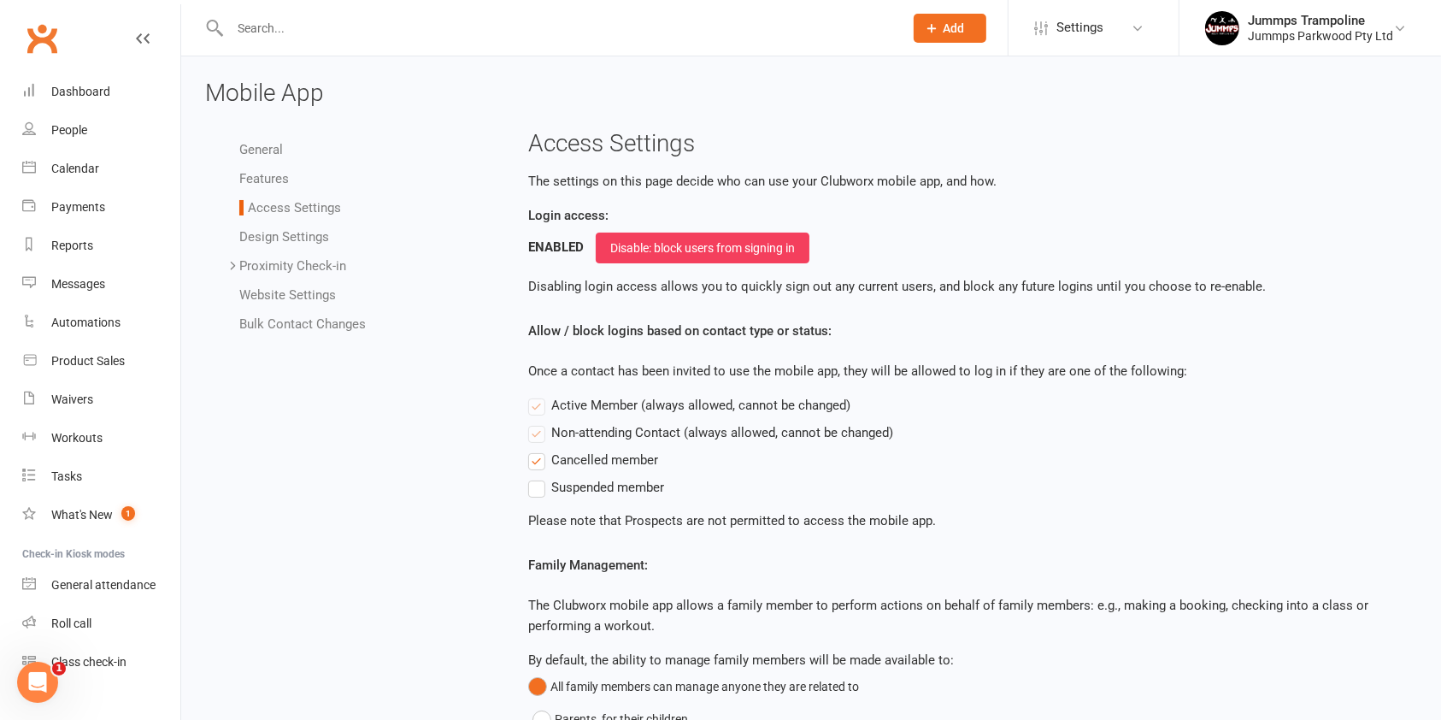
click at [538, 462] on label "Cancelled member" at bounding box center [593, 460] width 130 height 21
click at [538, 450] on input "Cancelled member" at bounding box center [533, 450] width 11 height 0
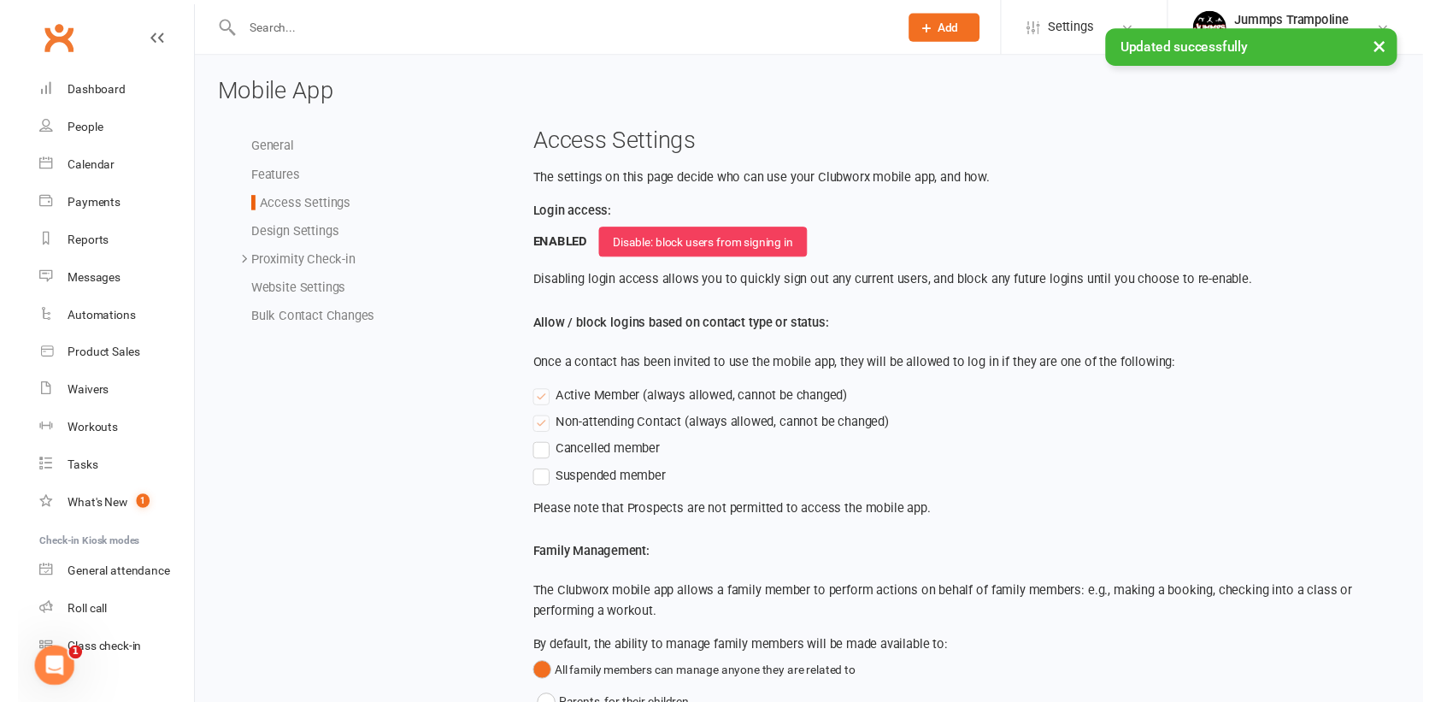
scroll to position [114, 0]
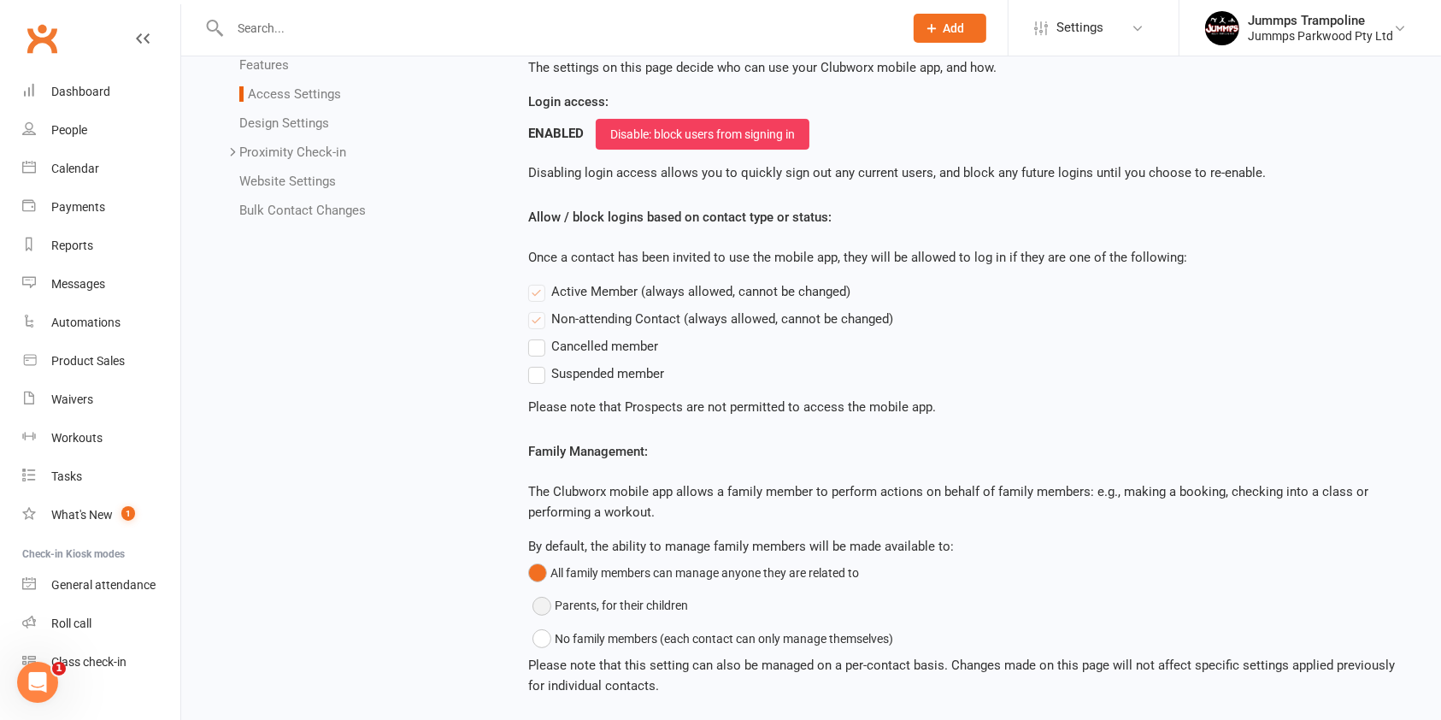
click at [556, 603] on button "Parents, for their children" at bounding box center [611, 605] width 156 height 32
click at [595, 570] on button "All family members can manage anyone they are related to" at bounding box center [693, 572] width 331 height 32
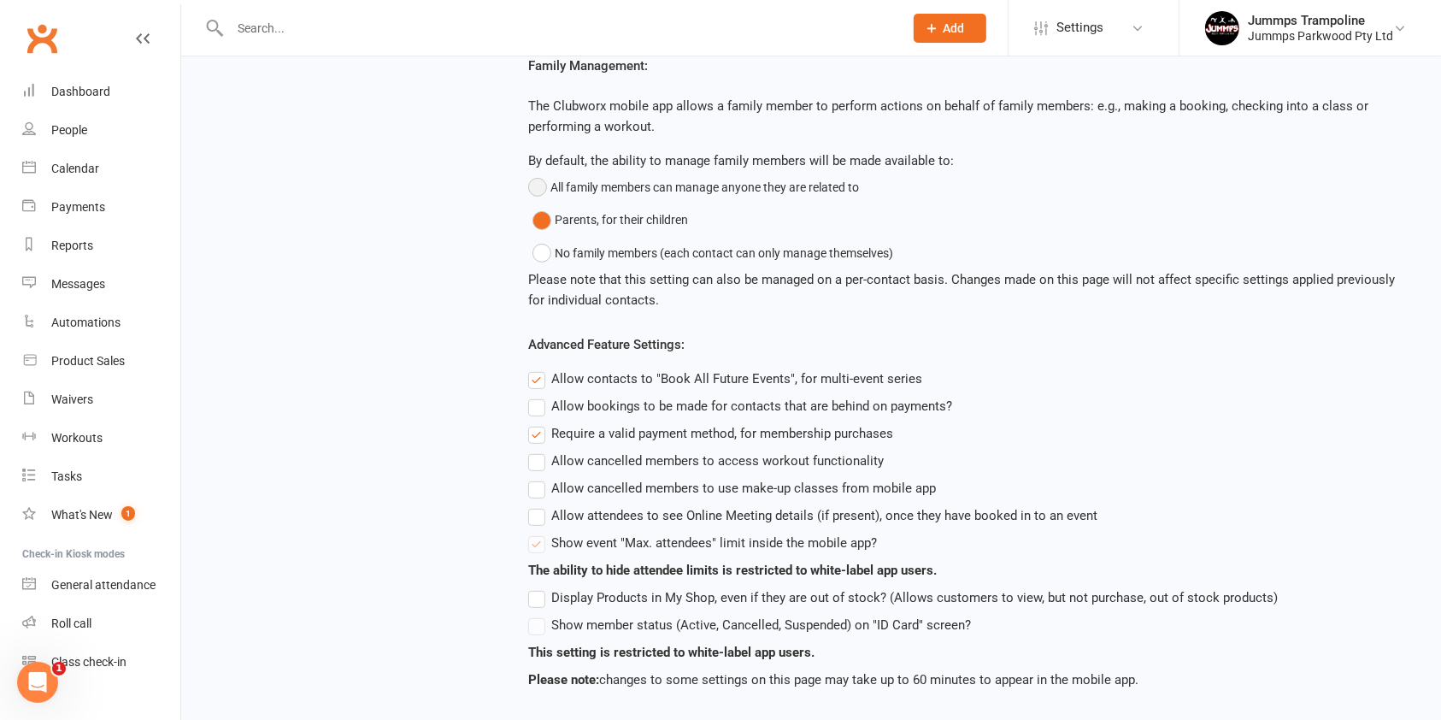
scroll to position [521, 0]
